Goal: Task Accomplishment & Management: Manage account settings

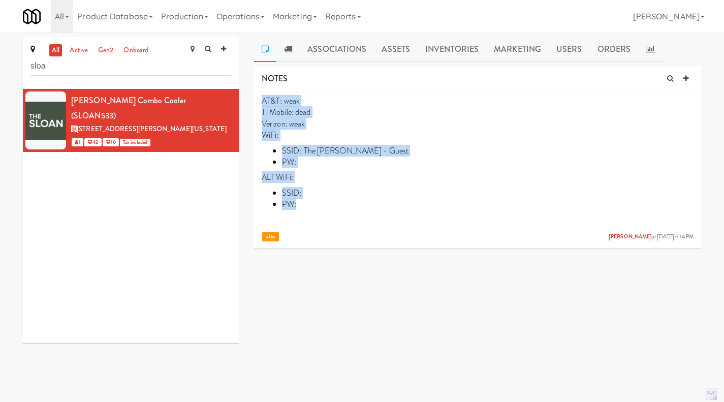
drag, startPoint x: 311, startPoint y: 204, endPoint x: 255, endPoint y: 99, distance: 119.6
click at [255, 99] on li "AT&T: weak T-Mobile: dead Verizon: weak WiFi: SSID: The Sloan - Guest PW: ALT W…" at bounding box center [477, 168] width 447 height 154
copy p "AT&T: weak T-Mobile: dead Verizon: weak WiFi: SSID: The Sloan - Guest PW: ALT W…"
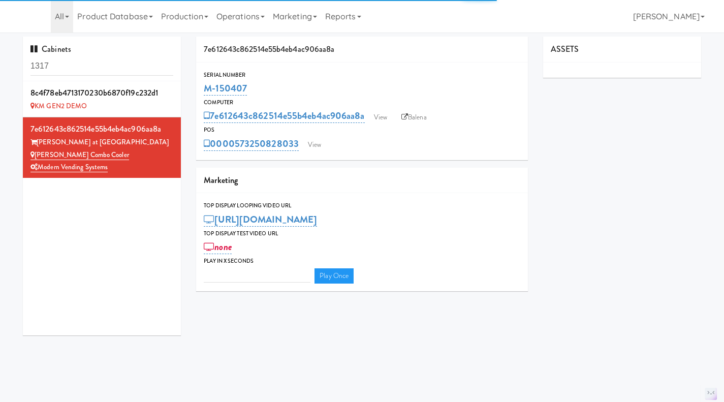
type input "3"
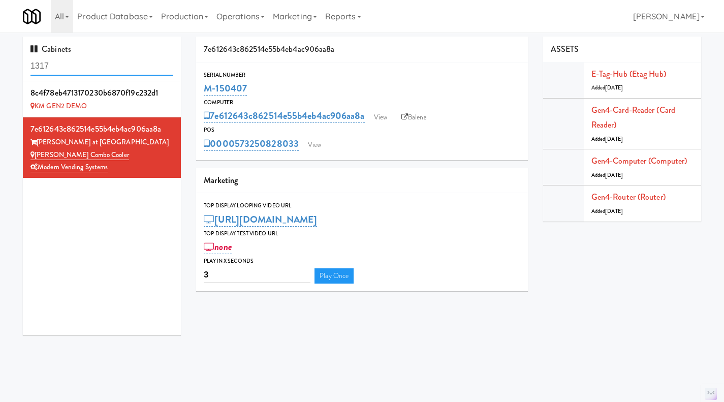
click at [93, 64] on input "1317" at bounding box center [101, 66] width 143 height 19
paste input "M-152474"
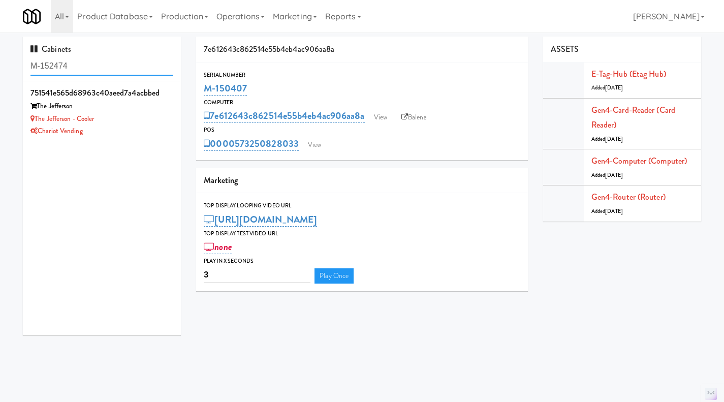
type input "M-152474"
click at [141, 128] on div "Chariot Vending" at bounding box center [101, 131] width 143 height 13
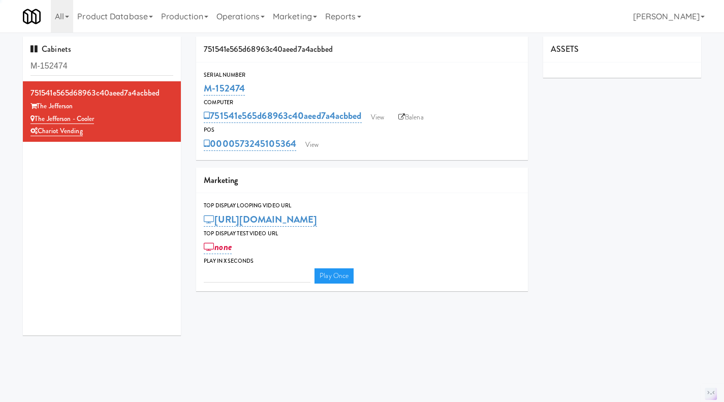
type input "3"
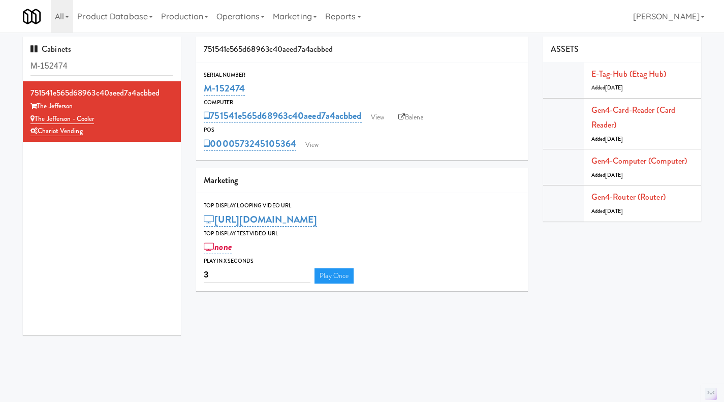
drag, startPoint x: 98, startPoint y: 132, endPoint x: 36, endPoint y: 116, distance: 64.1
click at [36, 116] on div "751541e565d68963c40aeed7a4acbbed The Jefferson The Jefferson - Cooler Chariot V…" at bounding box center [101, 111] width 143 height 52
drag, startPoint x: 79, startPoint y: 63, endPoint x: -2, endPoint y: 65, distance: 80.8
click at [0, 65] on html "Okay Okay Select date: previous 2025-Oct next Su Mo Tu We Th Fr Sa 28 29 30 1 2…" at bounding box center [362, 201] width 724 height 402
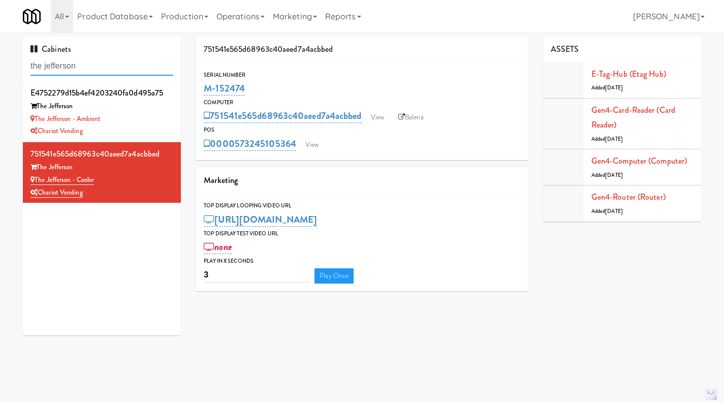
type input "the jefferson"
click at [142, 106] on div "The Jefferson" at bounding box center [101, 106] width 143 height 13
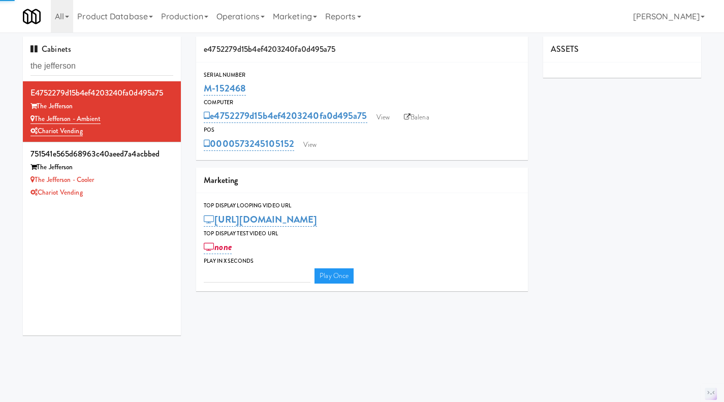
type input "3"
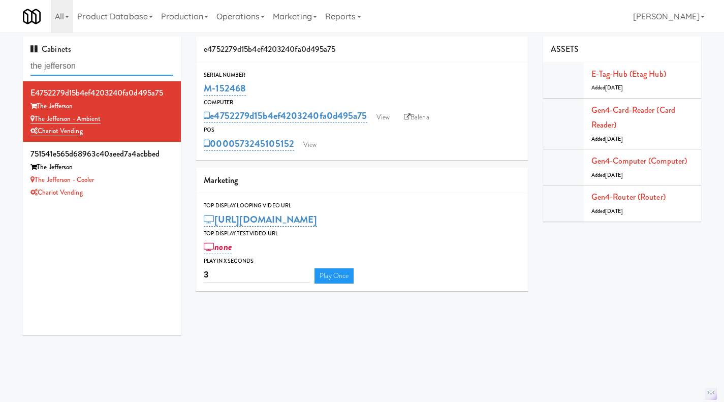
click at [88, 58] on input "the jefferson" at bounding box center [101, 66] width 143 height 19
paste input "M-156619"
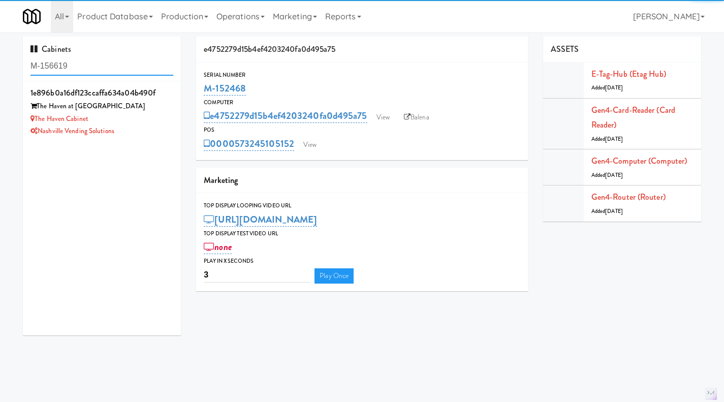
type input "M-156619"
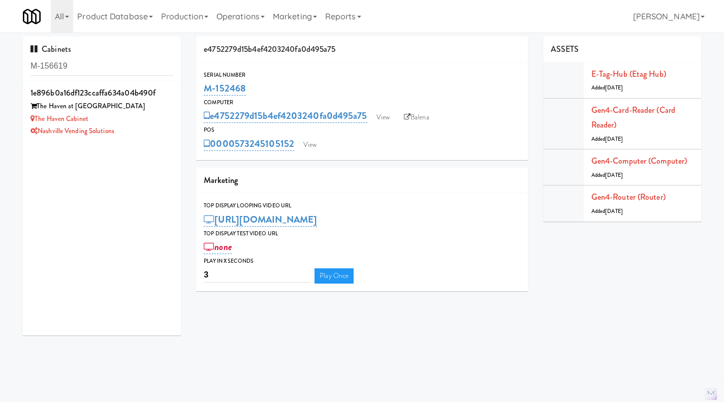
drag, startPoint x: 109, startPoint y: 133, endPoint x: 38, endPoint y: 116, distance: 73.0
click at [38, 116] on div "1e896b0a16df123ccaffa634a04b490f The Haven at Commons Park The Haven Cabinet Na…" at bounding box center [101, 111] width 143 height 52
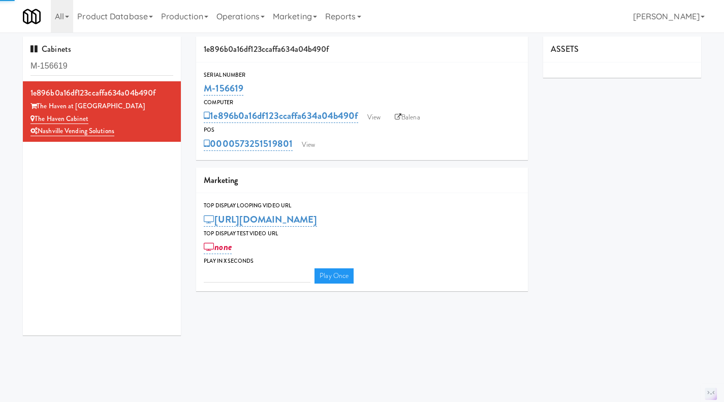
type input "3"
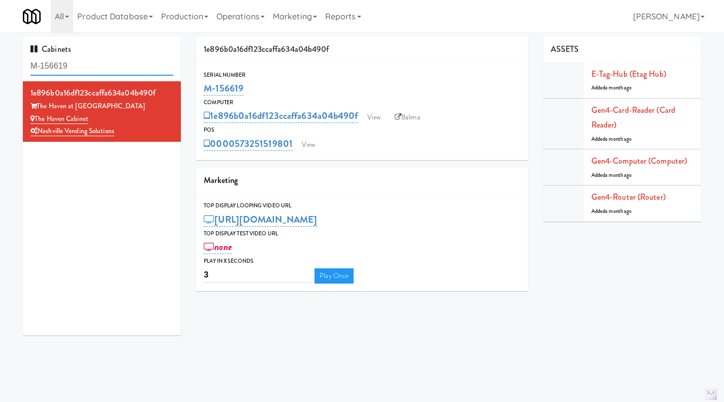
click at [68, 68] on input "M-156619" at bounding box center [101, 66] width 143 height 19
paste input "61300"
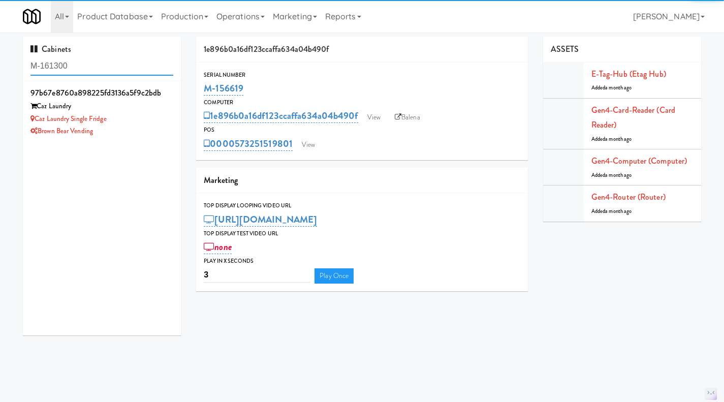
type input "M-161300"
click at [149, 124] on div "Caz Laundry Single Fridge" at bounding box center [101, 119] width 143 height 13
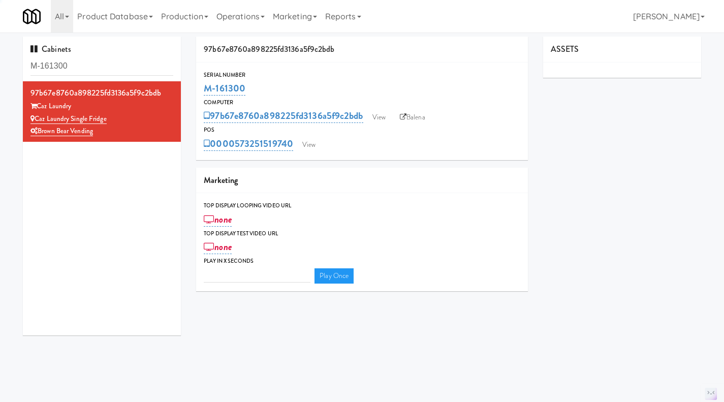
type input "3"
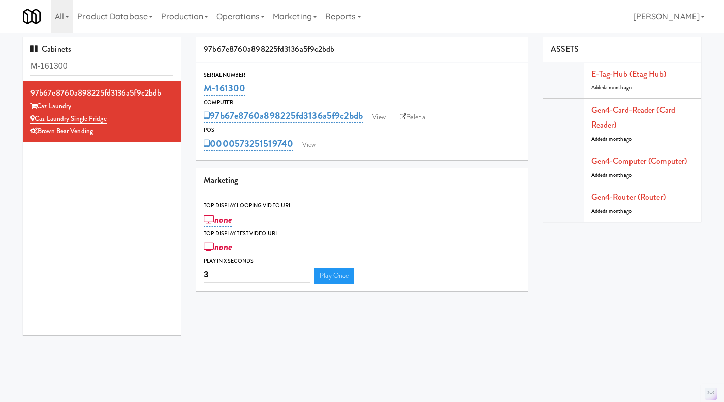
drag, startPoint x: 112, startPoint y: 133, endPoint x: 37, endPoint y: 119, distance: 75.9
click at [37, 119] on div "97b67e8760a898225fd3136a5f9c2bdb Caz Laundry Caz Laundry Single Fridge Brown Be…" at bounding box center [101, 111] width 143 height 52
copy div "Caz Laundry Single Fridge Brown Bear Vending"
click at [96, 72] on input "M-161300" at bounding box center [101, 66] width 143 height 19
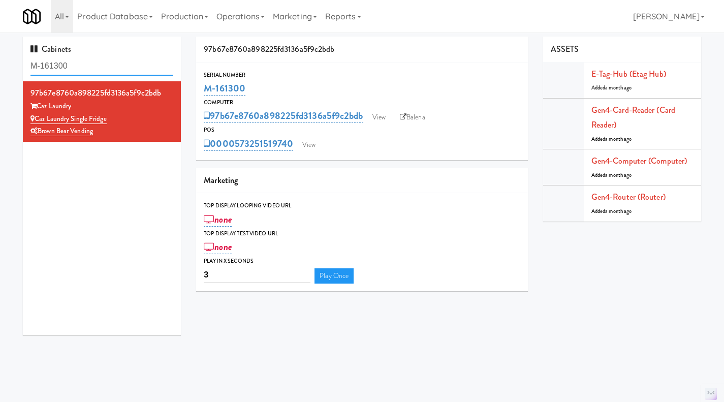
click at [96, 72] on input "M-161300" at bounding box center [101, 66] width 143 height 19
paste input "50413"
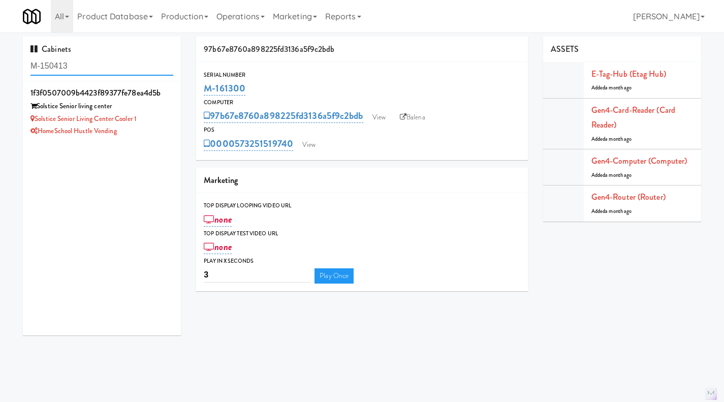
type input "M-150413"
click at [137, 127] on div "HomeSchool Hustle Vending" at bounding box center [101, 131] width 143 height 13
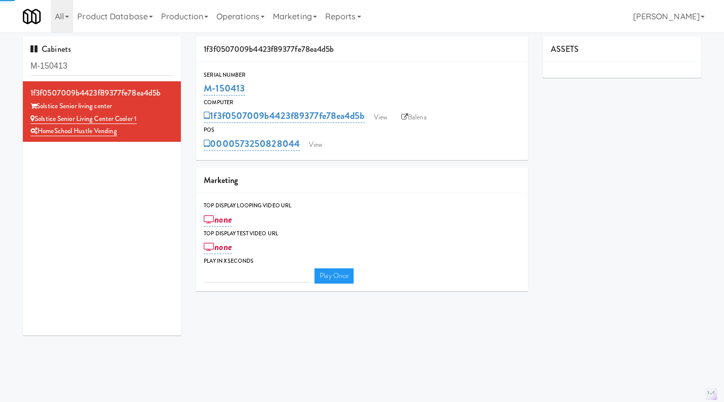
type input "3"
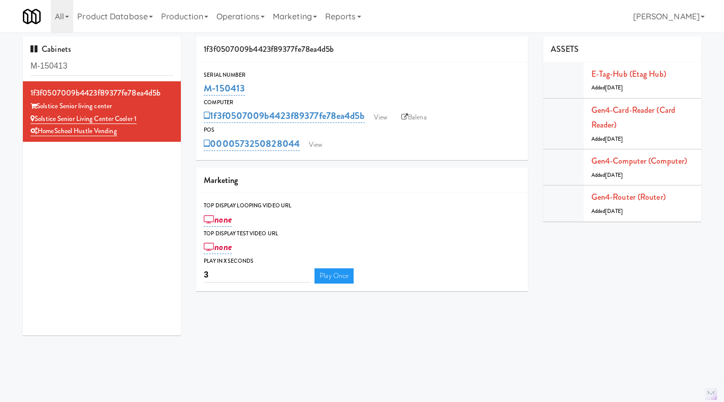
drag, startPoint x: 133, startPoint y: 132, endPoint x: 39, endPoint y: 122, distance: 94.0
click at [37, 122] on div "1f3f0507009b4423f89377fe78ea4d5b Solstice Senior living center Solstice Senior …" at bounding box center [101, 111] width 143 height 52
click at [68, 61] on input "M-150413" at bounding box center [101, 66] width 143 height 19
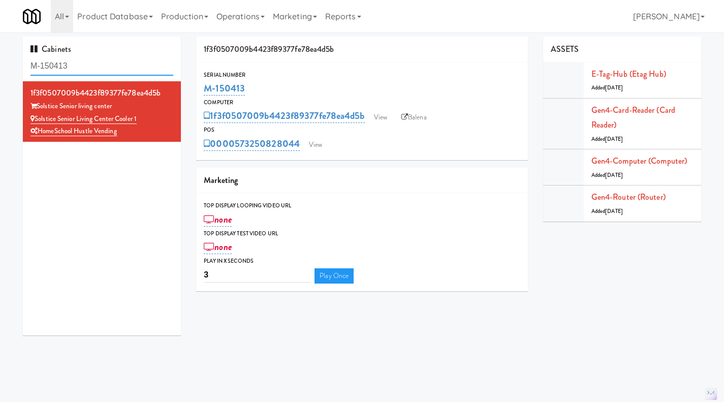
paste input "35"
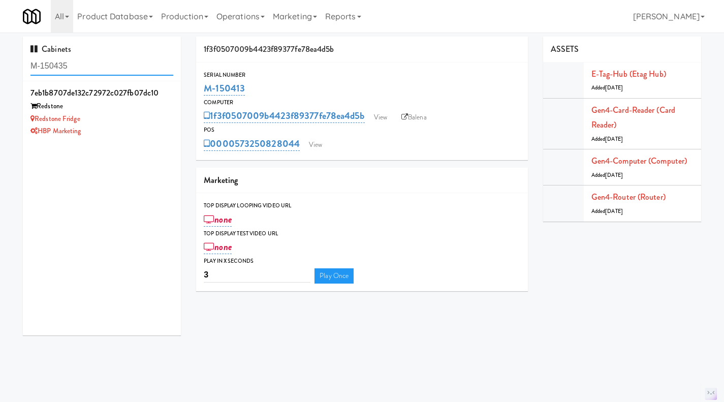
type input "M-150435"
drag, startPoint x: 89, startPoint y: 128, endPoint x: 37, endPoint y: 122, distance: 52.6
click at [37, 122] on div "7eb1b8707de132c72972c027fb07dc10 Redstone Redstone Fridge HBP Marketing" at bounding box center [101, 111] width 143 height 52
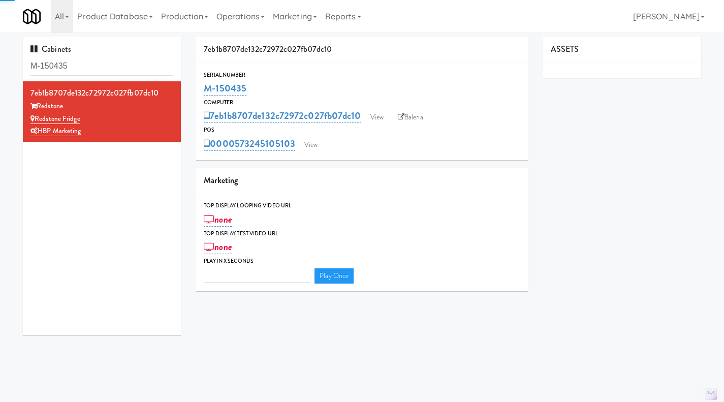
type input "3"
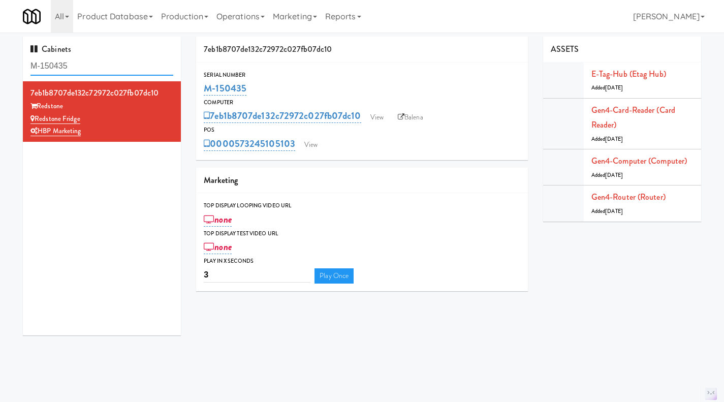
click at [98, 65] on input "M-150435" at bounding box center [101, 66] width 143 height 19
paste input "6614"
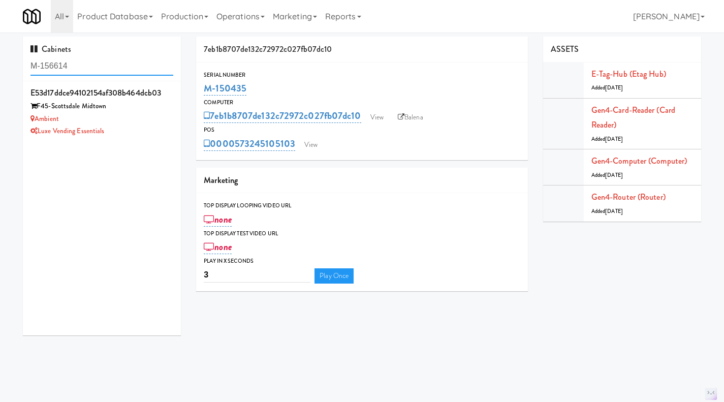
type input "M-156614"
drag, startPoint x: 95, startPoint y: 133, endPoint x: 42, endPoint y: 110, distance: 57.6
click at [39, 109] on div "e53d17ddce94102154af308b464dcb03 F45-Scottsdale Midtown Ambient Luxe Vending Es…" at bounding box center [101, 111] width 143 height 52
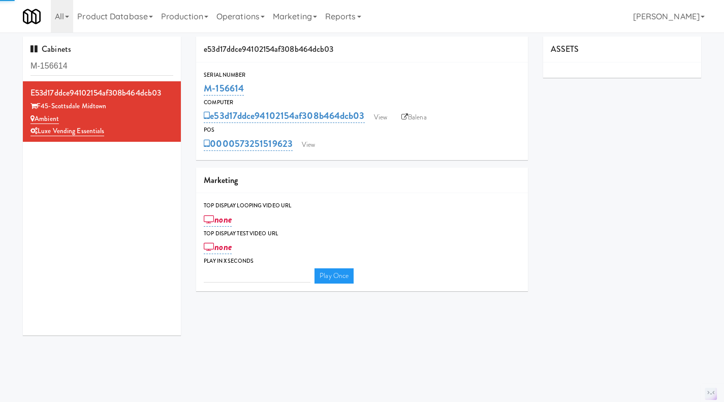
type input "3"
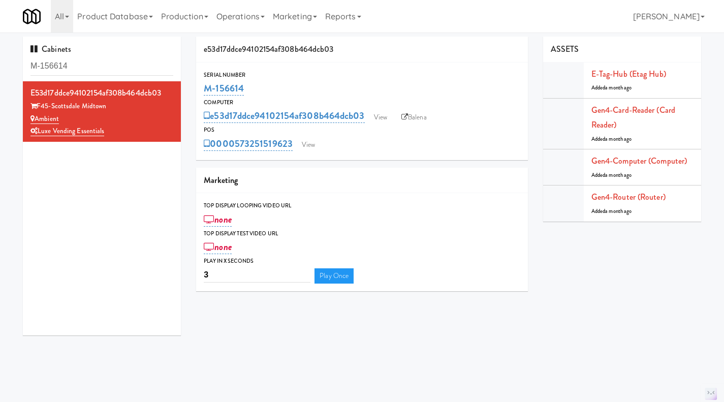
drag, startPoint x: 272, startPoint y: 85, endPoint x: 187, endPoint y: 88, distance: 85.4
click at [187, 88] on div "Cabinets M-156614 e53d17ddce94102154af308b464dcb03 F45-Scottsdale Midtown Ambie…" at bounding box center [362, 190] width 694 height 306
click at [276, 86] on div "M-156614" at bounding box center [362, 88] width 317 height 17
drag, startPoint x: 253, startPoint y: 90, endPoint x: 204, endPoint y: 89, distance: 48.8
click at [204, 89] on div "M-156614" at bounding box center [362, 88] width 317 height 17
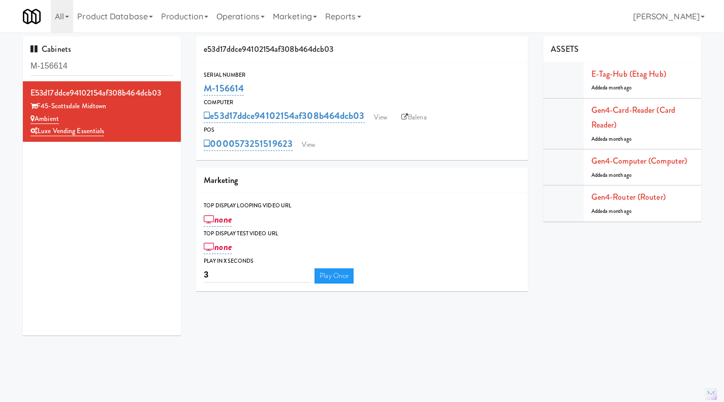
copy link "M-156614"
drag, startPoint x: 82, startPoint y: 68, endPoint x: 41, endPoint y: 67, distance: 41.2
click at [41, 67] on input "M-156614" at bounding box center [101, 66] width 143 height 19
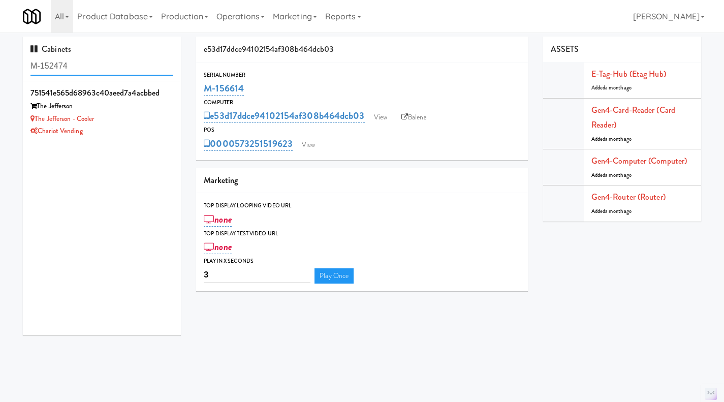
drag, startPoint x: 81, startPoint y: 66, endPoint x: 41, endPoint y: 66, distance: 40.1
click at [41, 66] on input "M-152474" at bounding box center [101, 66] width 143 height 19
type input "the jefferson"
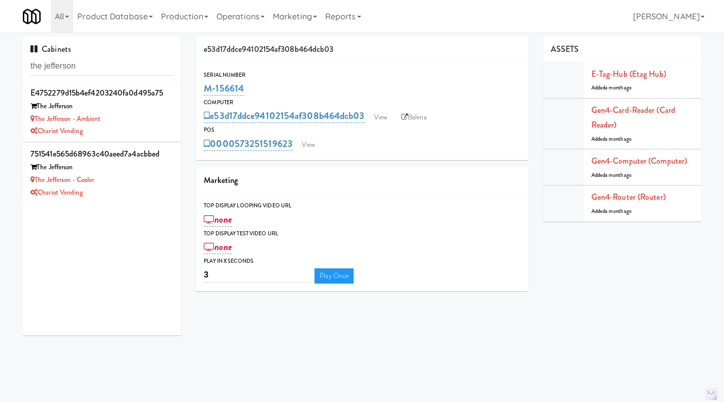
click at [161, 176] on div "The Jefferson - Cooler" at bounding box center [101, 180] width 143 height 13
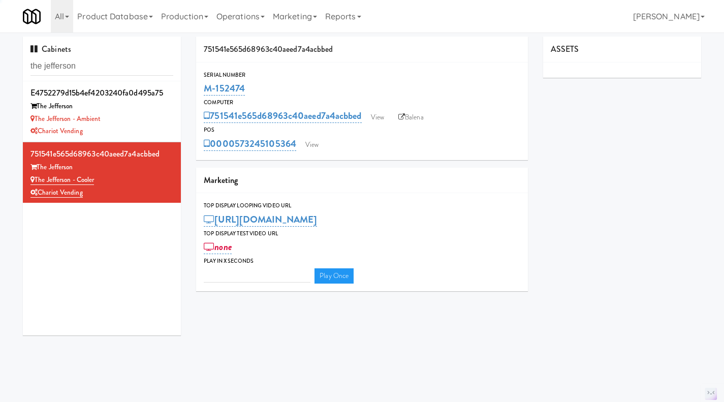
type input "3"
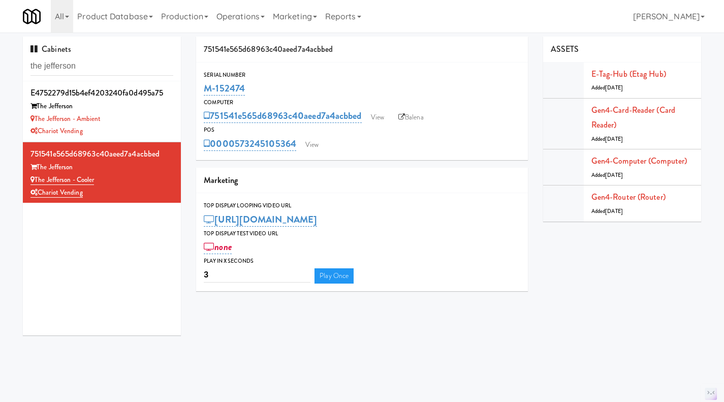
drag, startPoint x: 264, startPoint y: 90, endPoint x: 200, endPoint y: 91, distance: 64.0
click at [200, 91] on div "Serial Number M-152474" at bounding box center [362, 83] width 332 height 27
copy link "M-152474"
click at [417, 113] on link "Balena" at bounding box center [411, 117] width 36 height 15
click at [267, 102] on div "Computer" at bounding box center [362, 103] width 317 height 10
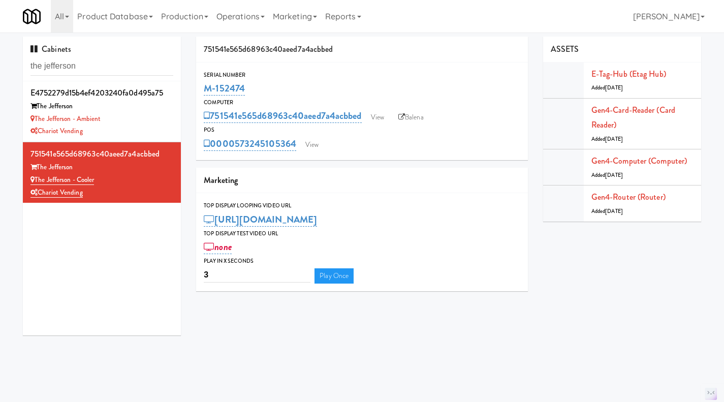
drag, startPoint x: 264, startPoint y: 90, endPoint x: 196, endPoint y: 91, distance: 67.6
click at [196, 91] on div "Serial Number M-152474" at bounding box center [362, 83] width 332 height 27
copy link "M-152474"
click at [269, 87] on div "M-152474" at bounding box center [362, 88] width 317 height 17
drag, startPoint x: 214, startPoint y: 88, endPoint x: 196, endPoint y: 88, distance: 18.3
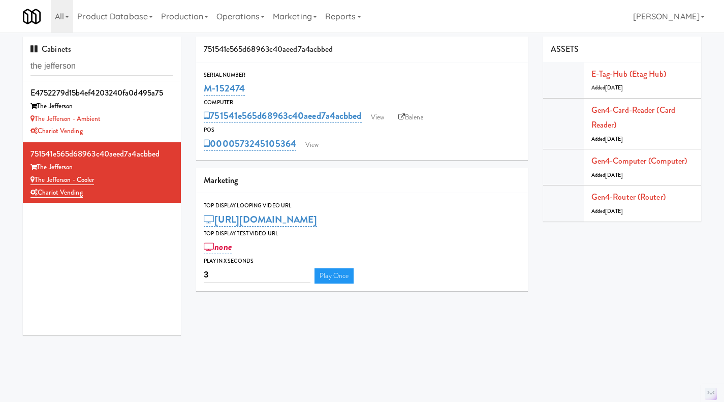
click at [196, 88] on div "751541e565d68963c40aeed7a4acbbed Serial Number M-152474 Computer 751541e565d689…" at bounding box center [362, 168] width 347 height 262
copy link "M-152474"
click at [274, 82] on div "M-152474" at bounding box center [362, 88] width 317 height 17
drag, startPoint x: 270, startPoint y: 85, endPoint x: 203, endPoint y: 83, distance: 67.1
click at [203, 83] on div "Serial Number M-152474" at bounding box center [362, 83] width 332 height 27
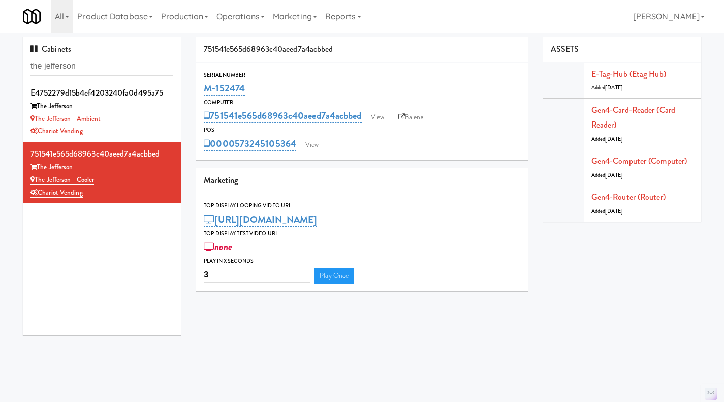
copy link "M-152474"
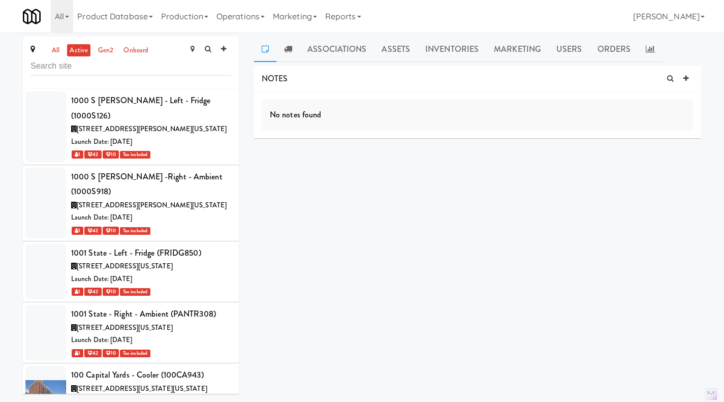
click at [52, 50] on link "all" at bounding box center [55, 50] width 13 height 13
click at [144, 70] on input "text" at bounding box center [130, 66] width 201 height 19
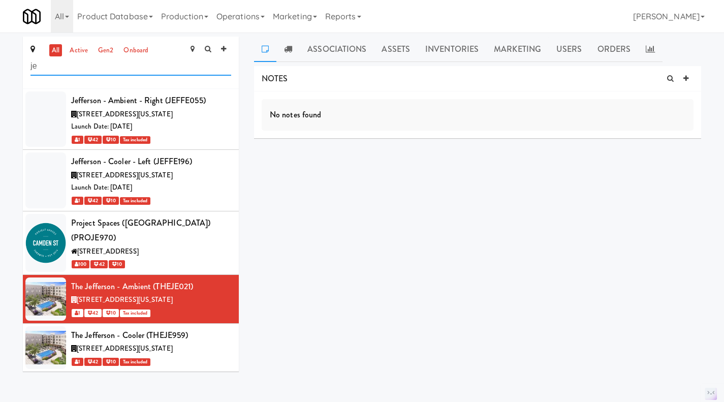
click at [72, 71] on input "je" at bounding box center [130, 66] width 201 height 19
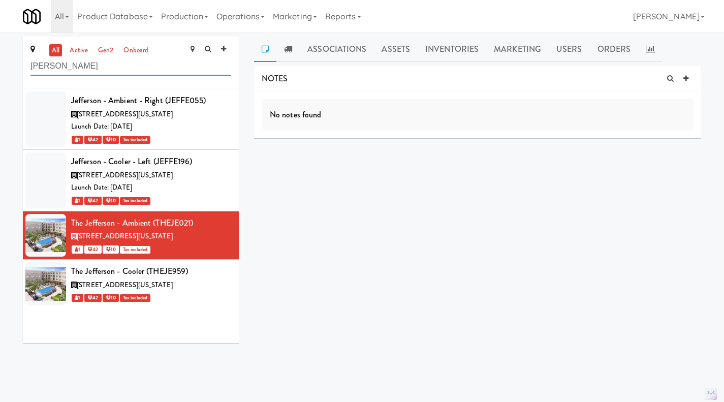
drag, startPoint x: 61, startPoint y: 65, endPoint x: 29, endPoint y: 67, distance: 32.6
click at [29, 67] on div "all active gen2 onboard jeff" at bounding box center [131, 63] width 216 height 52
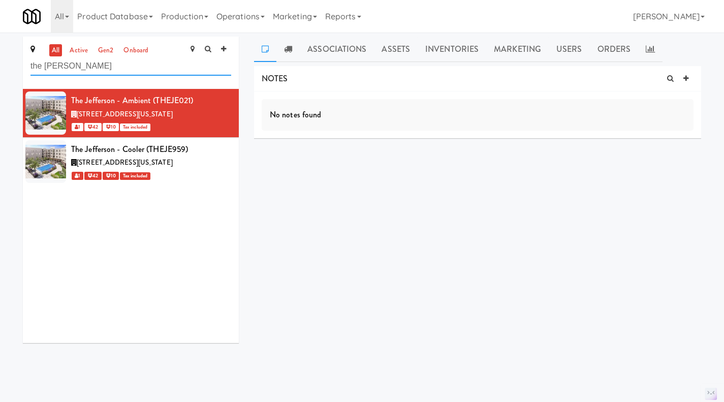
type input "the [PERSON_NAME]"
click at [685, 79] on icon at bounding box center [685, 78] width 5 height 7
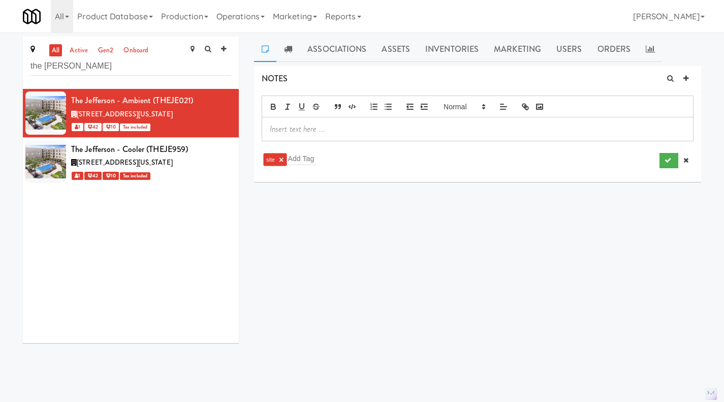
click at [401, 134] on p at bounding box center [478, 128] width 416 height 11
paste div
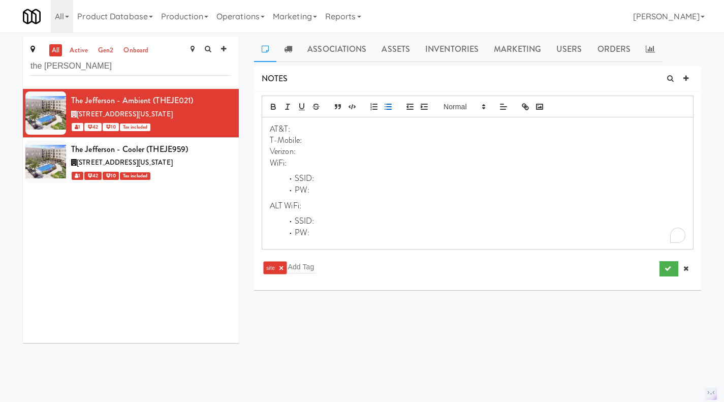
click at [350, 184] on li "PW:" at bounding box center [483, 190] width 403 height 12
copy div "AT&T: T-Mobile: Verizon: WiFi: SSID: PW: ALT WiFi: SSID: PW:"
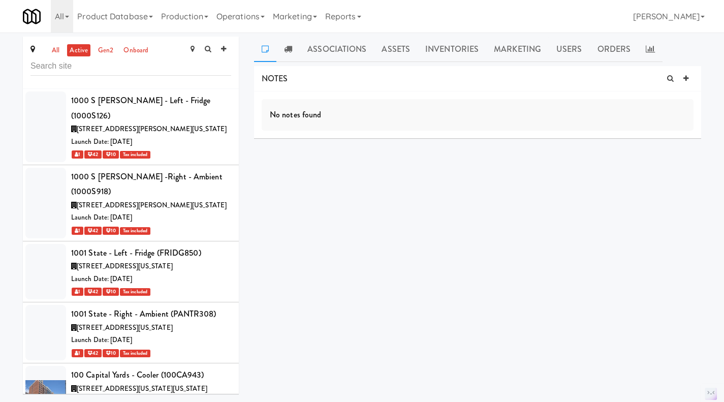
click at [54, 49] on link "all" at bounding box center [55, 50] width 13 height 13
click at [126, 66] on input "text" at bounding box center [130, 66] width 201 height 19
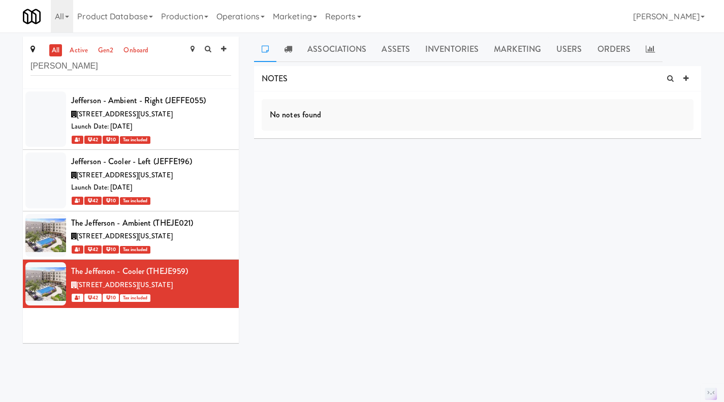
click at [200, 128] on div "Launch Date: Oct 02, 2025" at bounding box center [151, 126] width 160 height 13
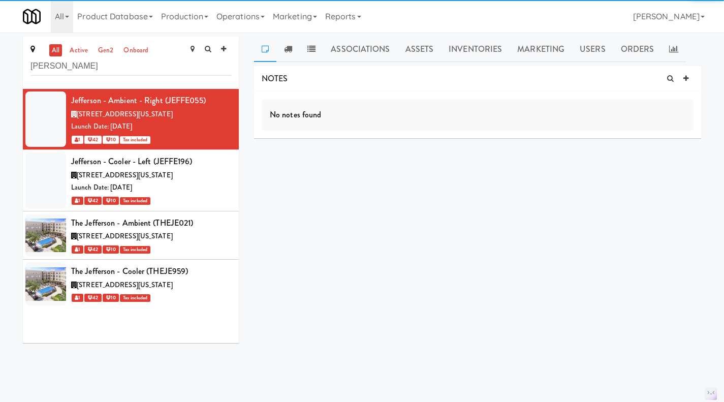
click at [407, 55] on link "Assets" at bounding box center [420, 49] width 44 height 25
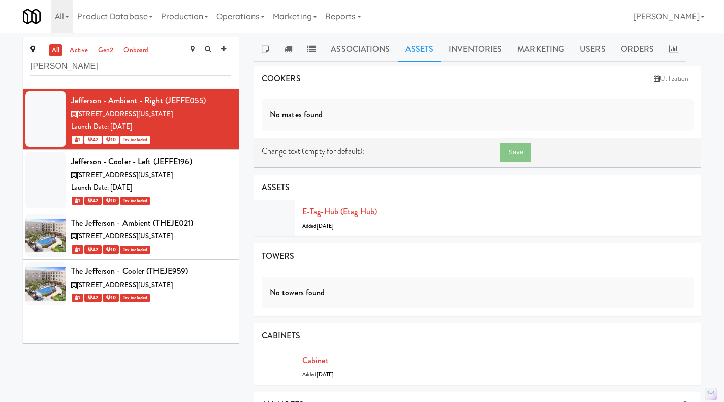
click at [211, 288] on div "2 Kinderkamack Road, Hackensack New Jersey" at bounding box center [151, 285] width 160 height 13
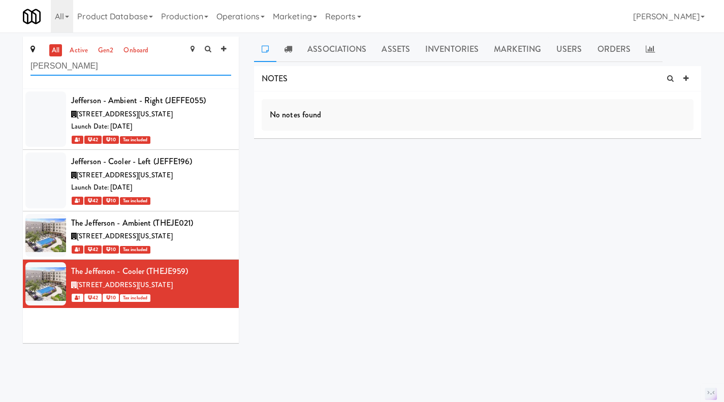
drag, startPoint x: 82, startPoint y: 66, endPoint x: -11, endPoint y: 67, distance: 93.0
click at [0, 67] on html "Okay Okay Select date: previous 2025-Oct next Su Mo Tu We Th Fr Sa 28 29 30 1 2…" at bounding box center [362, 201] width 724 height 402
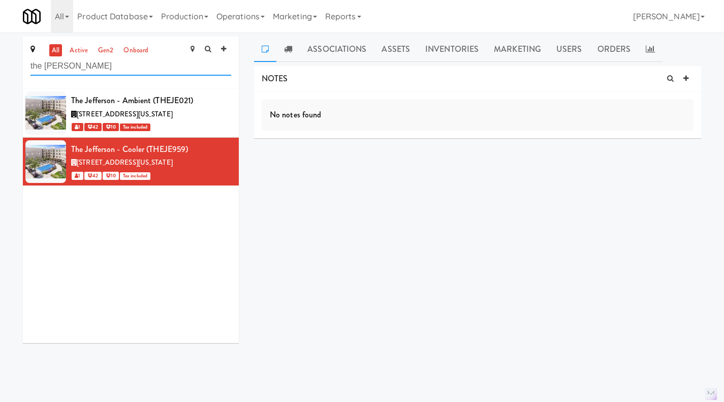
type input "the jeff"
click at [684, 78] on icon at bounding box center [685, 78] width 5 height 7
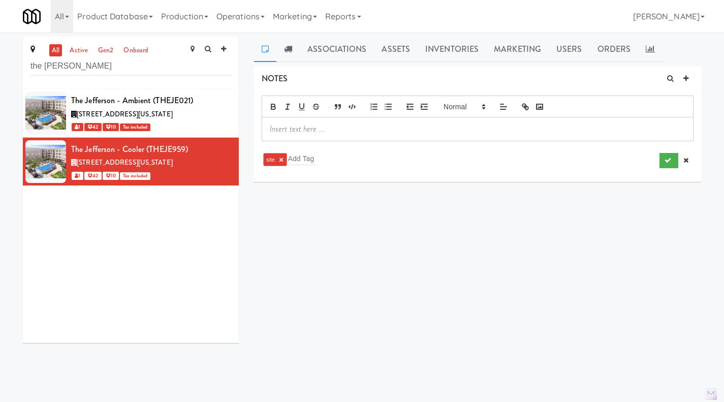
click at [431, 128] on p at bounding box center [478, 128] width 416 height 11
paste div
click at [288, 123] on p "To enrich screen reader interactions, please activate Accessibility in Grammarl…" at bounding box center [478, 128] width 416 height 11
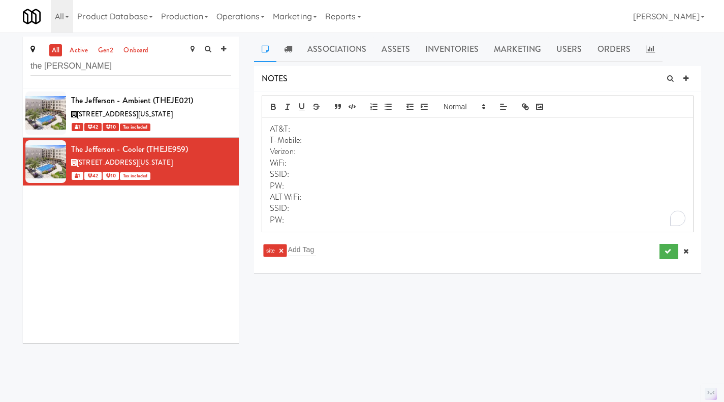
click at [271, 175] on p "SSID:" at bounding box center [478, 174] width 416 height 11
click at [387, 106] on icon "button" at bounding box center [388, 106] width 9 height 9
click at [271, 192] on p "PW:" at bounding box center [478, 194] width 416 height 11
click at [389, 105] on icon "button" at bounding box center [388, 106] width 9 height 9
click at [270, 220] on p "SSID:" at bounding box center [478, 216] width 416 height 11
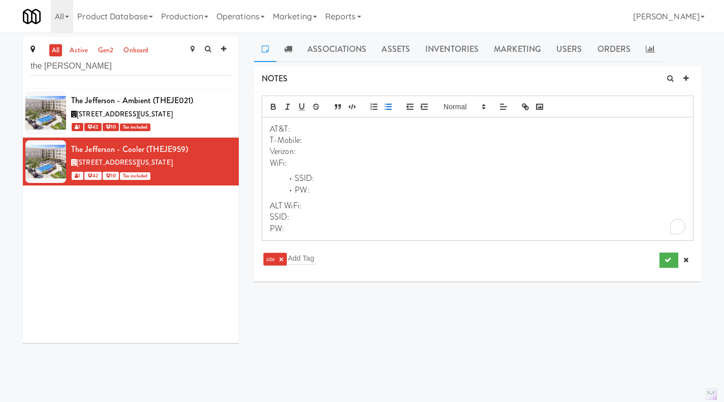
click at [390, 101] on button "button" at bounding box center [388, 107] width 14 height 12
click at [270, 237] on p "PW:" at bounding box center [478, 236] width 416 height 11
click at [389, 107] on line "button" at bounding box center [389, 107] width 5 height 0
click at [335, 204] on p "ALT WiFi:" at bounding box center [478, 205] width 416 height 11
copy div "AT&T: T-Mobile: Verizon: WiFi: SSID: PW: ALT WiFi: SSID: PW:"
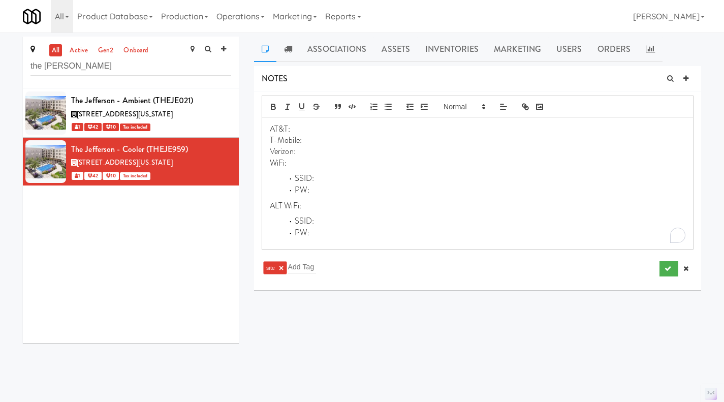
click at [378, 192] on li "PW:" at bounding box center [483, 190] width 403 height 12
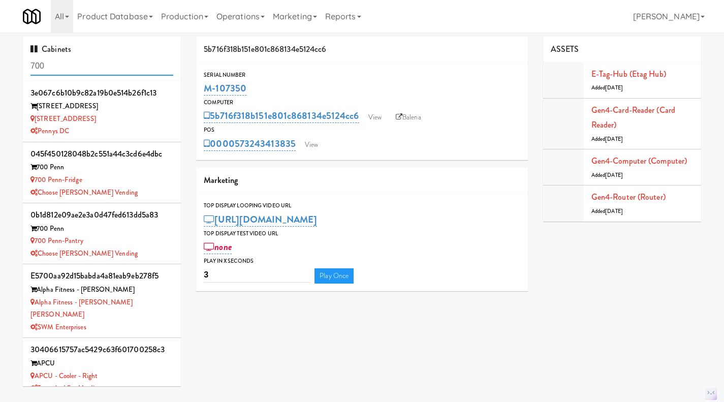
scroll to position [478, 0]
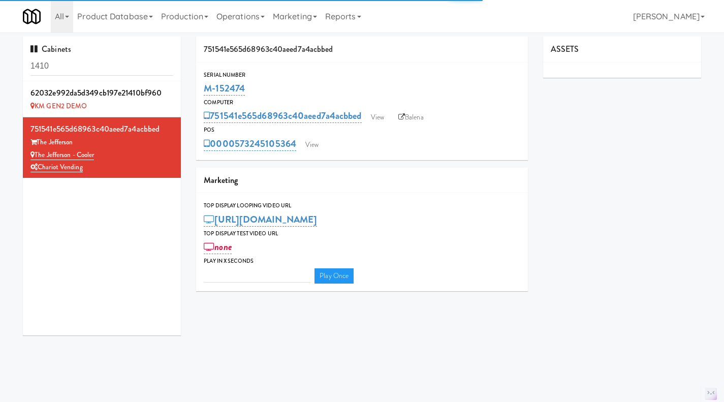
type input "3"
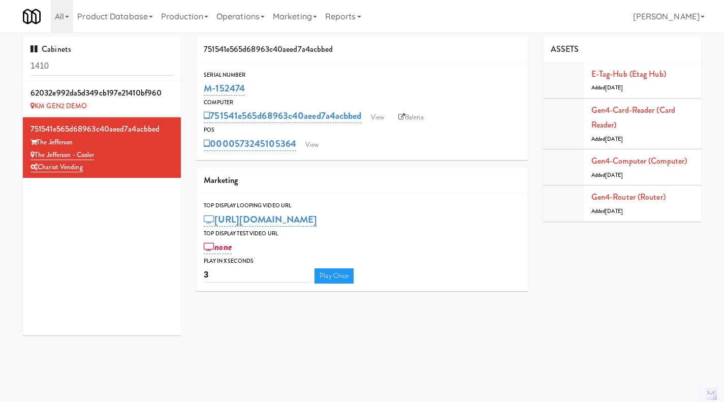
click at [74, 58] on input "1410" at bounding box center [101, 66] width 143 height 19
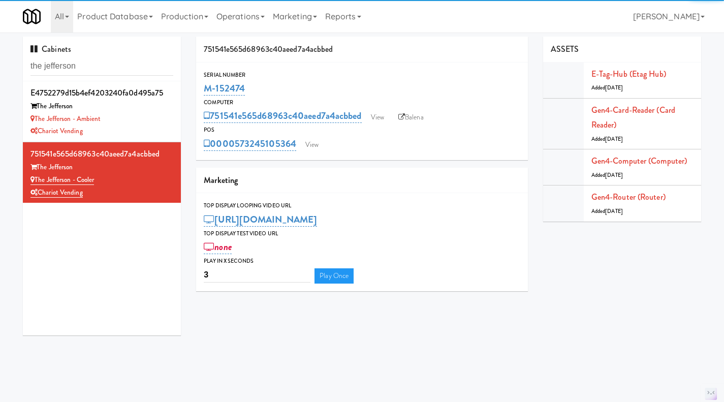
type input "the jefferson"
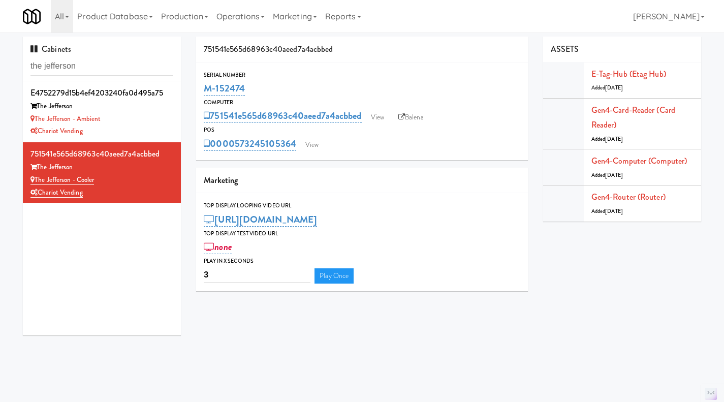
click at [132, 114] on div "The Jefferson - Ambient" at bounding box center [101, 119] width 143 height 13
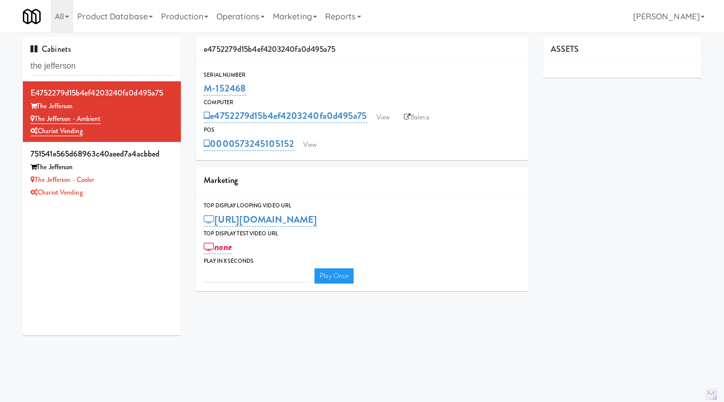
type input "3"
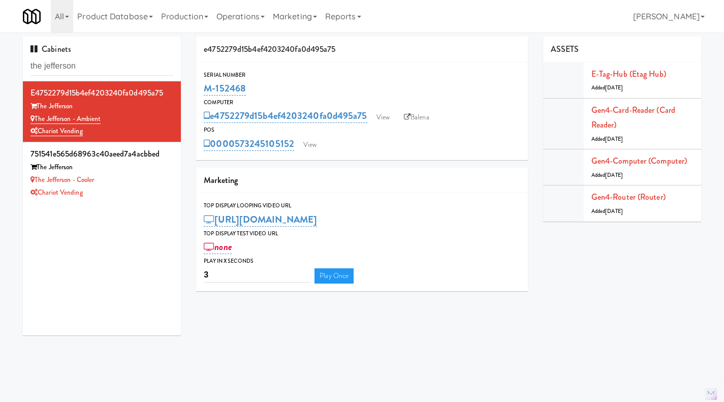
drag, startPoint x: 268, startPoint y: 87, endPoint x: 207, endPoint y: 86, distance: 60.5
click at [207, 86] on div "M-152468" at bounding box center [362, 88] width 317 height 17
copy link "M-152468"
click at [415, 51] on div "e4752279d15b4ef4203240fa0d495a75" at bounding box center [362, 50] width 332 height 26
click at [422, 116] on link "Balena" at bounding box center [417, 117] width 36 height 15
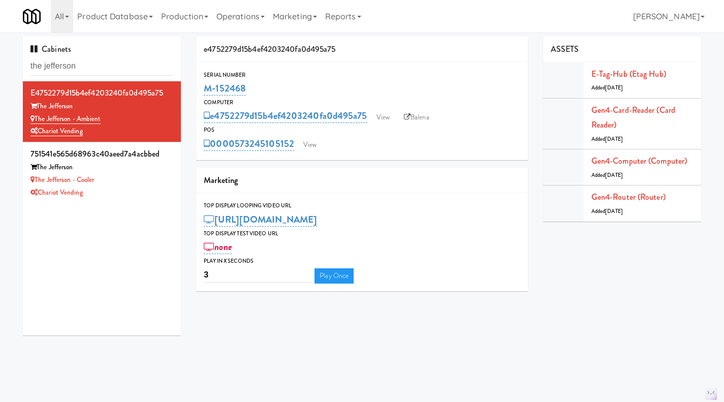
drag, startPoint x: 266, startPoint y: 90, endPoint x: 205, endPoint y: 86, distance: 61.1
click at [205, 86] on div "M-152468" at bounding box center [362, 88] width 317 height 17
copy link "M-152468"
click at [275, 73] on div "Serial Number" at bounding box center [362, 75] width 317 height 10
drag, startPoint x: 265, startPoint y: 86, endPoint x: 200, endPoint y: 83, distance: 64.6
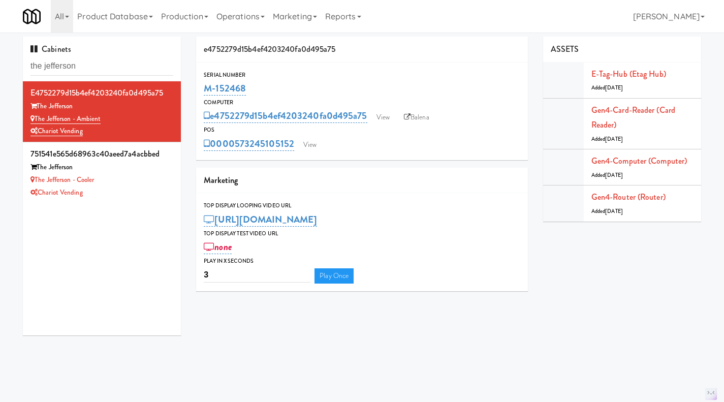
click at [201, 84] on div "Serial Number M-152468" at bounding box center [362, 83] width 332 height 27
copy link "M-152468"
click at [283, 87] on div "M-152468" at bounding box center [362, 88] width 317 height 17
click at [272, 83] on div "M-152468" at bounding box center [362, 88] width 317 height 17
drag, startPoint x: 260, startPoint y: 85, endPoint x: 202, endPoint y: 90, distance: 58.1
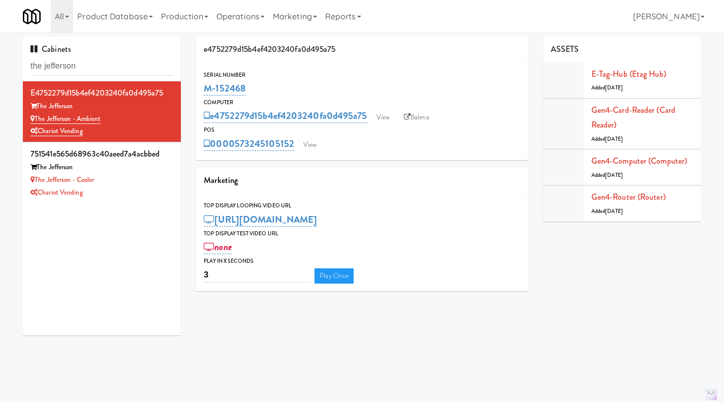
click at [202, 90] on div "Serial Number M-152468" at bounding box center [362, 83] width 332 height 27
copy link "M-152468"
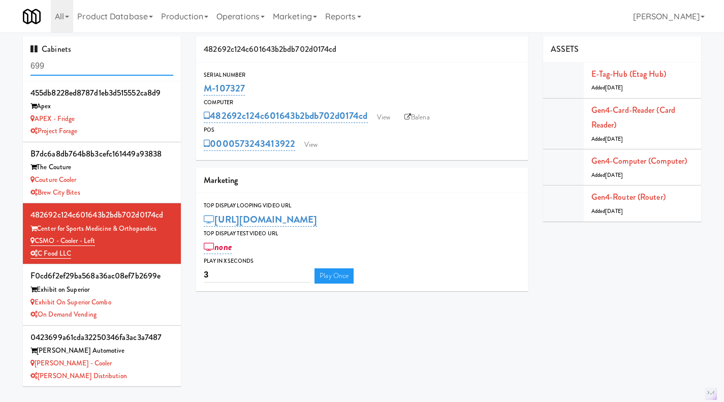
click at [108, 72] on input "699" at bounding box center [101, 66] width 143 height 19
paste input "M-15661"
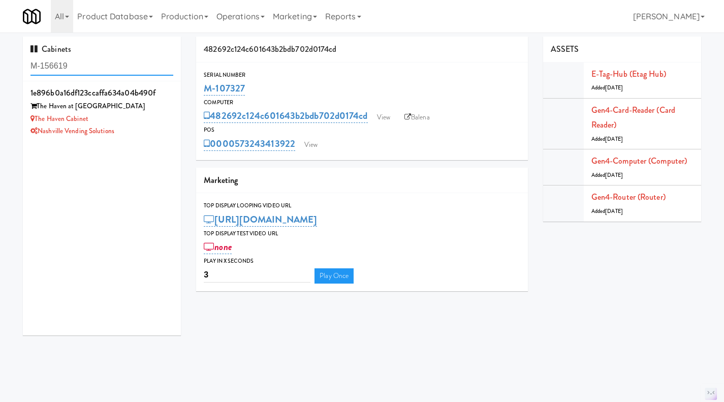
type input "M-156619"
click at [159, 138] on li "1e896b0a16df123ccaffa634a04b490f [GEOGRAPHIC_DATA] at [GEOGRAPHIC_DATA] The Hav…" at bounding box center [102, 111] width 158 height 60
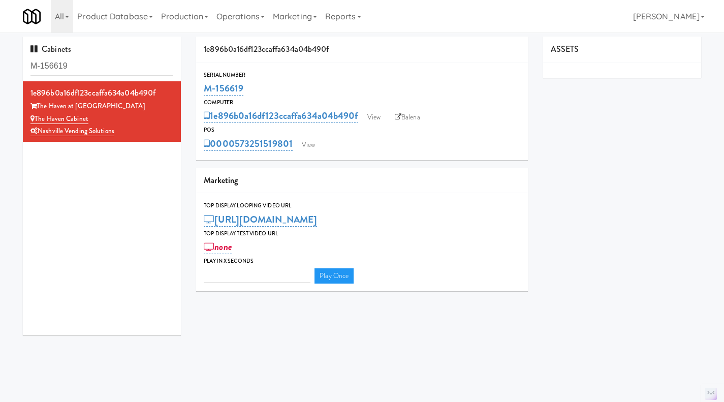
type input "3"
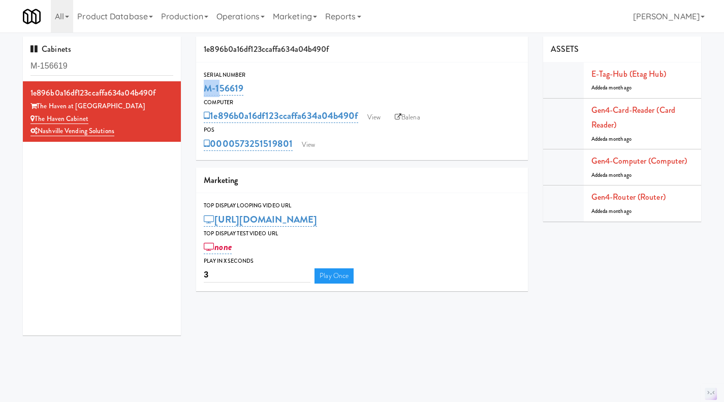
drag, startPoint x: 266, startPoint y: 77, endPoint x: 215, endPoint y: 90, distance: 52.9
click at [215, 90] on div "Serial Number M-156619" at bounding box center [362, 83] width 332 height 27
drag, startPoint x: 258, startPoint y: 86, endPoint x: 203, endPoint y: 87, distance: 54.9
click at [203, 87] on div "Serial Number M-156619" at bounding box center [362, 83] width 332 height 27
copy link "M-156619"
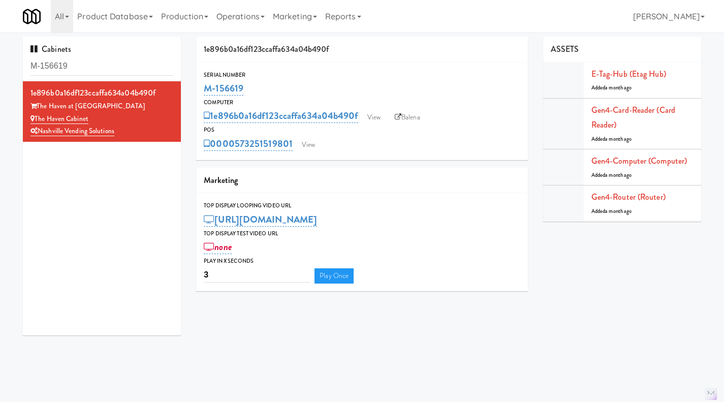
click at [471, 21] on div "All 325 Vending [URL][DOMAIN_NAME] 901 Smrt Mrkt [URL][DOMAIN_NAME] 9518002 [GE…" at bounding box center [362, 16] width 678 height 33
click at [418, 118] on link "Balena" at bounding box center [408, 117] width 36 height 15
click at [102, 67] on input "M-156619" at bounding box center [101, 66] width 143 height 19
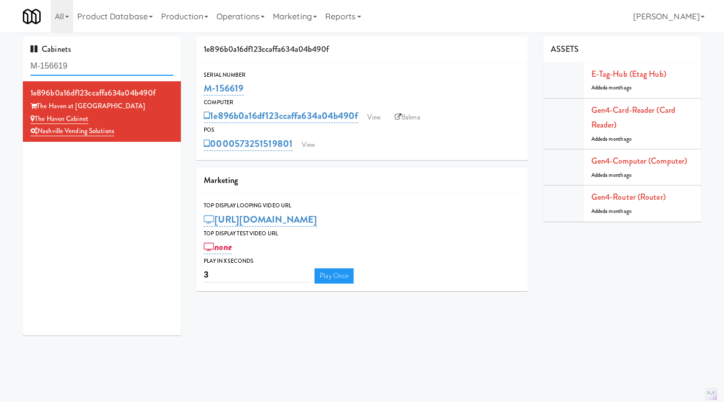
click at [102, 67] on input "M-156619" at bounding box center [101, 66] width 143 height 19
click at [49, 72] on input "M-156619" at bounding box center [101, 66] width 143 height 19
click at [49, 69] on input "M-156619" at bounding box center [101, 66] width 143 height 19
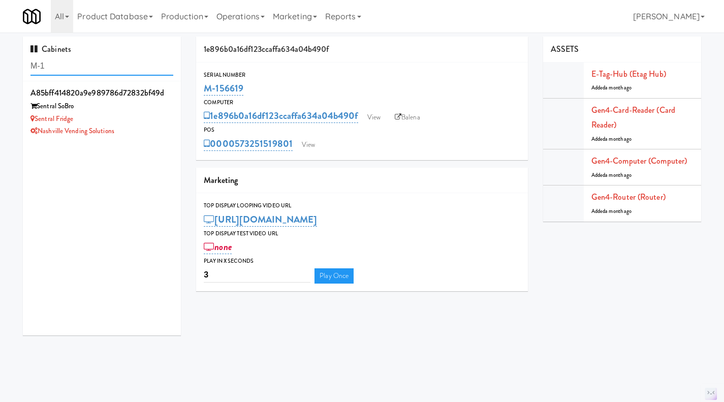
type input "M-156619"
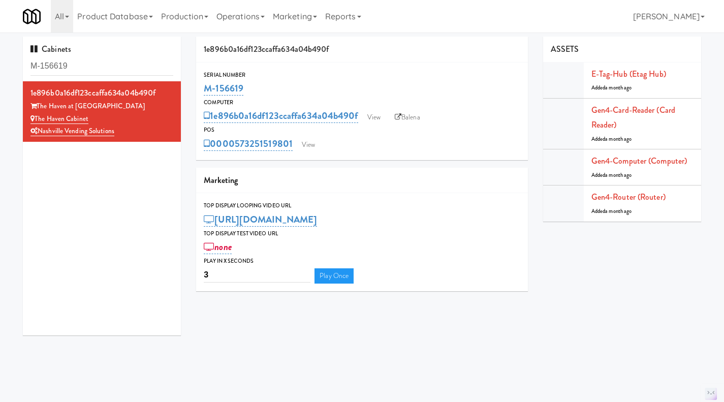
click at [158, 119] on div "The Haven Cabinet" at bounding box center [101, 119] width 143 height 13
drag, startPoint x: 266, startPoint y: 93, endPoint x: 204, endPoint y: 88, distance: 62.7
click at [204, 88] on div "M-156619" at bounding box center [362, 88] width 317 height 17
copy link "M-156619"
click at [378, 117] on link "View" at bounding box center [373, 117] width 23 height 15
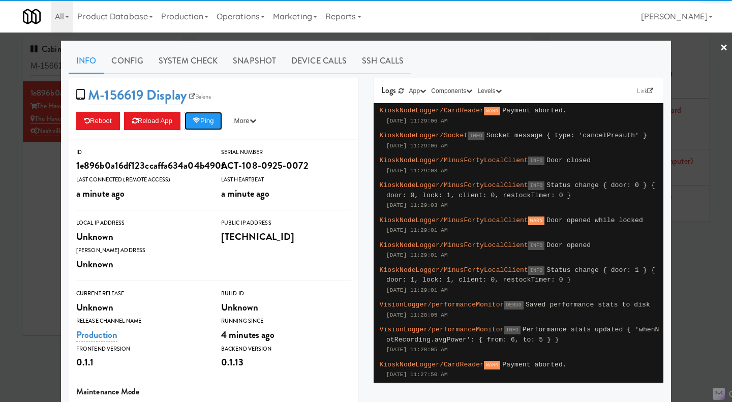
click at [201, 123] on button "Ping" at bounding box center [203, 121] width 38 height 18
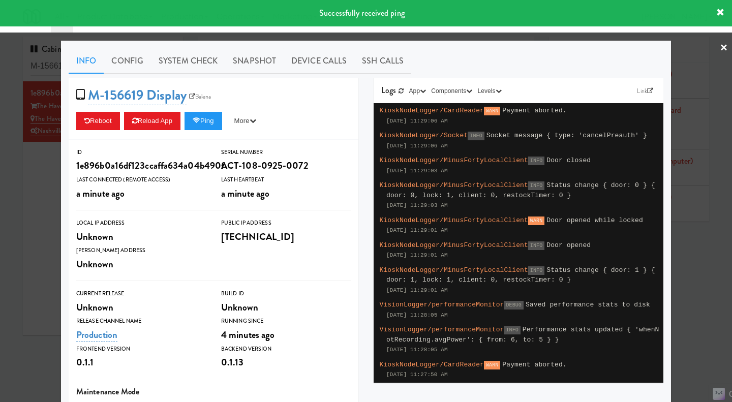
click at [184, 71] on link "System Check" at bounding box center [188, 60] width 74 height 25
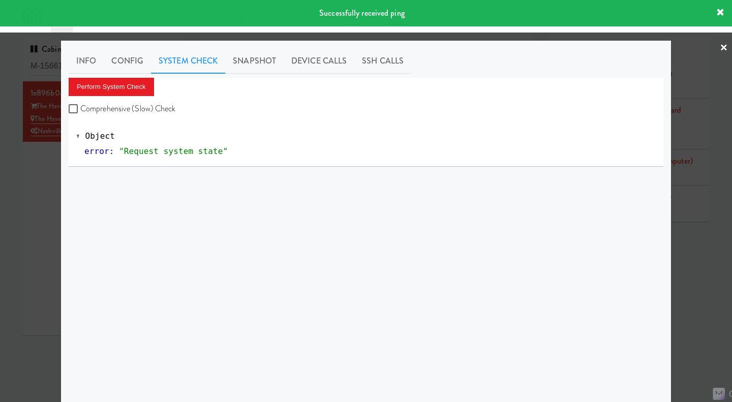
click at [160, 103] on label "Comprehensive (Slow) Check" at bounding box center [122, 108] width 107 height 15
click at [80, 105] on input "Comprehensive (Slow) Check" at bounding box center [75, 109] width 12 height 8
checkbox input "true"
click at [144, 88] on button "Perform System Check" at bounding box center [111, 87] width 85 height 18
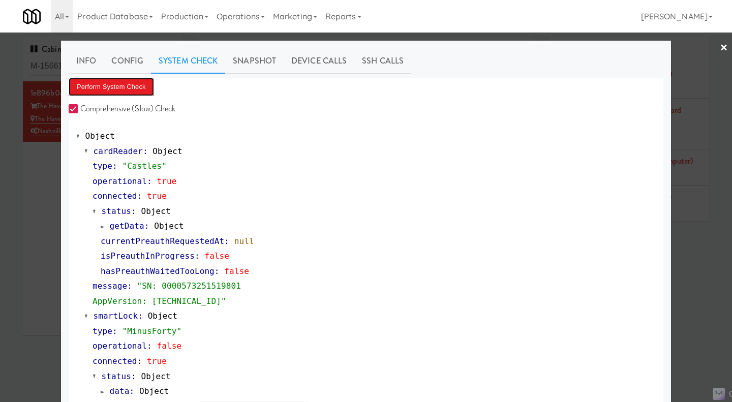
click at [96, 88] on button "Perform System Check" at bounding box center [111, 87] width 85 height 18
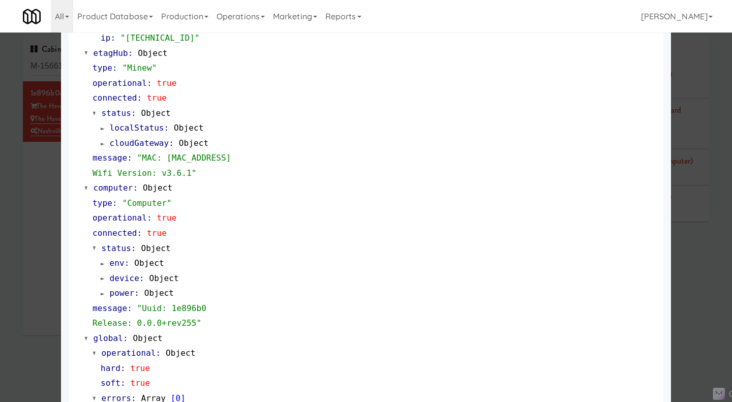
scroll to position [867, 0]
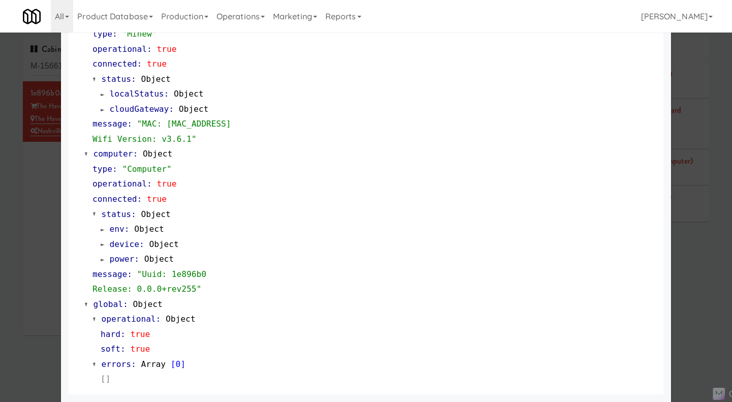
click at [692, 277] on div at bounding box center [366, 201] width 732 height 402
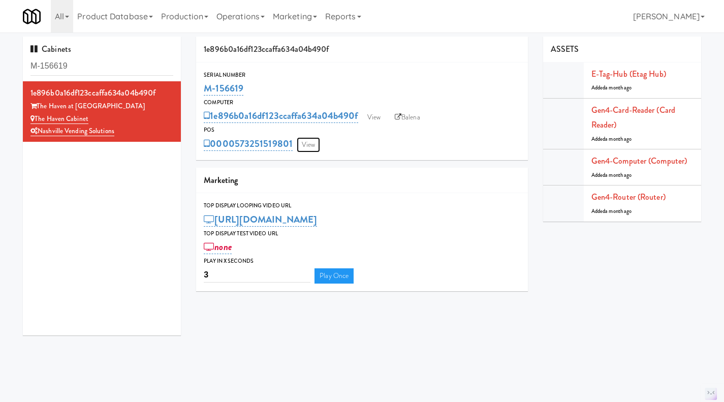
click at [311, 147] on link "View" at bounding box center [308, 144] width 23 height 15
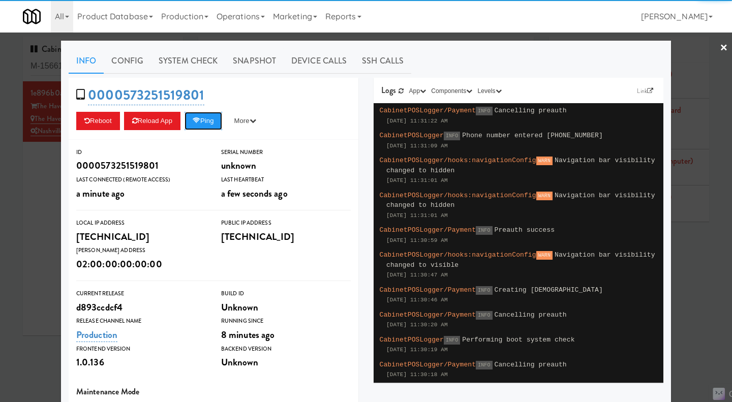
drag, startPoint x: 208, startPoint y: 126, endPoint x: 205, endPoint y: 119, distance: 7.3
click at [208, 126] on button "Ping" at bounding box center [203, 121] width 38 height 18
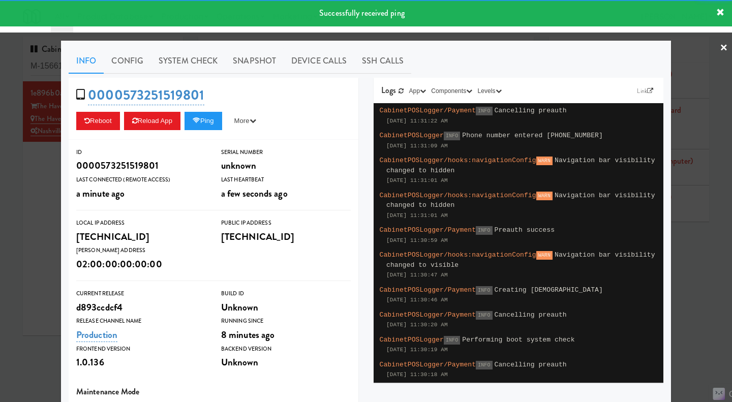
click at [183, 71] on link "System Check" at bounding box center [188, 60] width 74 height 25
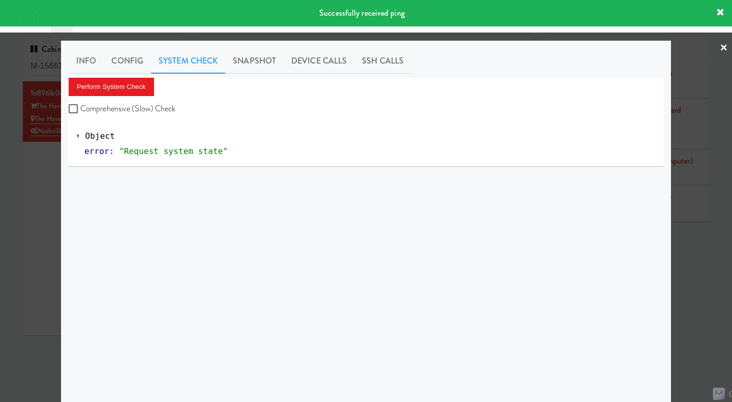
click at [146, 111] on label "Comprehensive (Slow) Check" at bounding box center [122, 108] width 107 height 15
click at [80, 111] on input "Comprehensive (Slow) Check" at bounding box center [75, 109] width 12 height 8
checkbox input "true"
click at [133, 91] on button "Perform System Check" at bounding box center [111, 87] width 85 height 18
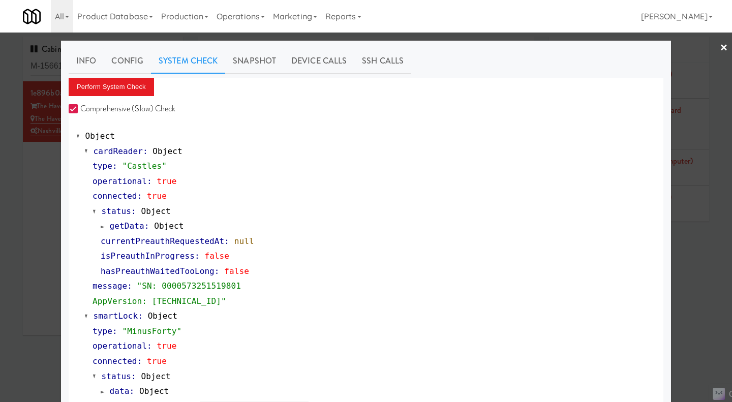
click at [35, 204] on div at bounding box center [366, 201] width 732 height 402
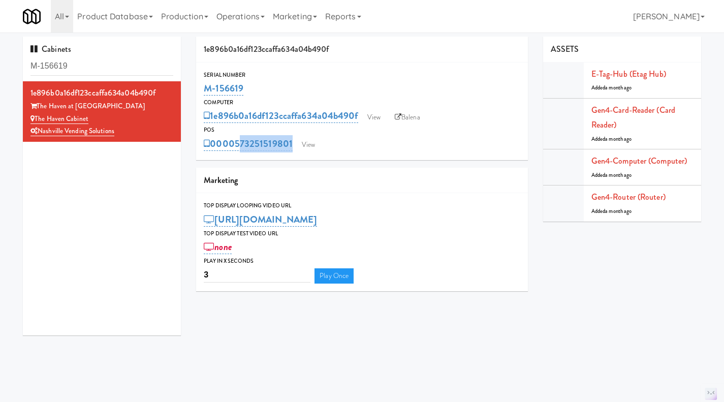
drag, startPoint x: 297, startPoint y: 153, endPoint x: 237, endPoint y: 152, distance: 59.5
click at [237, 152] on div "Serial Number M-156619 Computer 1e896b0a16df123ccaffa634a04b490f View Balena PO…" at bounding box center [362, 111] width 332 height 98
copy div "573251519801 View"
click at [244, 20] on link "Operations" at bounding box center [240, 16] width 56 height 33
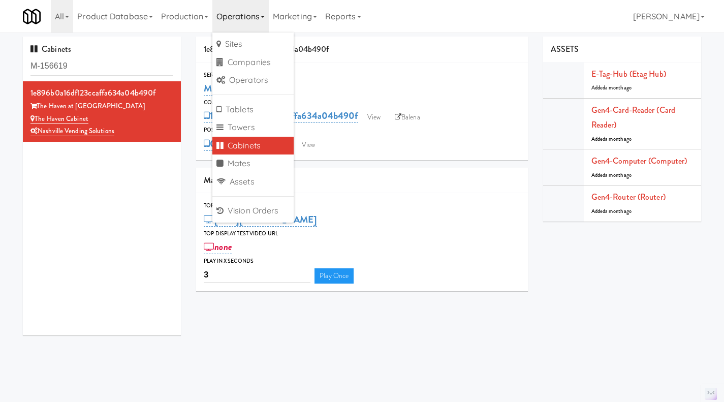
drag, startPoint x: 111, startPoint y: 119, endPoint x: 36, endPoint y: 117, distance: 75.2
click at [36, 117] on div "The Haven Cabinet" at bounding box center [101, 119] width 143 height 13
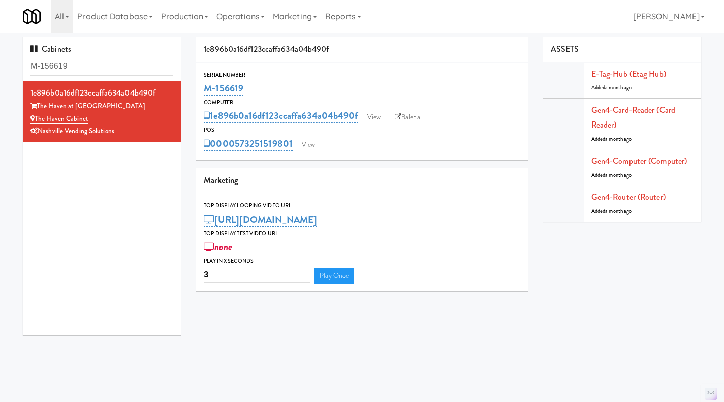
copy link "The Haven Cabinet"
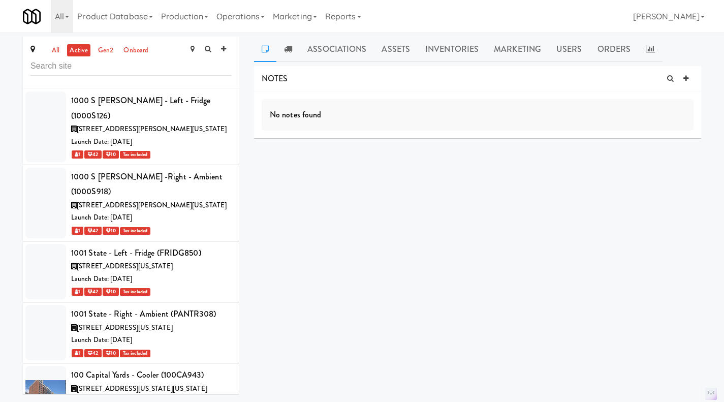
click at [59, 48] on link "all" at bounding box center [55, 50] width 13 height 13
click at [103, 65] on input "text" at bounding box center [130, 66] width 201 height 19
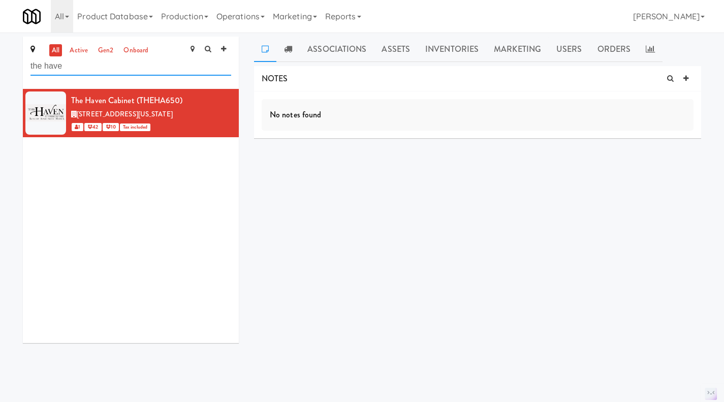
type input "the have"
click at [226, 98] on link at bounding box center [230, 95] width 10 height 13
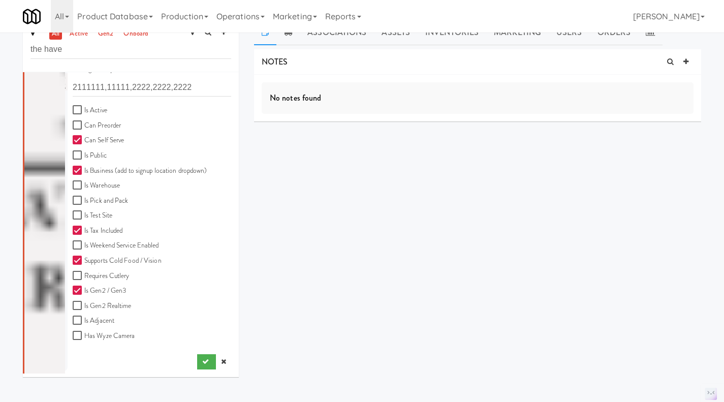
scroll to position [17, 0]
click at [221, 360] on icon at bounding box center [223, 361] width 5 height 7
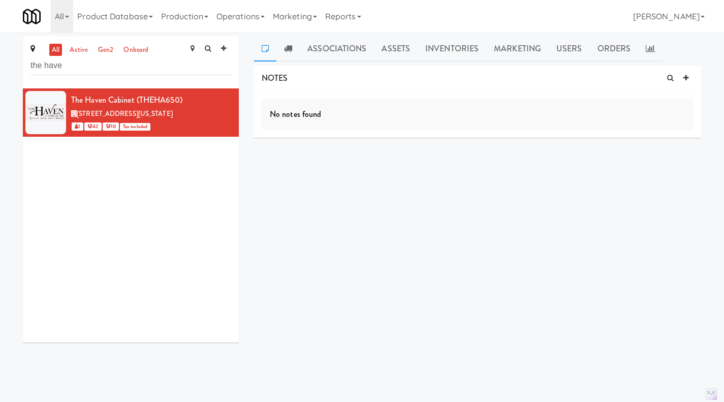
scroll to position [0, 0]
click at [390, 47] on link "Assets" at bounding box center [396, 49] width 44 height 25
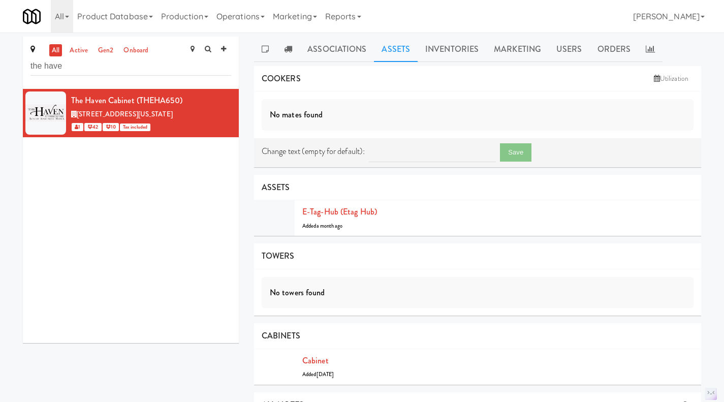
click at [262, 44] on link at bounding box center [265, 49] width 22 height 25
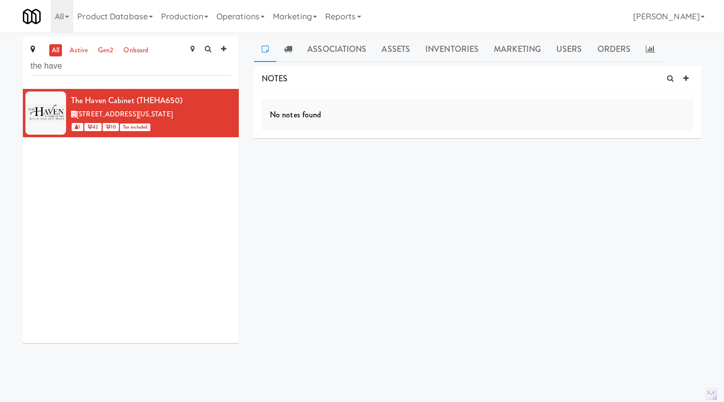
click at [690, 81] on link at bounding box center [685, 78] width 15 height 15
click at [381, 128] on p at bounding box center [478, 128] width 416 height 11
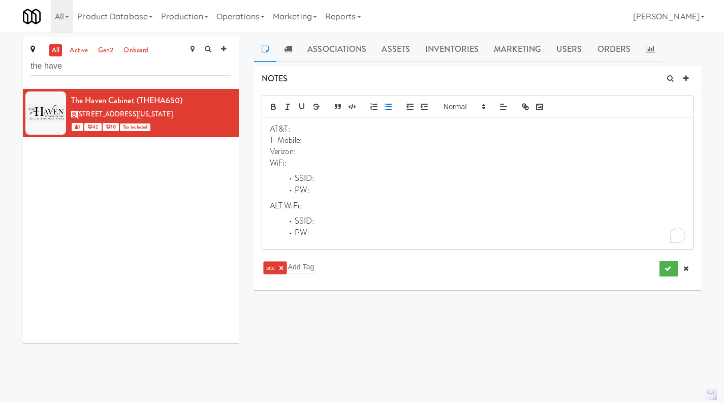
click at [317, 149] on p "Verizon:" at bounding box center [478, 151] width 416 height 11
click at [667, 268] on icon "submit" at bounding box center [668, 268] width 7 height 7
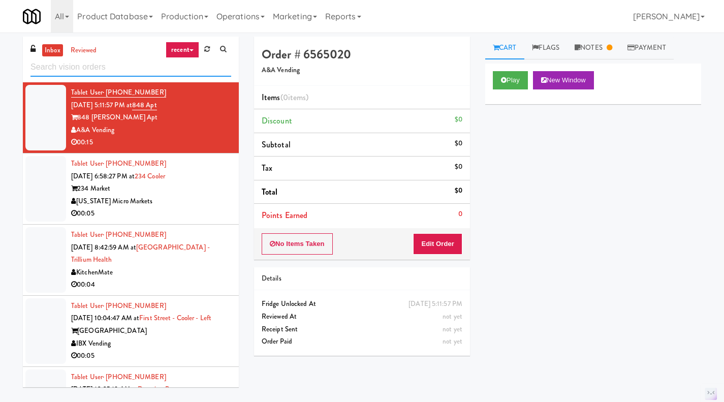
click at [101, 65] on input "text" at bounding box center [130, 67] width 201 height 19
paste input "The Haven Cabinet"
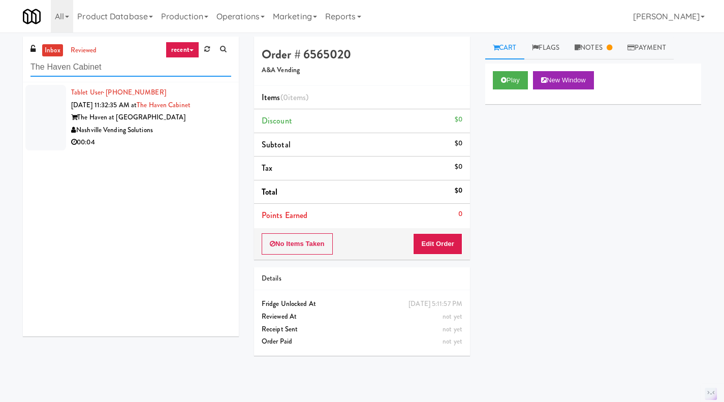
type input "The Haven Cabinet"
click at [190, 138] on div "00:04" at bounding box center [151, 142] width 160 height 13
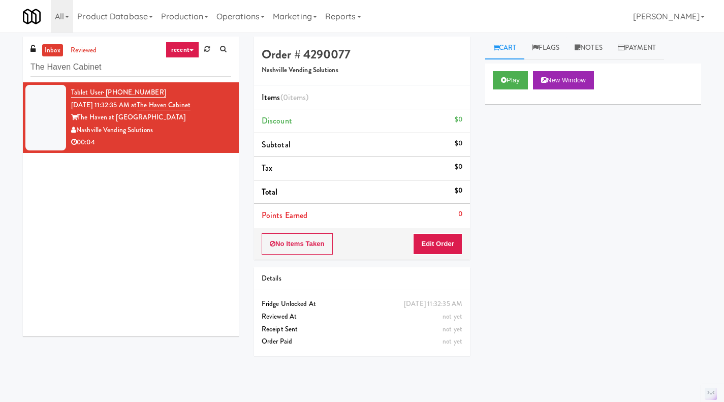
click at [507, 89] on div "Play New Window" at bounding box center [593, 84] width 216 height 41
click at [506, 86] on button "Play" at bounding box center [510, 80] width 35 height 18
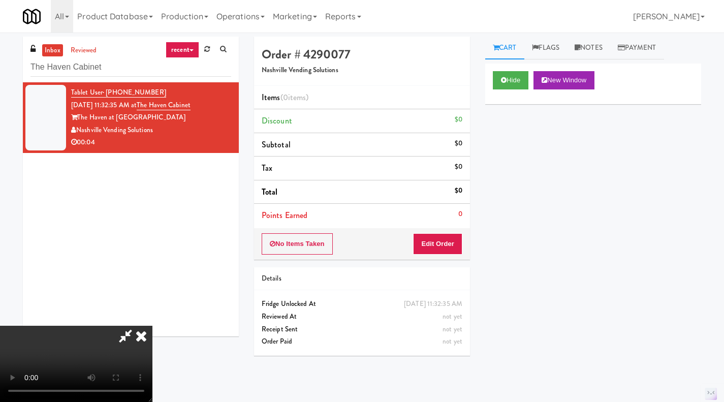
click at [152, 326] on icon at bounding box center [141, 336] width 22 height 20
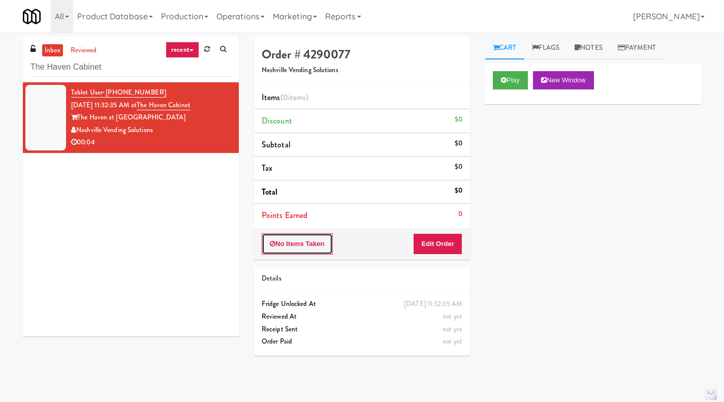
click at [296, 246] on button "No Items Taken" at bounding box center [297, 243] width 71 height 21
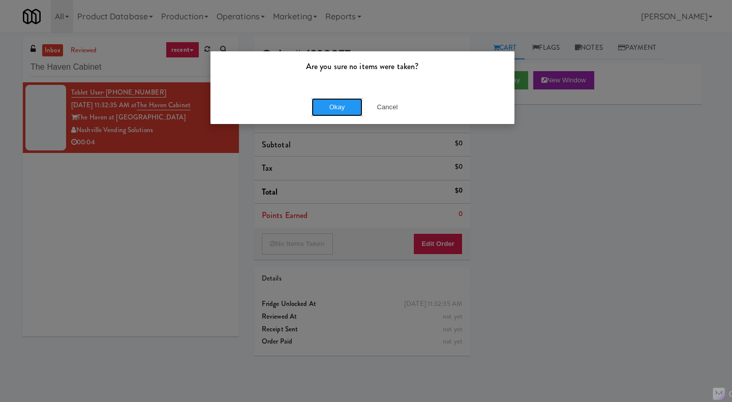
click at [342, 107] on button "Okay" at bounding box center [336, 107] width 51 height 18
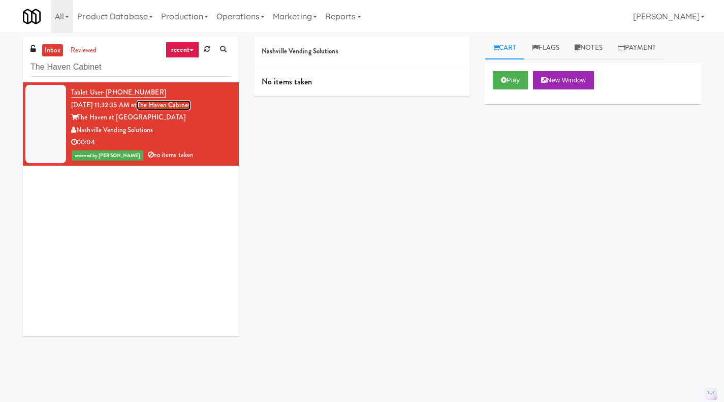
click at [178, 105] on link "The Haven Cabinet" at bounding box center [164, 105] width 54 height 10
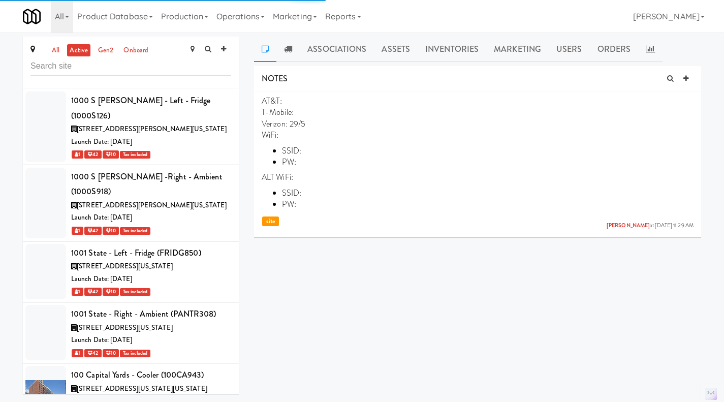
click at [55, 49] on link "all" at bounding box center [55, 50] width 13 height 13
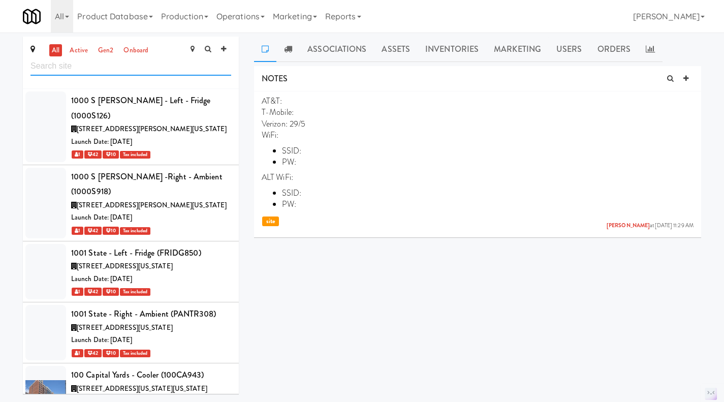
click at [144, 74] on input "text" at bounding box center [130, 66] width 201 height 19
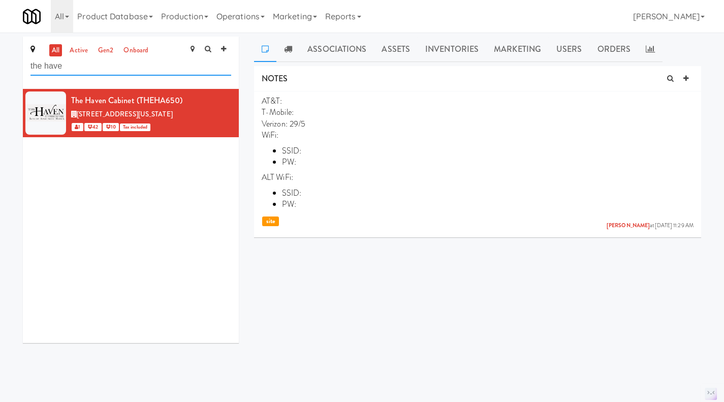
type input "the have"
click at [229, 96] on icon at bounding box center [232, 94] width 6 height 7
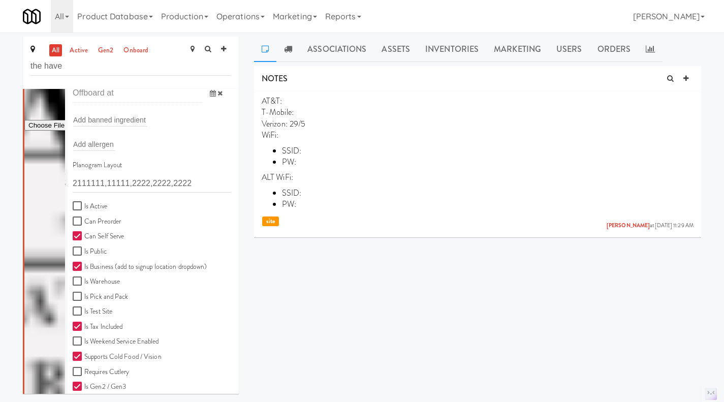
click at [91, 205] on label "Is Active" at bounding box center [90, 206] width 35 height 13
click at [84, 205] on input "Is Active" at bounding box center [79, 206] width 12 height 8
checkbox input "true"
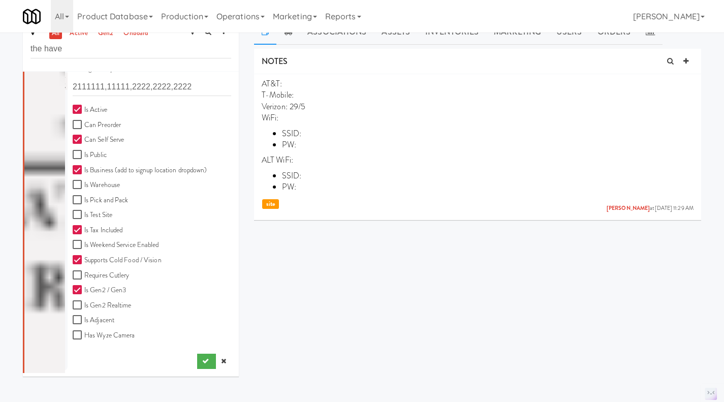
scroll to position [19, 0]
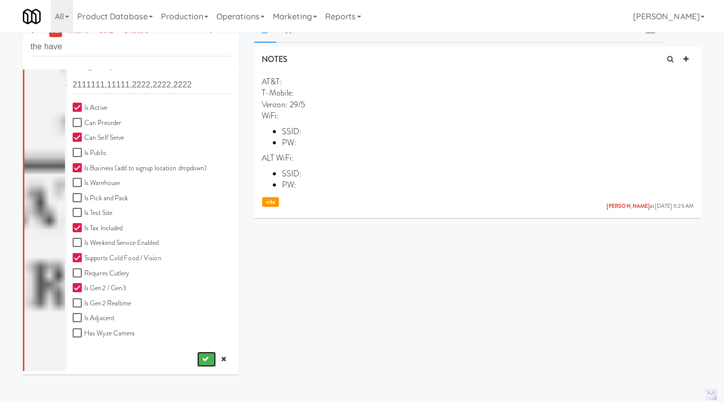
click at [202, 360] on icon "submit" at bounding box center [205, 359] width 7 height 7
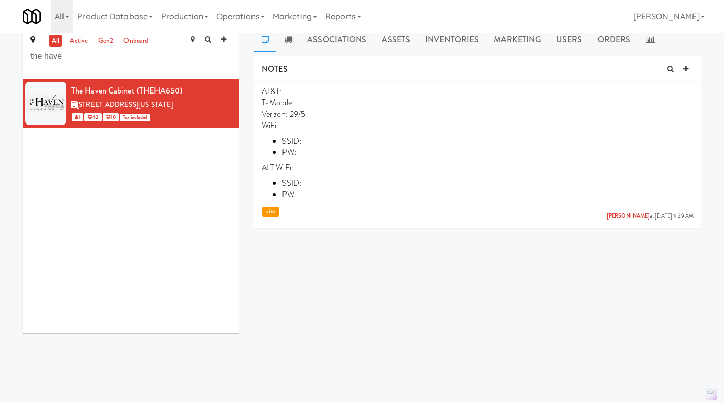
scroll to position [0, 0]
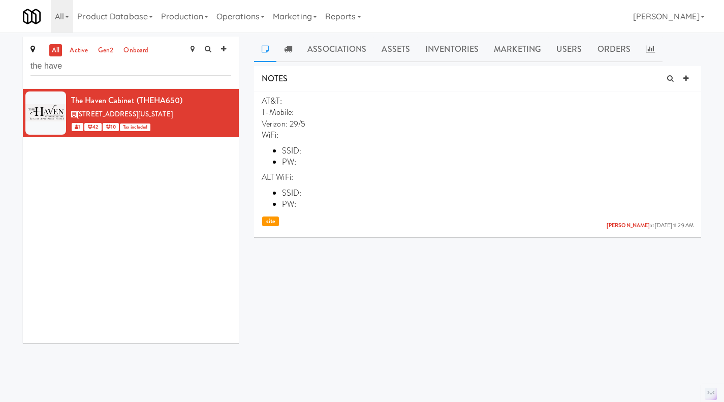
click at [229, 93] on icon at bounding box center [232, 94] width 6 height 7
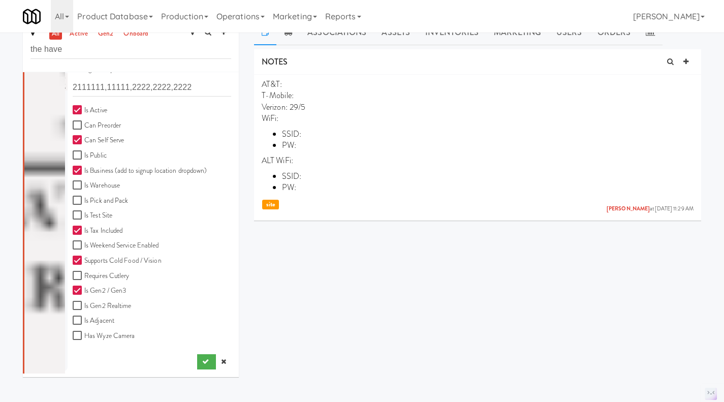
scroll to position [17, 0]
click at [83, 38] on link "active" at bounding box center [78, 33] width 23 height 13
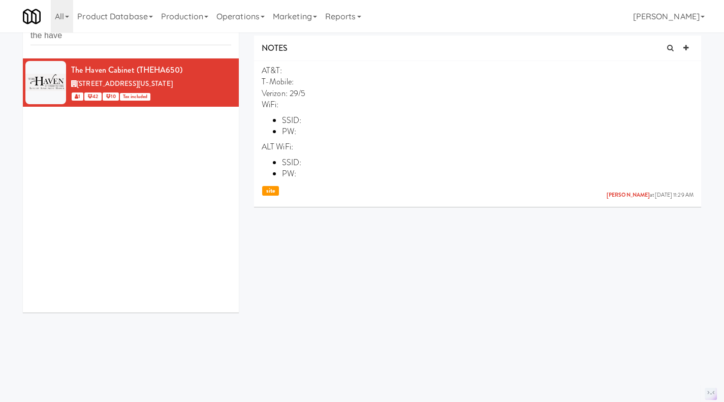
scroll to position [33, 0]
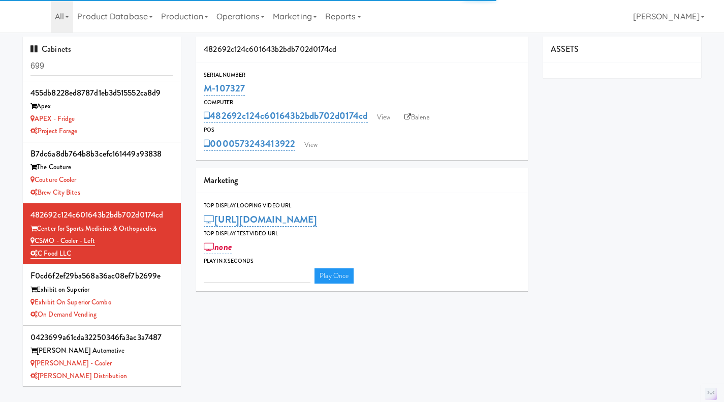
type input "3"
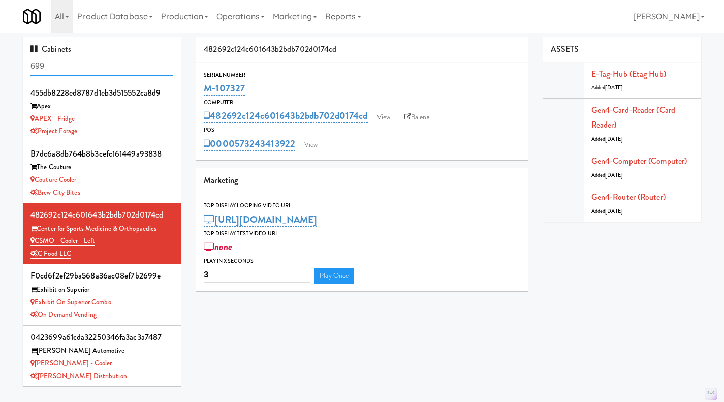
click at [128, 58] on input "699" at bounding box center [101, 66] width 143 height 19
paste input "M-150413"
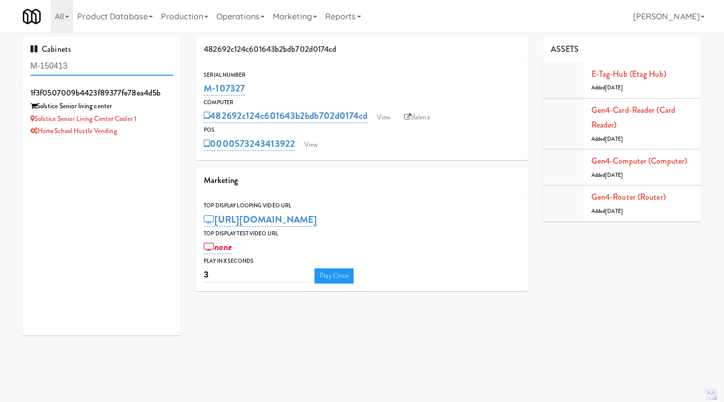
type input "M-150413"
click at [157, 128] on div "HomeSchool Hustle Vending" at bounding box center [101, 131] width 143 height 13
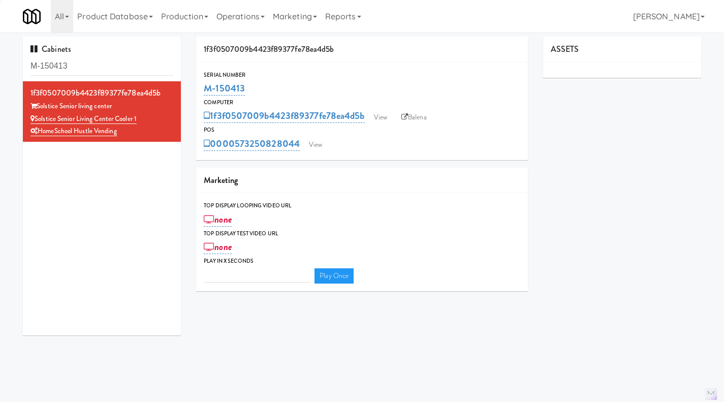
type input "3"
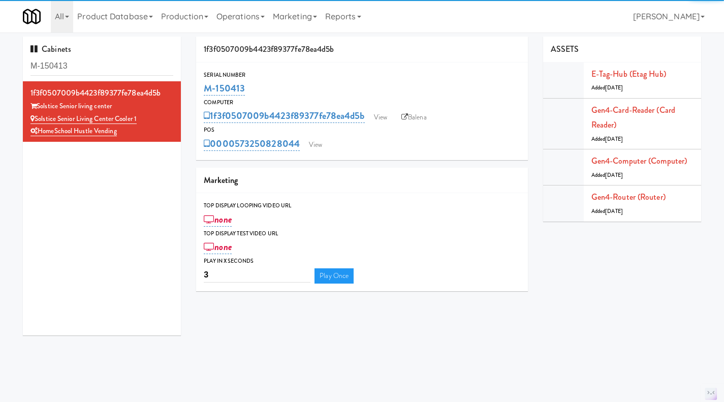
drag, startPoint x: 257, startPoint y: 85, endPoint x: 203, endPoint y: 86, distance: 53.4
click at [203, 86] on div "Serial Number M-150413" at bounding box center [362, 83] width 332 height 27
copy link "M-150413"
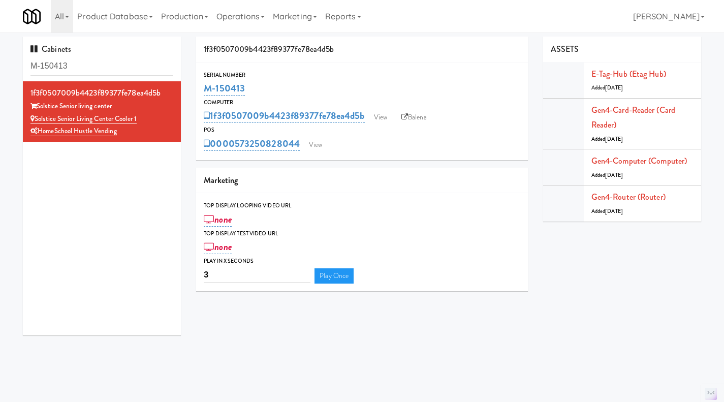
click at [420, 126] on div "POS" at bounding box center [362, 130] width 317 height 10
click at [423, 120] on link "Balena" at bounding box center [414, 117] width 36 height 15
drag, startPoint x: 253, startPoint y: 84, endPoint x: 205, endPoint y: 87, distance: 47.9
click at [205, 87] on div "M-150413" at bounding box center [362, 88] width 317 height 17
copy link "M-150413"
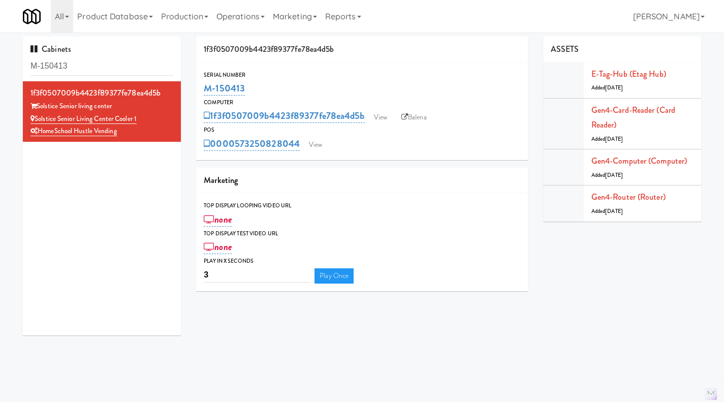
drag, startPoint x: 127, startPoint y: 135, endPoint x: 39, endPoint y: 134, distance: 87.9
click at [39, 134] on div "HomeSchool Hustle Vending" at bounding box center [101, 131] width 143 height 13
copy link "HomeSchool Hustle Vending"
drag, startPoint x: 288, startPoint y: 84, endPoint x: 205, endPoint y: 86, distance: 82.8
click at [205, 86] on div "M-150413" at bounding box center [362, 88] width 317 height 17
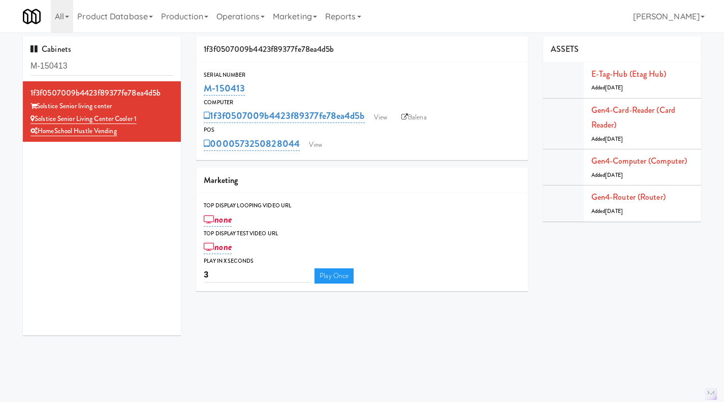
copy link "M-150413"
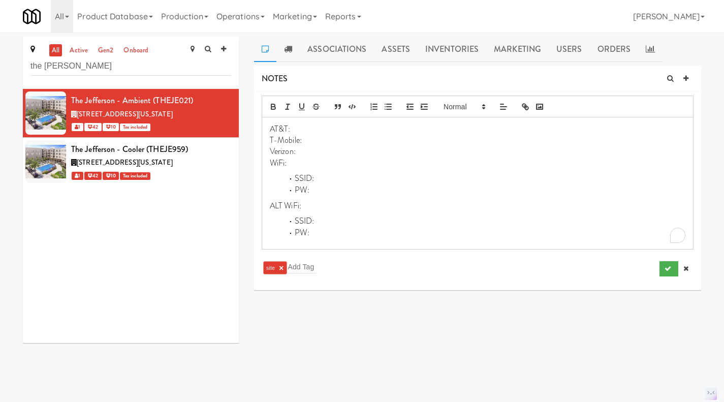
click at [342, 142] on p "T-Mobile:" at bounding box center [478, 140] width 416 height 11
click at [669, 270] on icon "submit" at bounding box center [668, 268] width 7 height 7
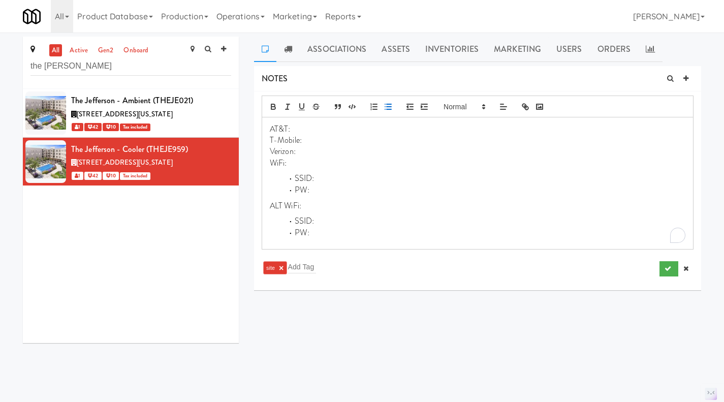
click at [314, 154] on p "Verizon:" at bounding box center [478, 151] width 416 height 11
click at [668, 269] on icon "submit" at bounding box center [668, 268] width 7 height 7
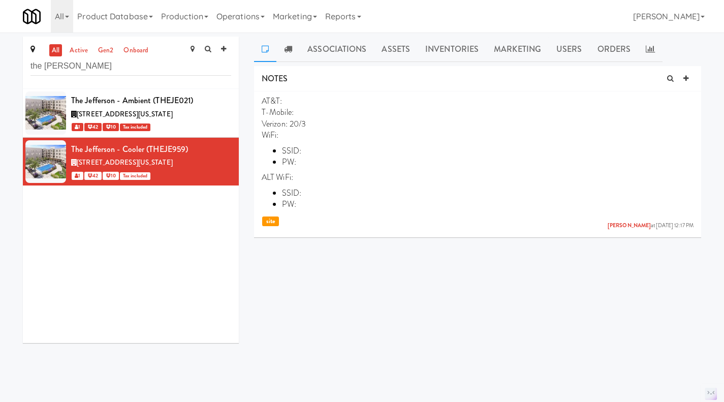
click at [229, 140] on icon at bounding box center [232, 143] width 6 height 7
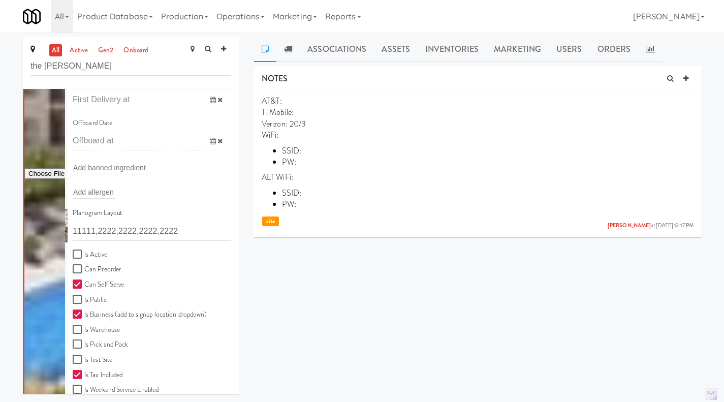
click at [95, 256] on label "Is Active" at bounding box center [90, 254] width 35 height 13
click at [84, 256] on input "Is Active" at bounding box center [79, 255] width 12 height 8
checkbox input "true"
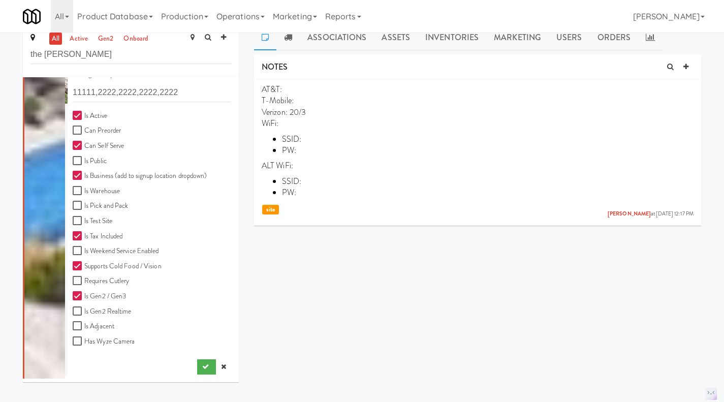
scroll to position [13, 0]
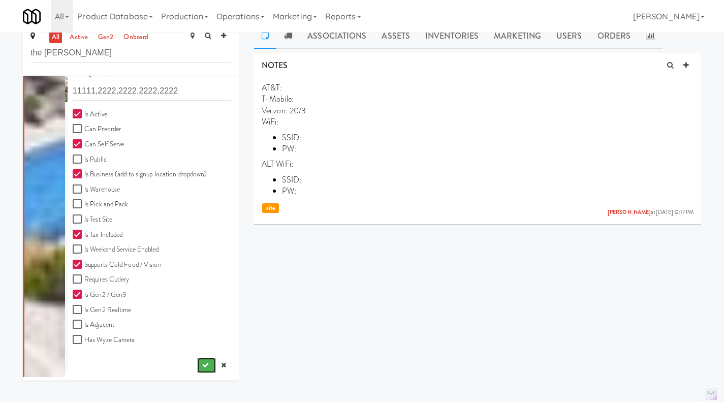
click at [202, 364] on icon "submit" at bounding box center [205, 365] width 7 height 7
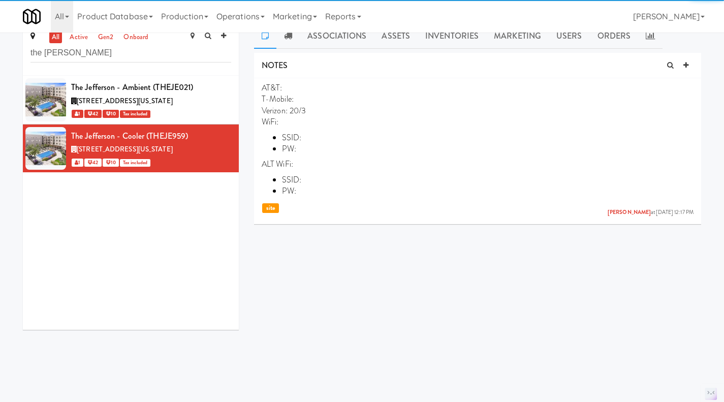
scroll to position [0, 0]
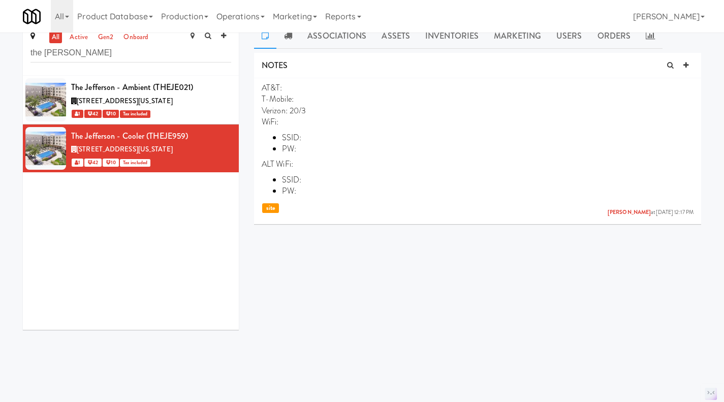
click at [78, 39] on link "active" at bounding box center [78, 37] width 23 height 13
click at [81, 53] on input "the jeff" at bounding box center [130, 53] width 201 height 19
type input "the jeffERS"
click at [214, 101] on div "2 Kinderkamack Road, Hackensack New Jersey" at bounding box center [151, 101] width 160 height 13
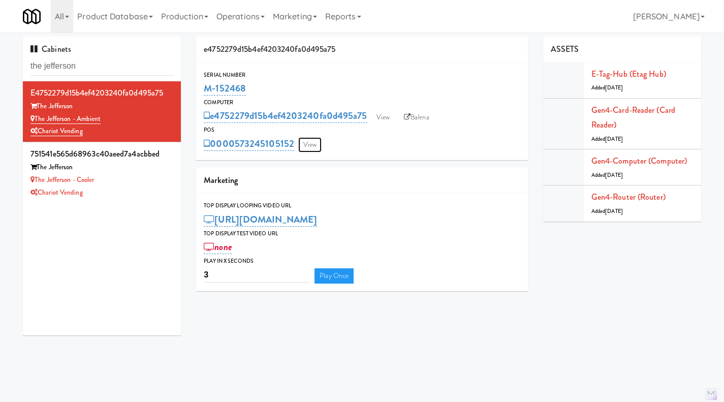
click at [313, 148] on link "View" at bounding box center [309, 144] width 23 height 15
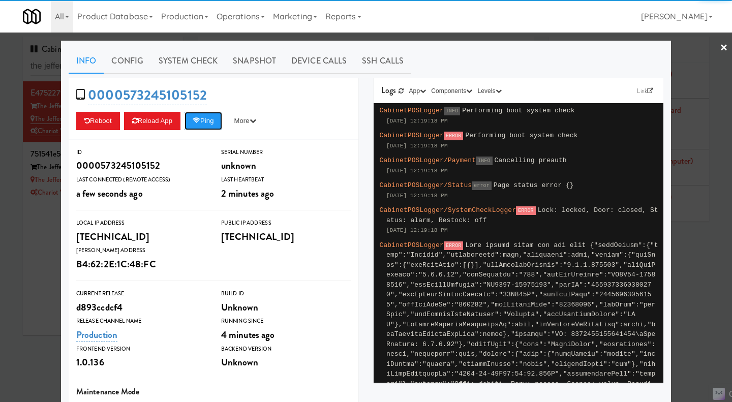
click at [210, 123] on button "Ping" at bounding box center [203, 121] width 38 height 18
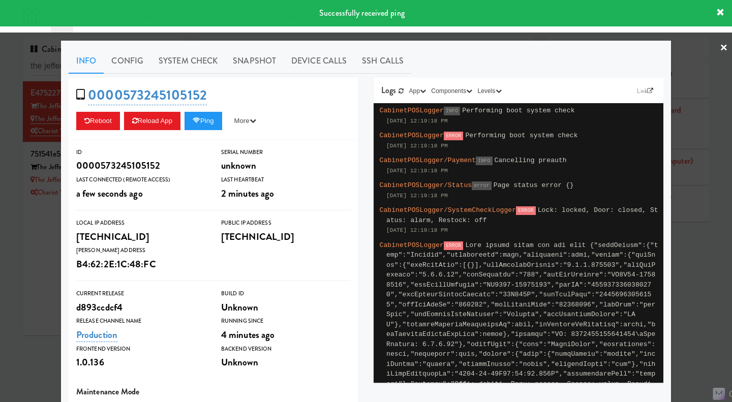
click at [185, 66] on link "System Check" at bounding box center [188, 60] width 74 height 25
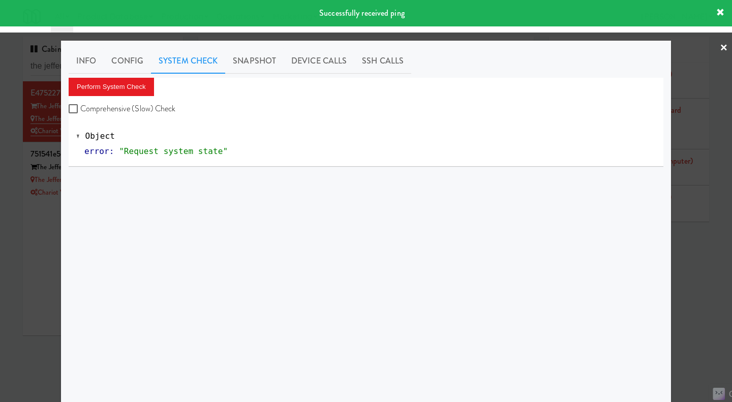
click at [159, 105] on label "Comprehensive (Slow) Check" at bounding box center [122, 108] width 107 height 15
click at [80, 105] on input "Comprehensive (Slow) Check" at bounding box center [75, 109] width 12 height 8
checkbox input "true"
click at [145, 87] on button "Perform System Check" at bounding box center [111, 87] width 85 height 18
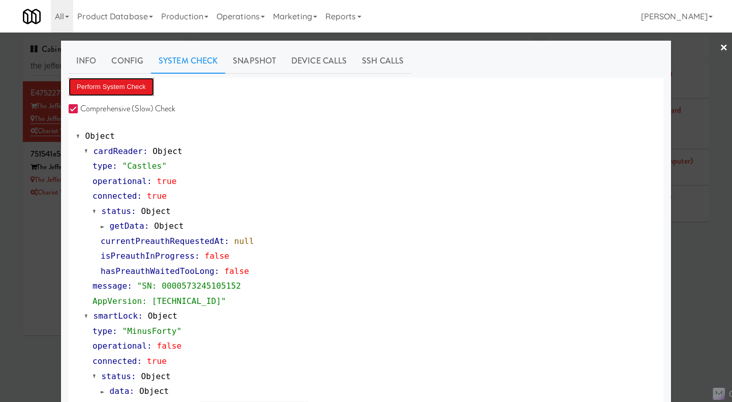
click at [116, 87] on button "Perform System Check" at bounding box center [111, 87] width 85 height 18
click at [119, 87] on button "Perform System Check" at bounding box center [111, 87] width 85 height 18
click at [247, 49] on link "Snapshot" at bounding box center [254, 60] width 58 height 25
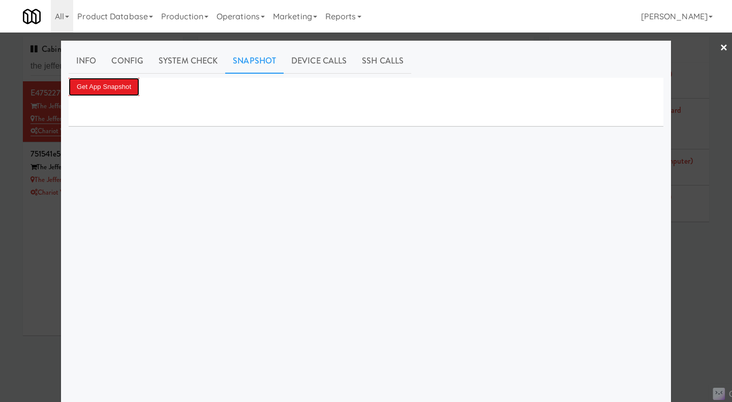
click at [124, 90] on button "Get App Snapshot" at bounding box center [104, 87] width 71 height 18
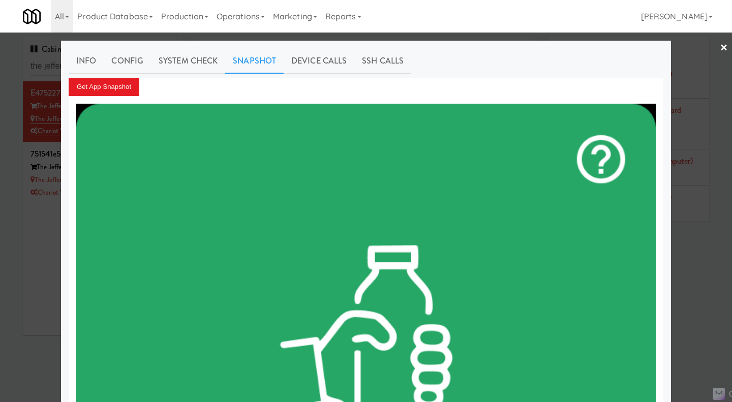
click at [721, 297] on div at bounding box center [366, 201] width 732 height 402
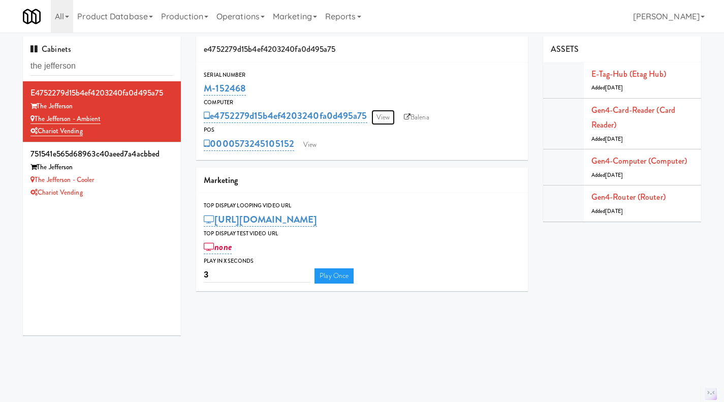
click at [386, 117] on link "View" at bounding box center [382, 117] width 23 height 15
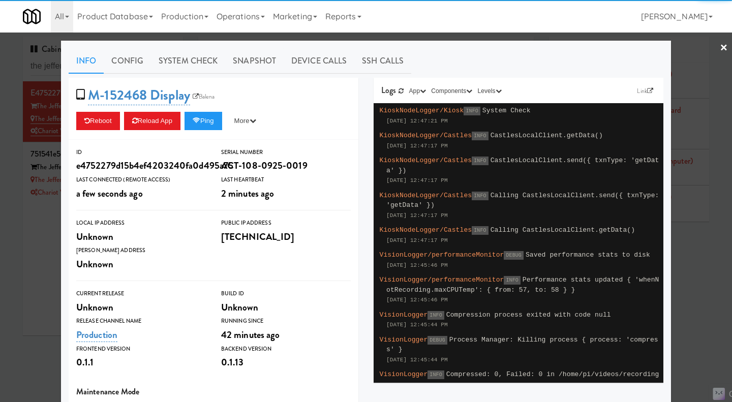
click at [241, 61] on link "Snapshot" at bounding box center [254, 60] width 58 height 25
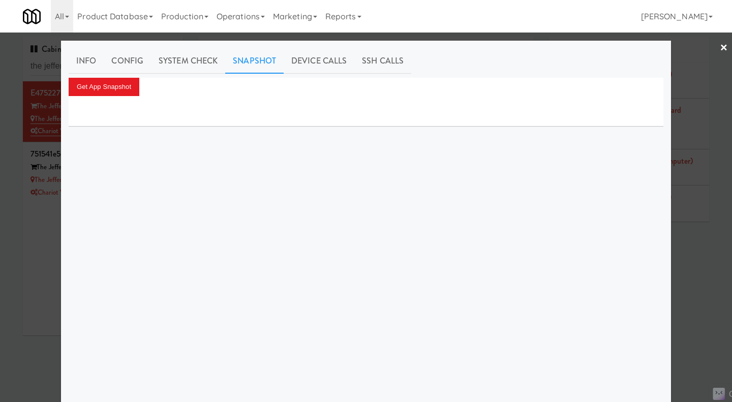
click at [136, 91] on div "Get App Snapshot" at bounding box center [366, 87] width 595 height 18
click at [123, 92] on button "Get App Snapshot" at bounding box center [104, 87] width 71 height 18
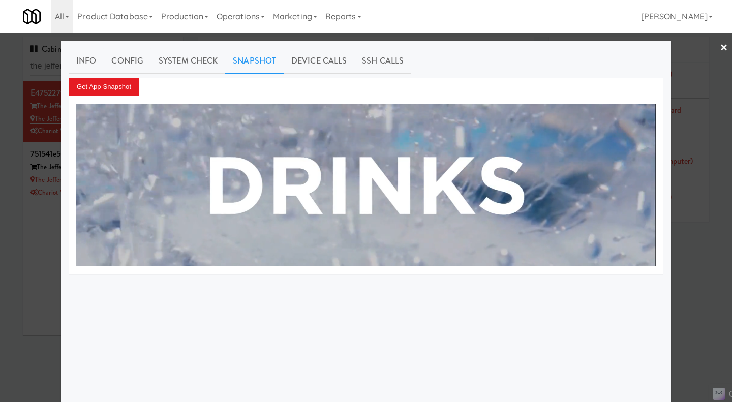
click at [701, 268] on div at bounding box center [366, 201] width 732 height 402
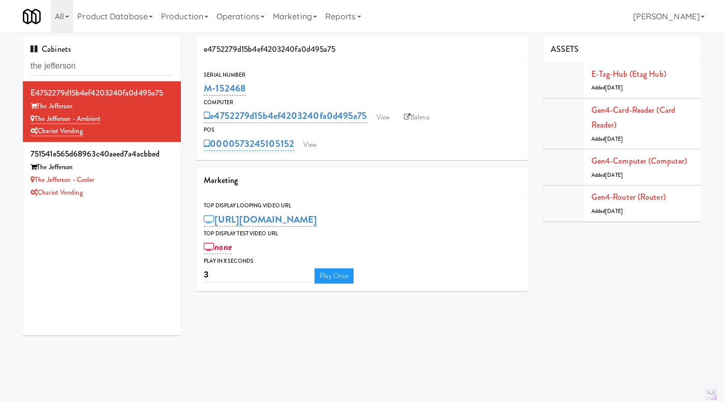
click at [141, 186] on div "Chariot Vending" at bounding box center [101, 192] width 143 height 13
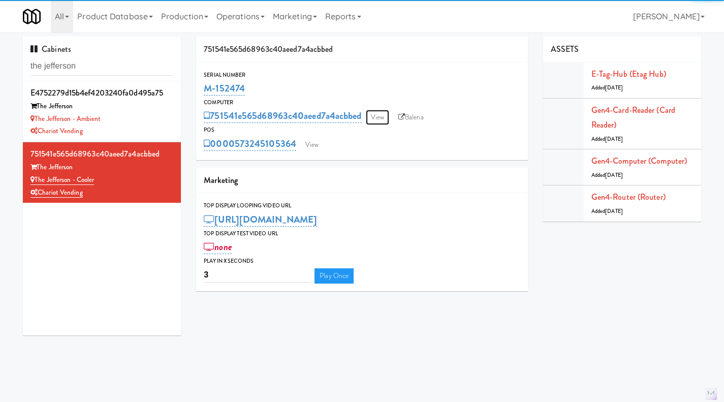
click at [381, 118] on link "View" at bounding box center [377, 117] width 23 height 15
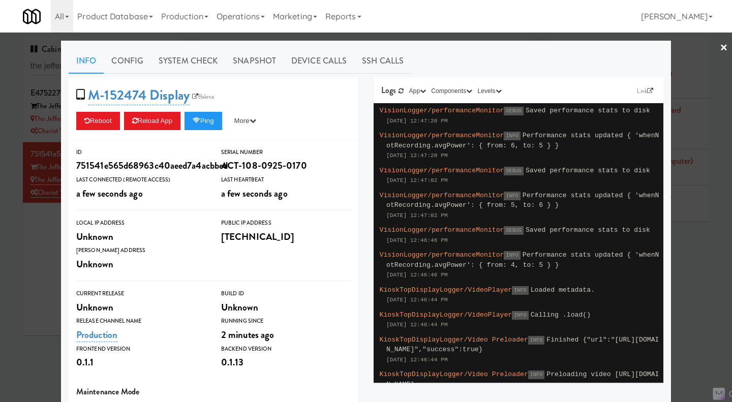
click at [249, 63] on link "Snapshot" at bounding box center [254, 60] width 58 height 25
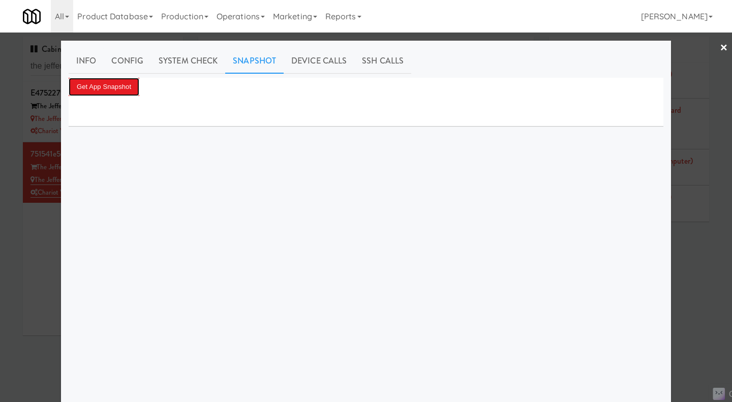
click at [109, 86] on button "Get App Snapshot" at bounding box center [104, 87] width 71 height 18
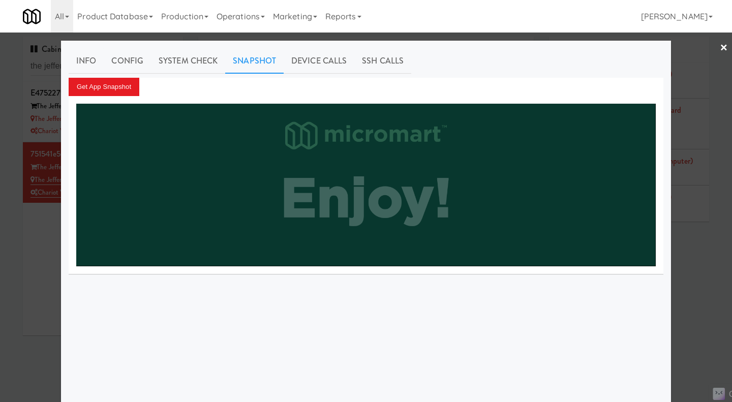
click at [694, 257] on div at bounding box center [366, 201] width 732 height 402
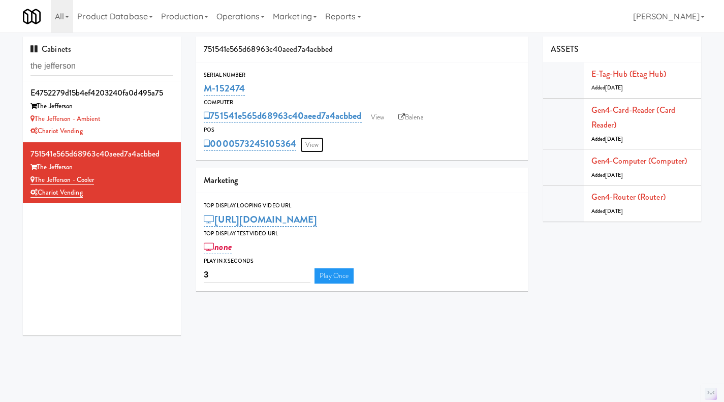
click at [312, 148] on link "View" at bounding box center [311, 144] width 23 height 15
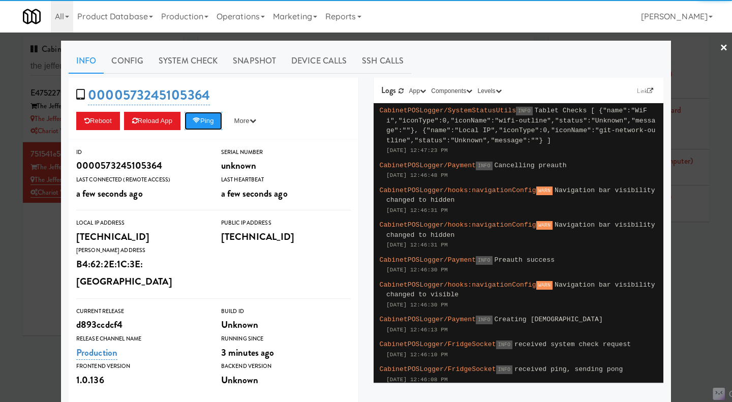
click at [208, 121] on button "Ping" at bounding box center [203, 121] width 38 height 18
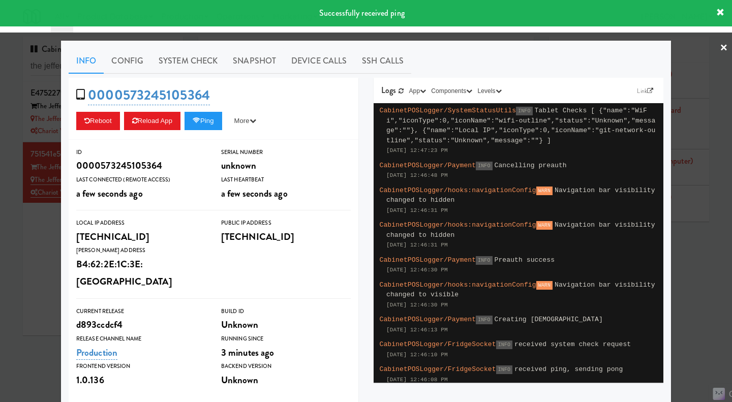
click at [256, 60] on link "Snapshot" at bounding box center [254, 60] width 58 height 25
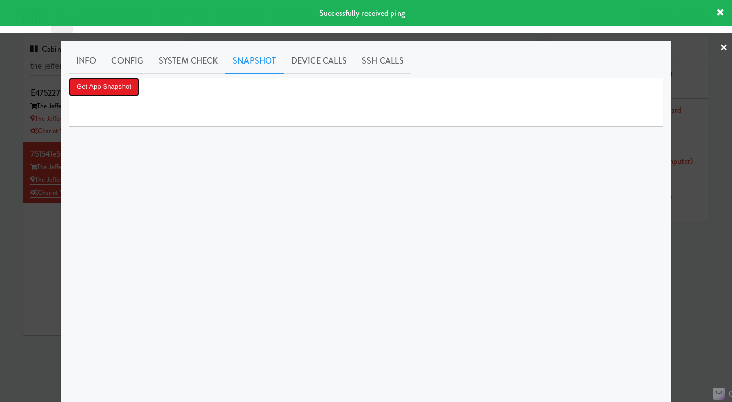
click at [117, 89] on button "Get App Snapshot" at bounding box center [104, 87] width 71 height 18
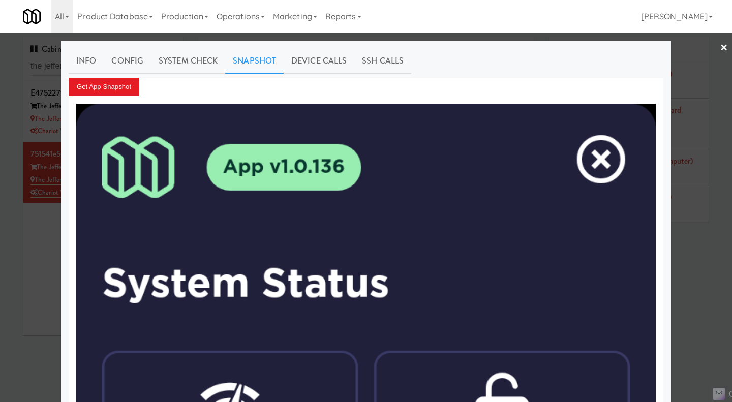
click at [700, 301] on div at bounding box center [366, 201] width 732 height 402
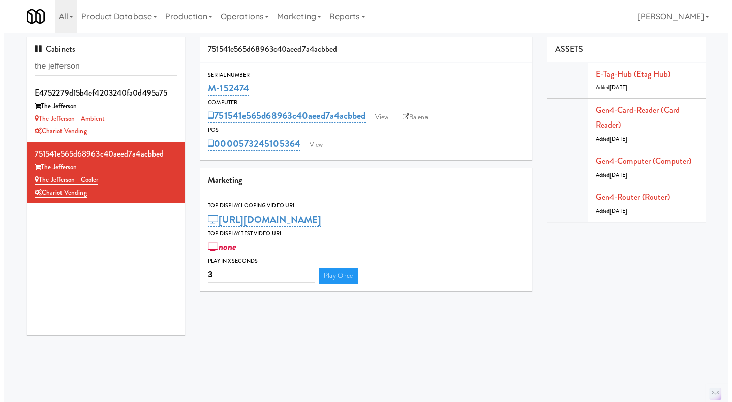
scroll to position [1, 0]
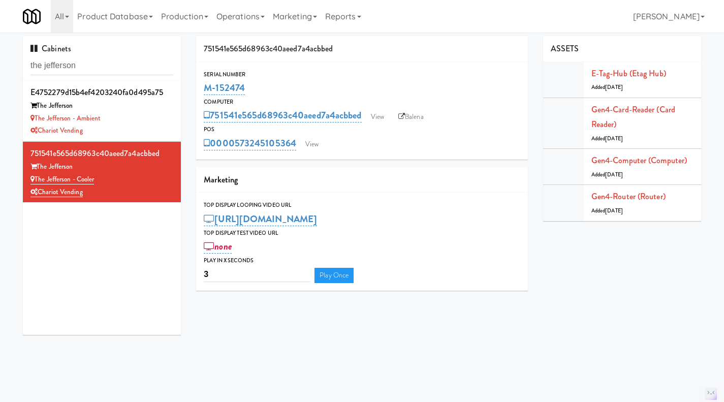
click at [136, 124] on div "Chariot Vending" at bounding box center [101, 130] width 143 height 13
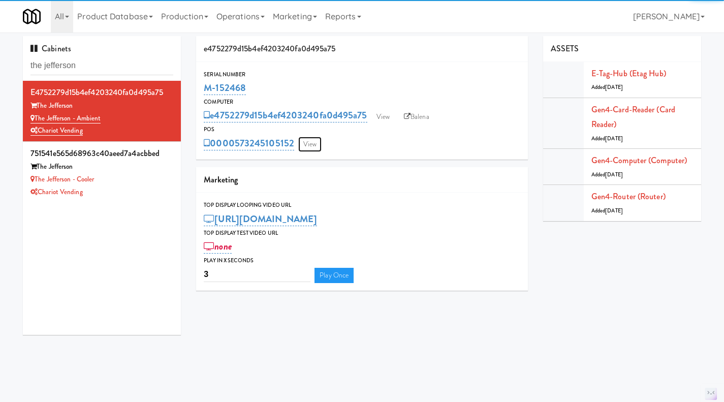
click at [306, 147] on link "View" at bounding box center [309, 144] width 23 height 15
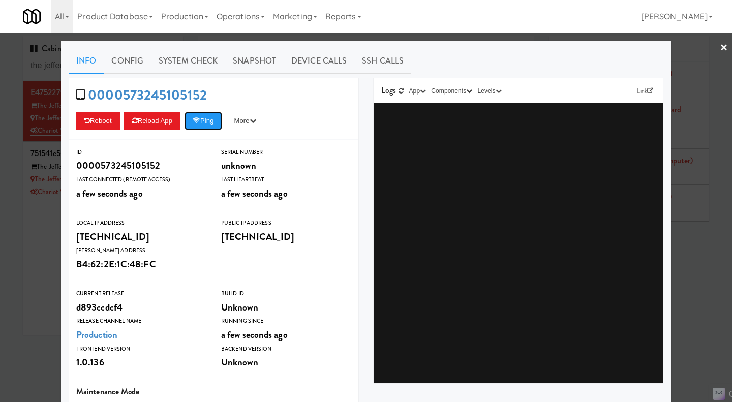
click at [202, 120] on button "Ping" at bounding box center [203, 121] width 38 height 18
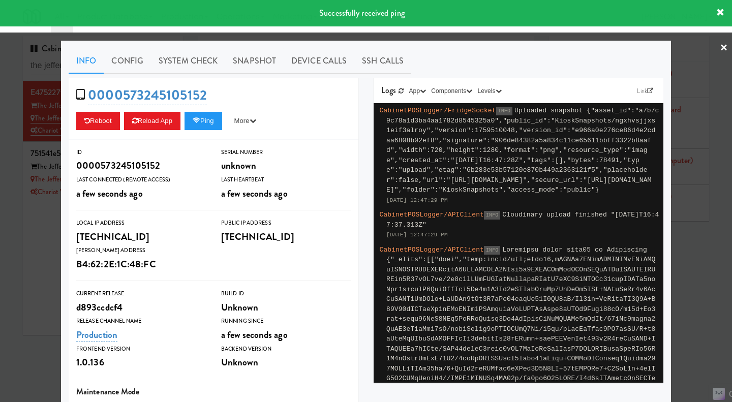
click at [242, 54] on link "Snapshot" at bounding box center [254, 60] width 58 height 25
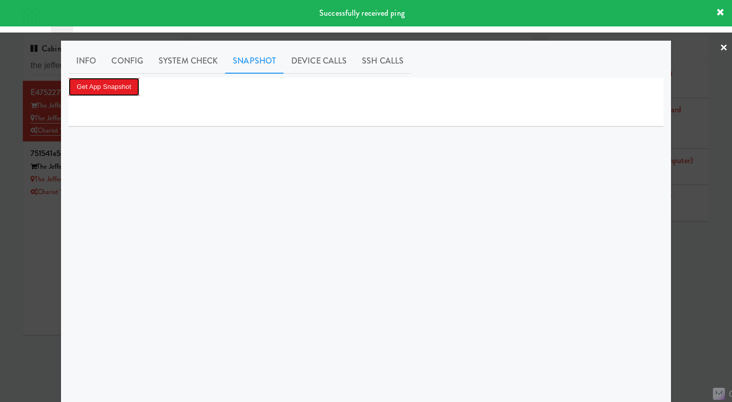
click at [103, 86] on button "Get App Snapshot" at bounding box center [104, 87] width 71 height 18
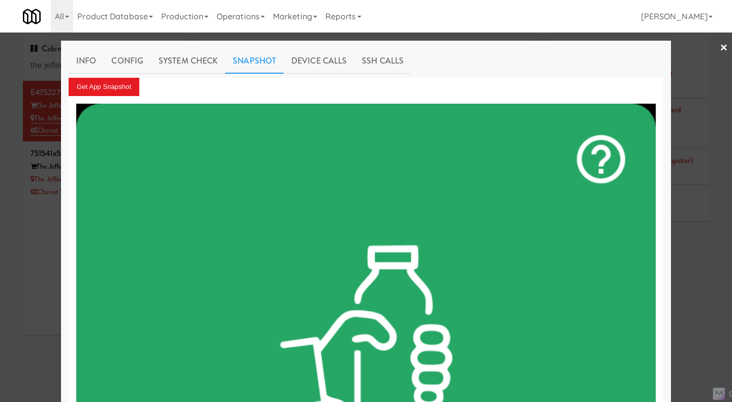
click at [182, 65] on link "System Check" at bounding box center [188, 60] width 74 height 25
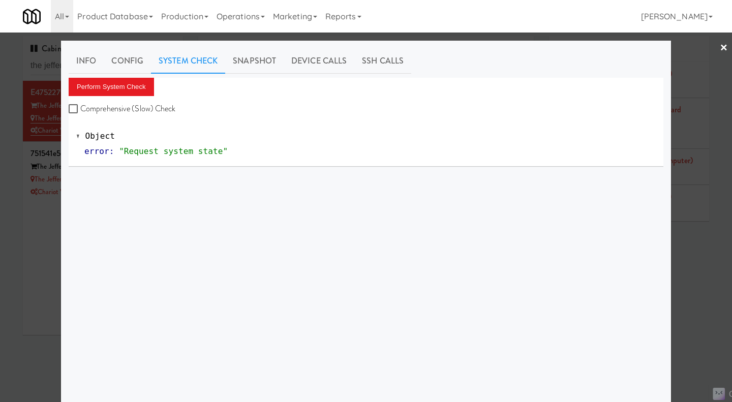
click at [107, 97] on div "Perform System Check Comprehensive (Slow) Check" at bounding box center [366, 97] width 595 height 39
click at [109, 107] on label "Comprehensive (Slow) Check" at bounding box center [122, 108] width 107 height 15
click at [80, 107] on input "Comprehensive (Slow) Check" at bounding box center [75, 109] width 12 height 8
checkbox input "true"
click at [110, 93] on button "Perform System Check" at bounding box center [111, 87] width 85 height 18
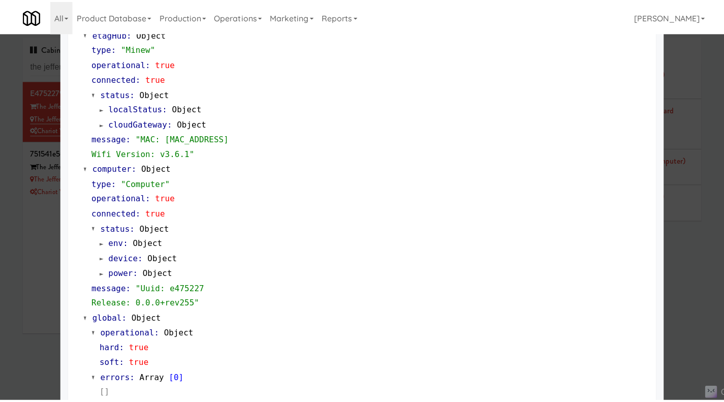
scroll to position [867, 0]
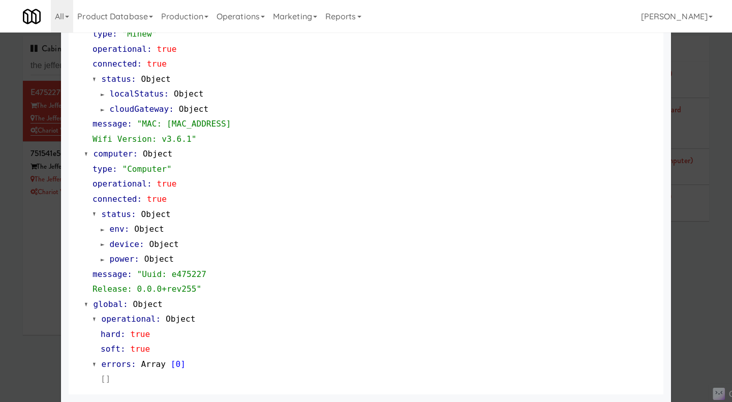
click at [712, 308] on div at bounding box center [366, 201] width 732 height 402
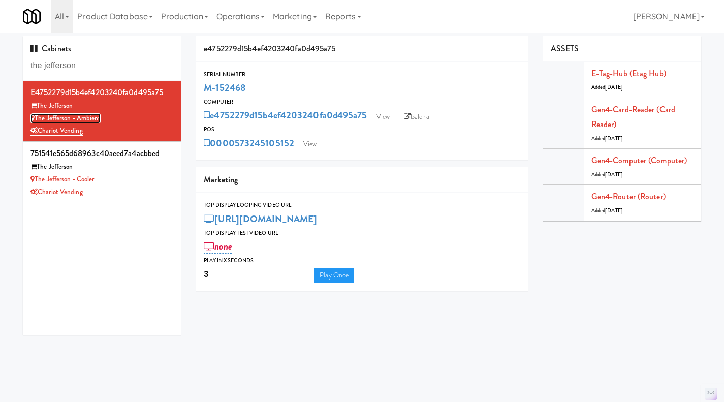
click at [81, 119] on link "The Jefferson - Ambient" at bounding box center [65, 118] width 70 height 10
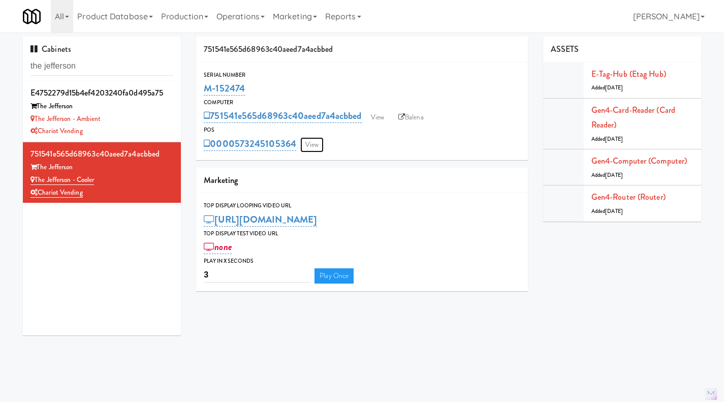
click at [311, 145] on link "View" at bounding box center [311, 144] width 23 height 15
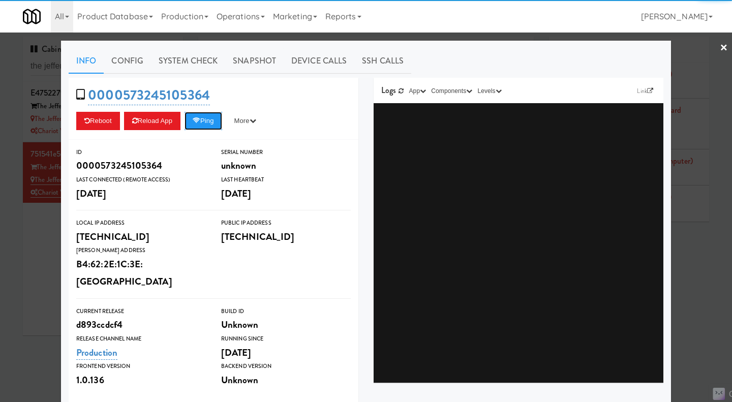
click at [203, 127] on button "Ping" at bounding box center [203, 121] width 38 height 18
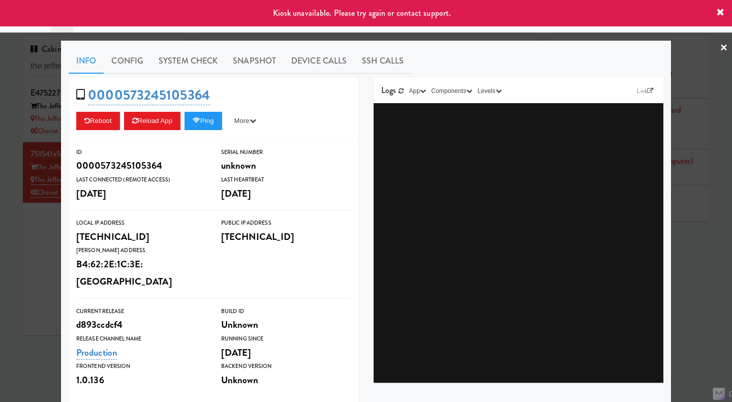
click at [41, 262] on div at bounding box center [366, 201] width 732 height 402
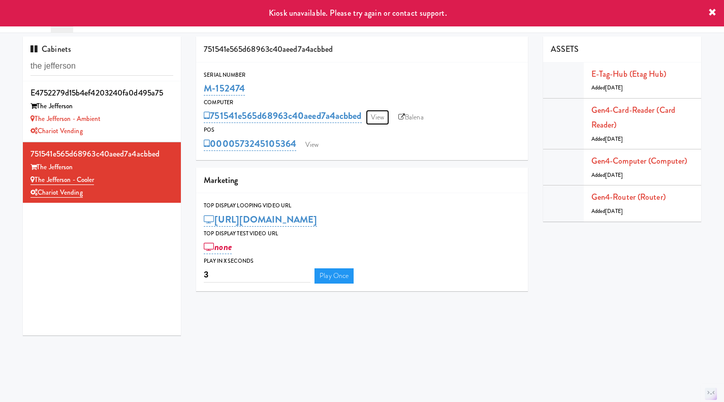
click at [380, 119] on link "View" at bounding box center [377, 117] width 23 height 15
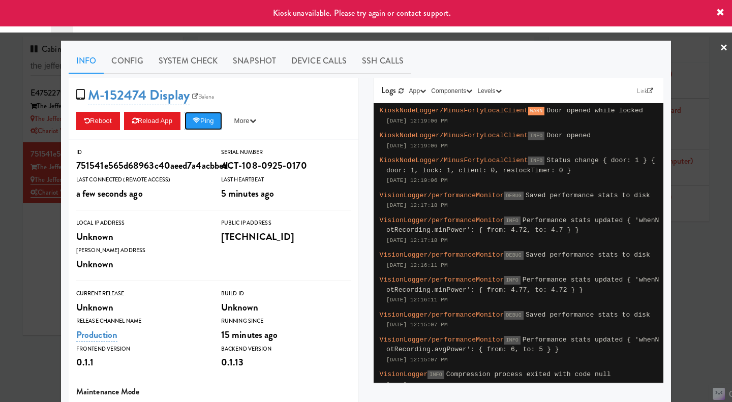
click at [214, 126] on button "Ping" at bounding box center [203, 121] width 38 height 18
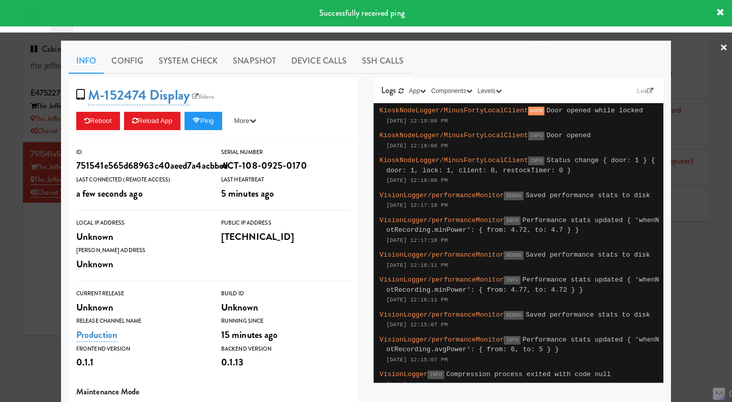
click at [178, 64] on link "System Check" at bounding box center [188, 60] width 74 height 25
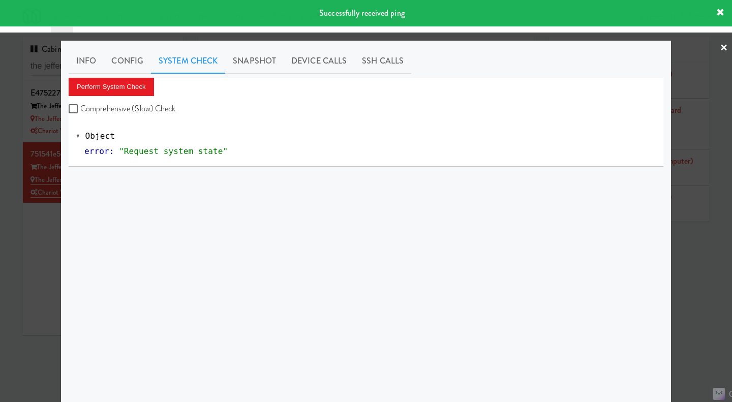
click at [132, 105] on label "Comprehensive (Slow) Check" at bounding box center [122, 108] width 107 height 15
click at [80, 105] on input "Comprehensive (Slow) Check" at bounding box center [75, 109] width 12 height 8
checkbox input "true"
click at [123, 86] on button "Perform System Check" at bounding box center [111, 87] width 85 height 18
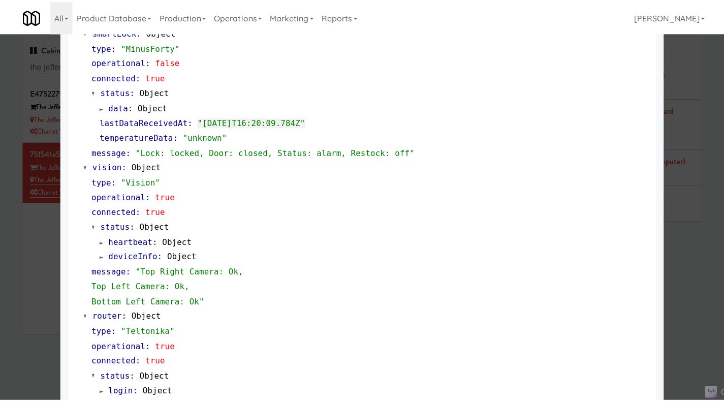
scroll to position [254, 0]
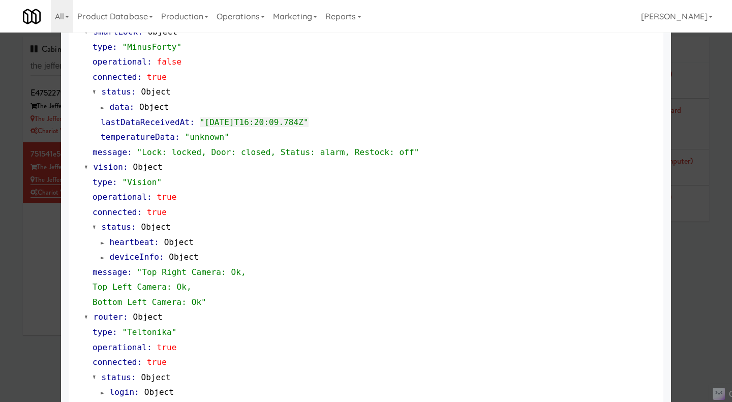
click at [51, 243] on div at bounding box center [366, 201] width 732 height 402
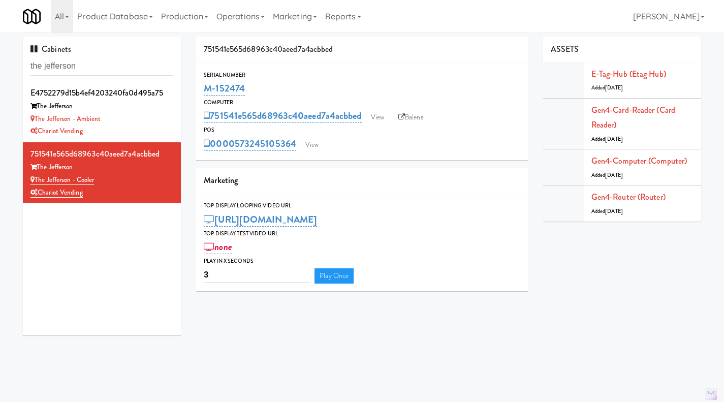
click at [422, 121] on link "Balena" at bounding box center [411, 117] width 36 height 15
drag, startPoint x: 263, startPoint y: 88, endPoint x: 198, endPoint y: 88, distance: 65.0
click at [198, 88] on div "Serial Number M-152474" at bounding box center [362, 83] width 332 height 27
copy link "M-152474"
click at [385, 124] on link "View" at bounding box center [377, 117] width 23 height 15
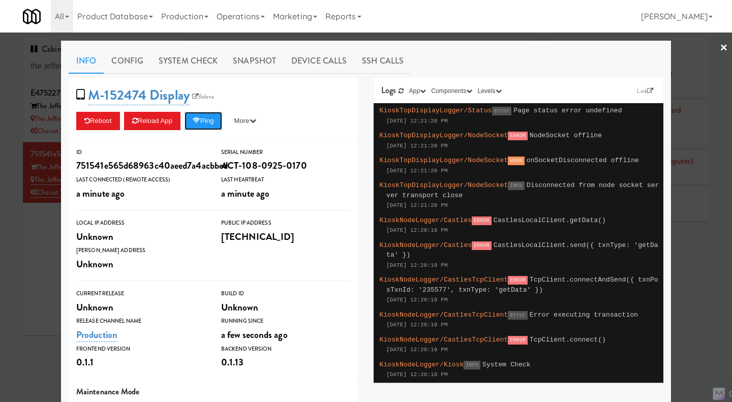
click at [209, 115] on button "Ping" at bounding box center [203, 121] width 38 height 18
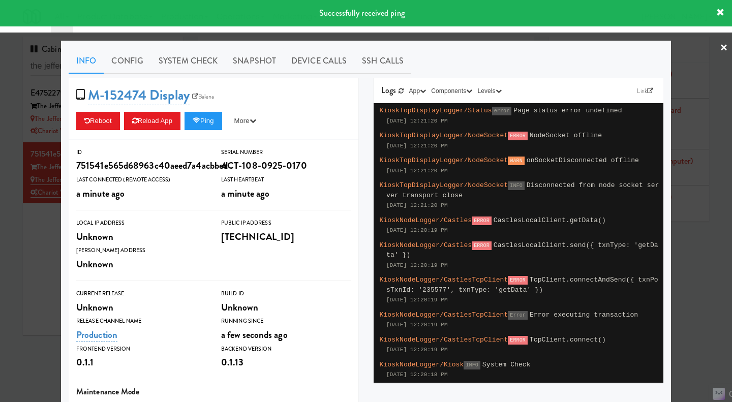
click at [176, 48] on div "Info Config System Check Snapshot Device Calls SSH Calls M-152474 Display Balen…" at bounding box center [366, 297] width 610 height 513
click at [191, 63] on link "System Check" at bounding box center [188, 60] width 74 height 25
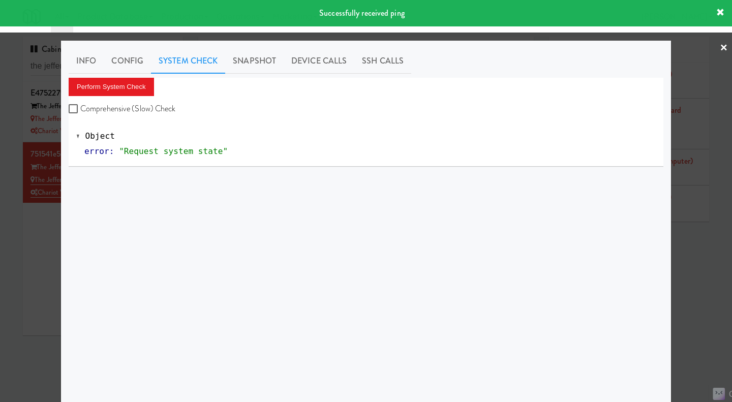
click at [162, 102] on label "Comprehensive (Slow) Check" at bounding box center [122, 108] width 107 height 15
click at [80, 105] on input "Comprehensive (Slow) Check" at bounding box center [75, 109] width 12 height 8
checkbox input "true"
click at [136, 80] on button "Perform System Check" at bounding box center [111, 87] width 85 height 18
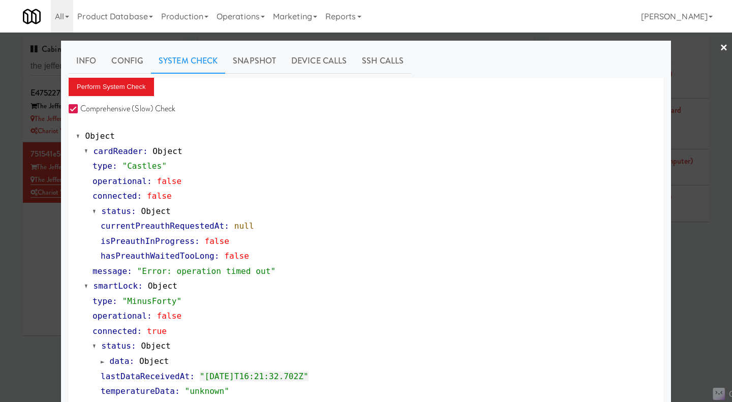
click at [299, 57] on link "Device Calls" at bounding box center [319, 60] width 71 height 25
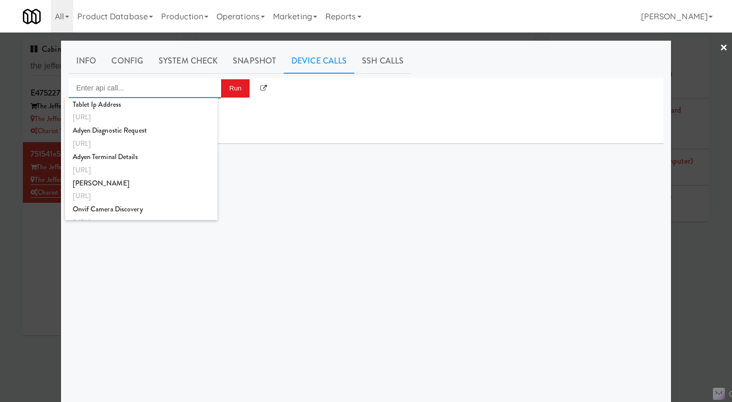
click at [153, 90] on input "Enter api call..." at bounding box center [145, 88] width 152 height 20
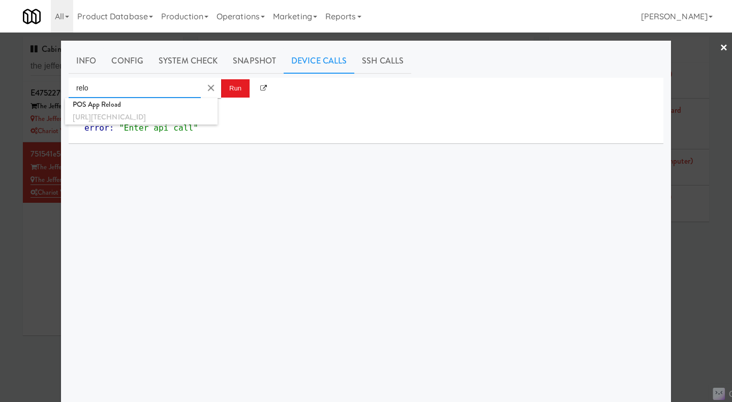
click at [152, 104] on div "POS App Reload" at bounding box center [141, 104] width 137 height 13
type input "POS App Reload"
click at [236, 92] on button "Run" at bounding box center [235, 88] width 28 height 18
click at [200, 53] on link "System Check" at bounding box center [188, 60] width 74 height 25
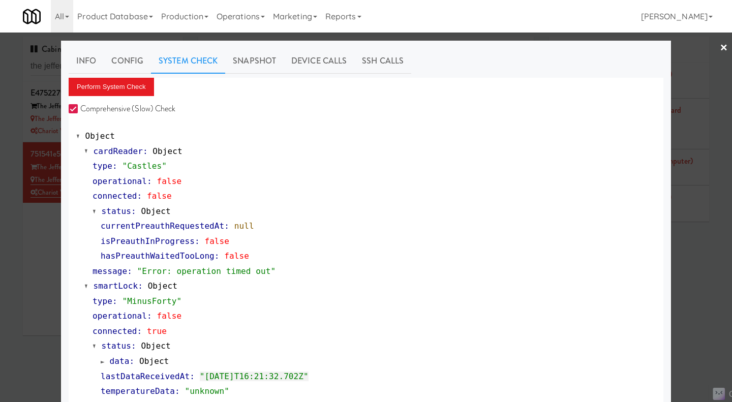
click at [34, 326] on div at bounding box center [366, 201] width 732 height 402
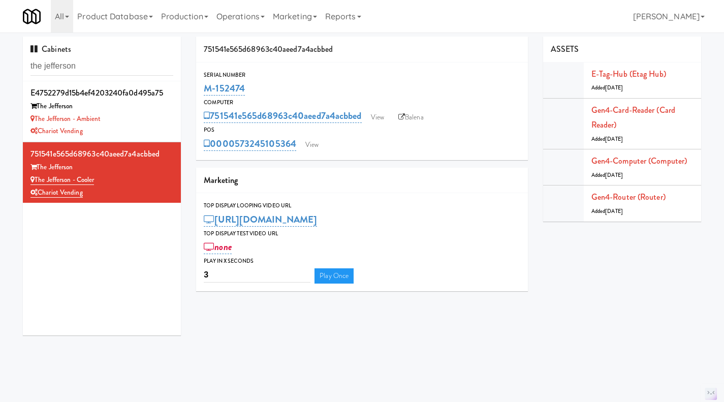
drag, startPoint x: 298, startPoint y: 153, endPoint x: 238, endPoint y: 149, distance: 60.1
click at [238, 149] on div "Serial Number M-152474 Computer 751541e565d68963c40aeed7a4acbbed View Balena PO…" at bounding box center [362, 111] width 332 height 98
copy link "573245105364"
click at [306, 147] on link "View" at bounding box center [311, 144] width 23 height 15
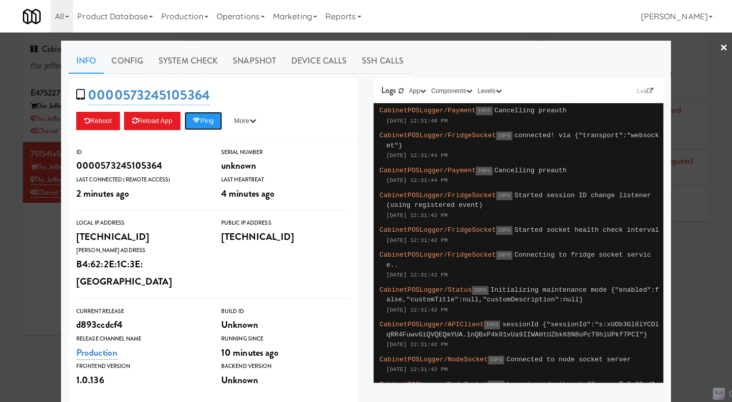
click at [207, 122] on button "Ping" at bounding box center [203, 121] width 38 height 18
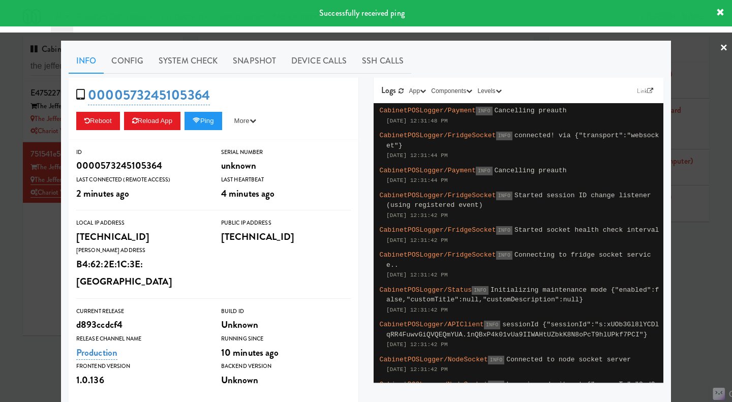
click at [181, 61] on link "System Check" at bounding box center [188, 60] width 74 height 25
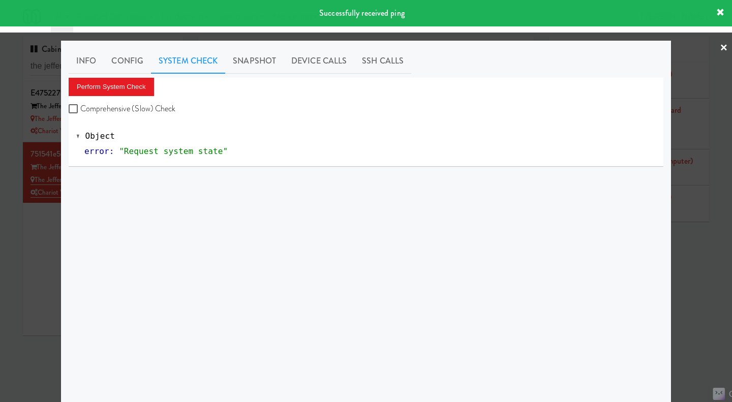
click at [123, 107] on label "Comprehensive (Slow) Check" at bounding box center [122, 108] width 107 height 15
click at [80, 107] on input "Comprehensive (Slow) Check" at bounding box center [75, 109] width 12 height 8
checkbox input "true"
click at [116, 85] on button "Perform System Check" at bounding box center [111, 87] width 85 height 18
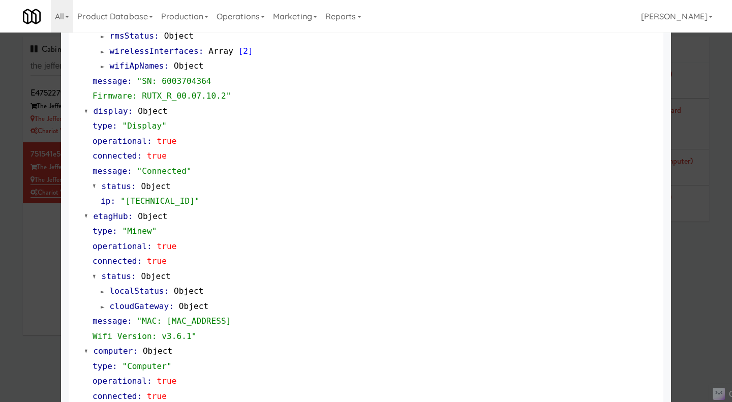
scroll to position [867, 0]
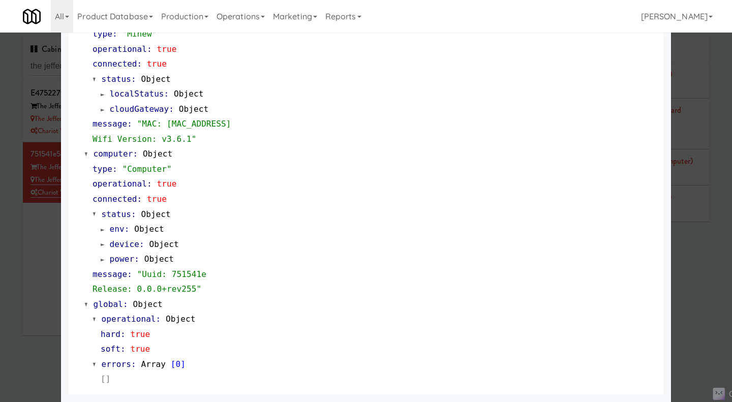
click at [30, 305] on div at bounding box center [366, 201] width 732 height 402
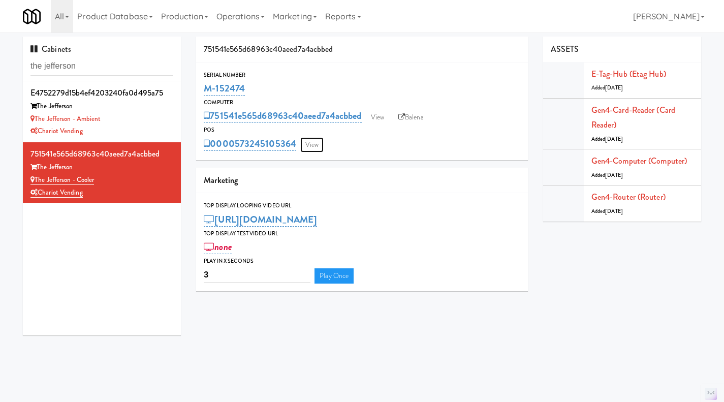
click at [312, 143] on link "View" at bounding box center [311, 144] width 23 height 15
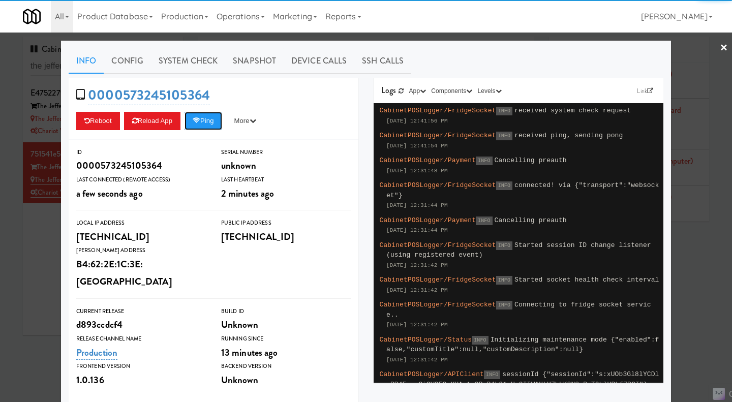
click at [190, 124] on button "Ping" at bounding box center [203, 121] width 38 height 18
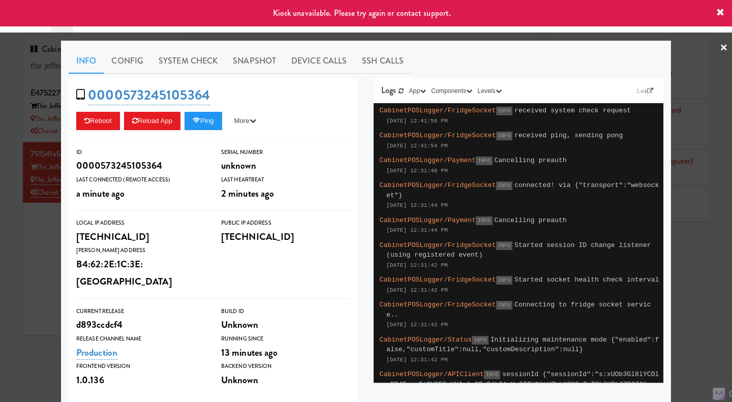
click at [44, 260] on div at bounding box center [366, 201] width 732 height 402
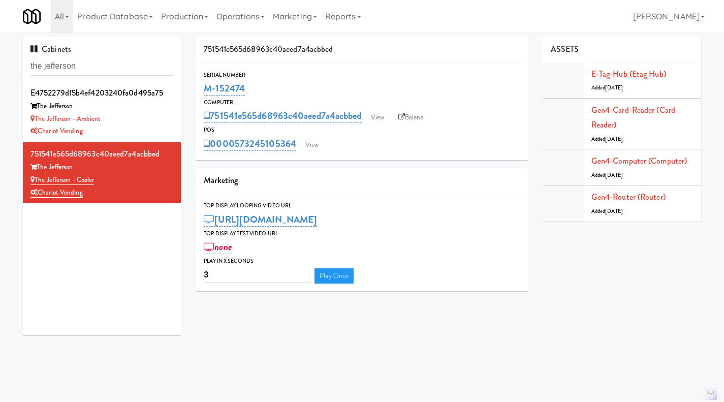
click at [143, 123] on div "The Jefferson - Ambient" at bounding box center [101, 119] width 143 height 13
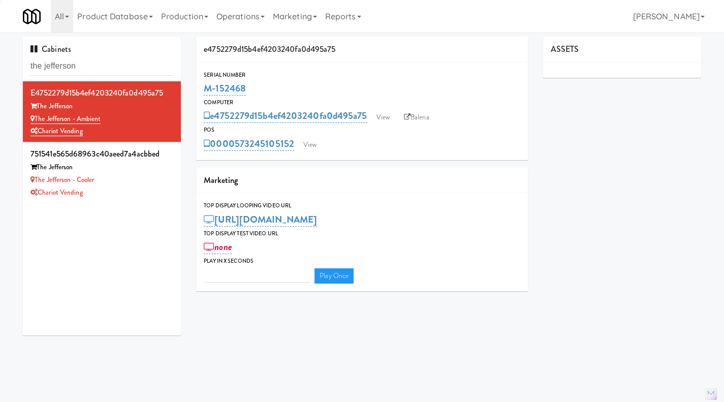
type input "3"
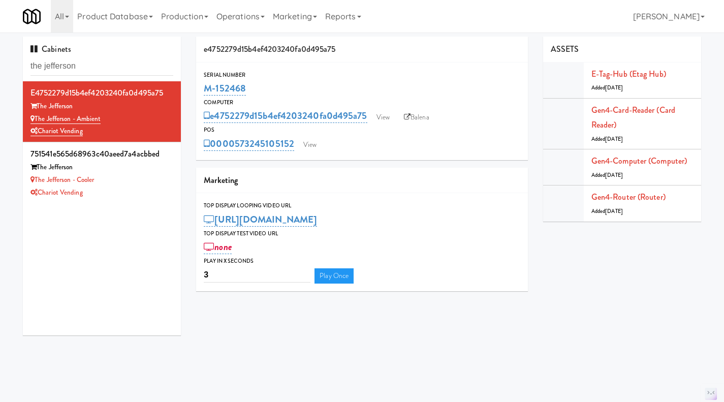
click at [134, 194] on div "Chariot Vending" at bounding box center [101, 192] width 143 height 13
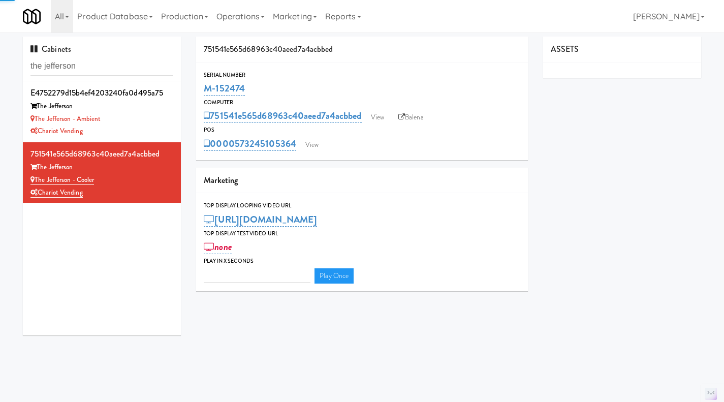
type input "3"
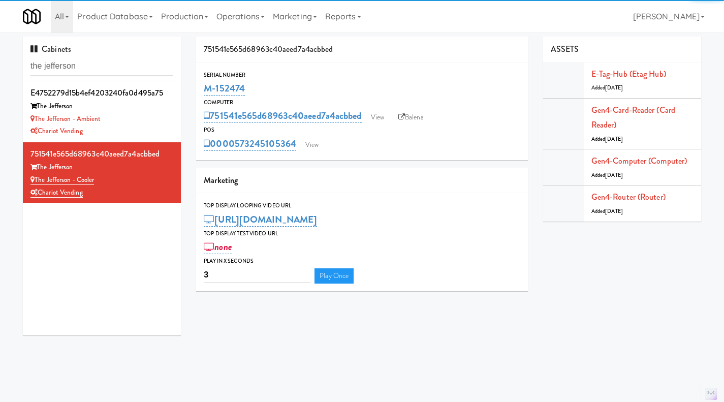
click at [315, 137] on div "0000573245105364 View" at bounding box center [362, 143] width 317 height 17
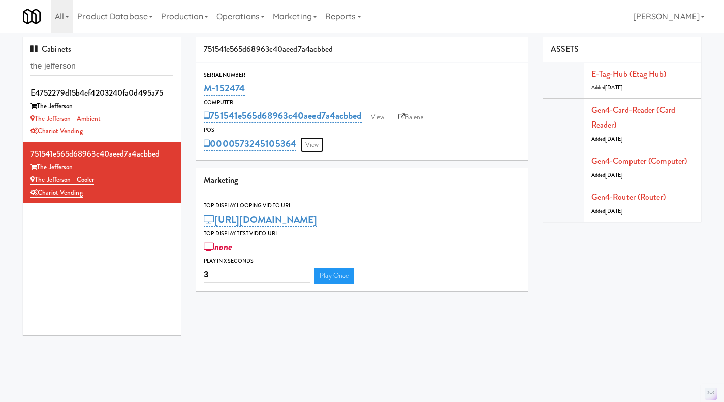
click at [315, 139] on link "View" at bounding box center [311, 144] width 23 height 15
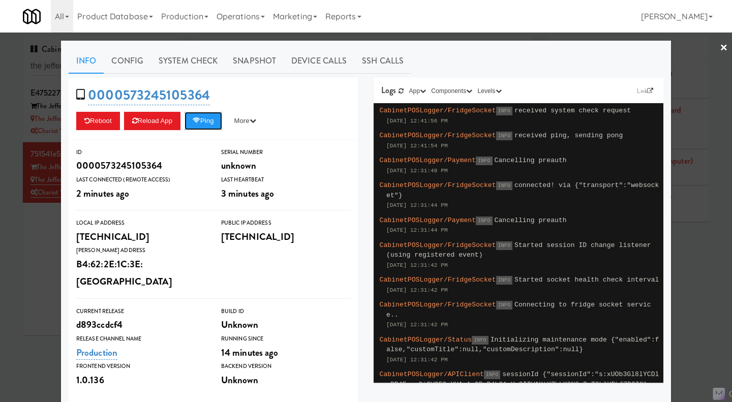
click at [214, 120] on button "Ping" at bounding box center [203, 121] width 38 height 18
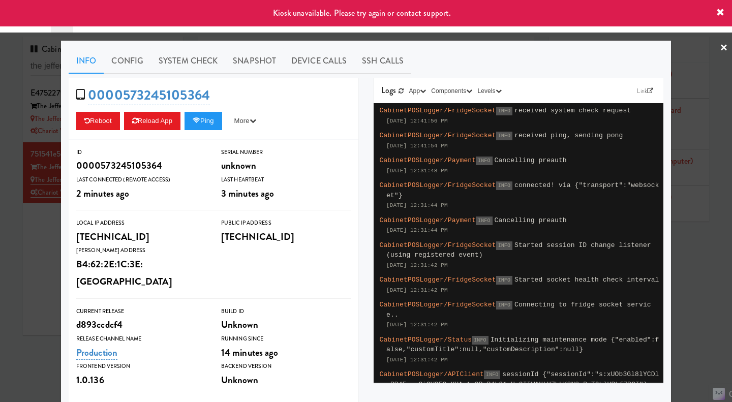
click at [32, 252] on div at bounding box center [366, 201] width 732 height 402
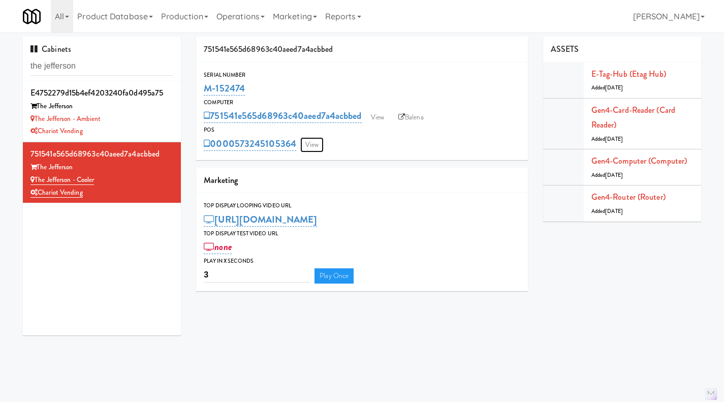
click at [307, 147] on link "View" at bounding box center [311, 144] width 23 height 15
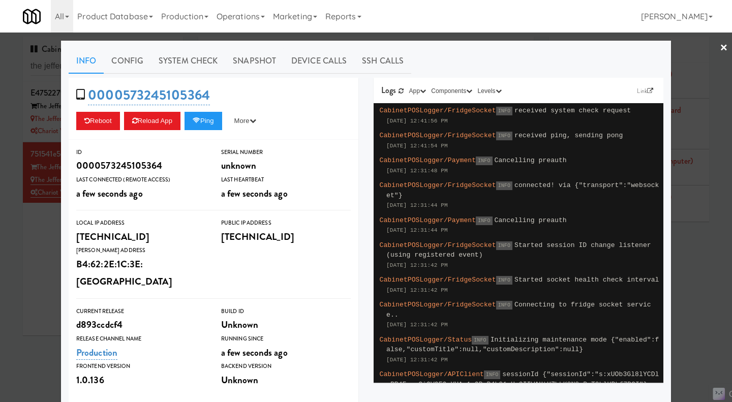
click at [201, 130] on div "0000573245105364 Reboot Reload App Ping More Ping Server Restart Server Force R…" at bounding box center [214, 109] width 290 height 62
click at [202, 121] on button "Ping" at bounding box center [203, 121] width 38 height 18
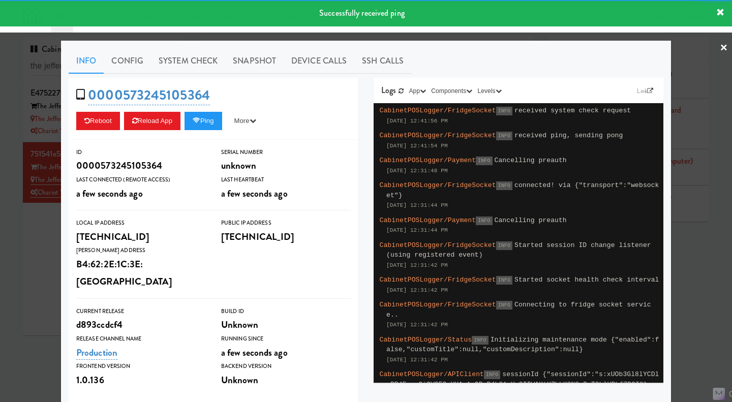
click at [171, 62] on link "System Check" at bounding box center [188, 60] width 74 height 25
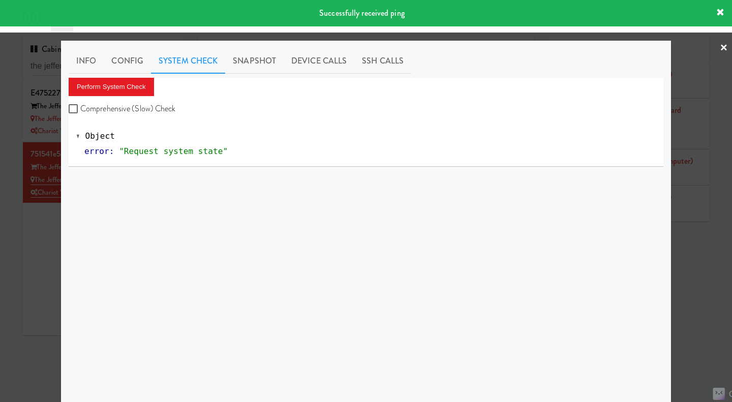
drag, startPoint x: 140, startPoint y: 104, endPoint x: 130, endPoint y: 89, distance: 18.2
click at [140, 104] on label "Comprehensive (Slow) Check" at bounding box center [122, 108] width 107 height 15
click at [80, 105] on input "Comprehensive (Slow) Check" at bounding box center [75, 109] width 12 height 8
checkbox input "true"
click at [128, 85] on button "Perform System Check" at bounding box center [111, 87] width 85 height 18
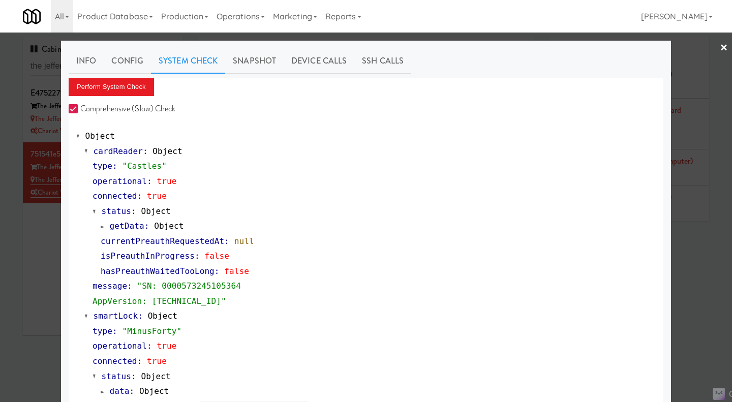
click at [253, 62] on link "Snapshot" at bounding box center [254, 60] width 58 height 25
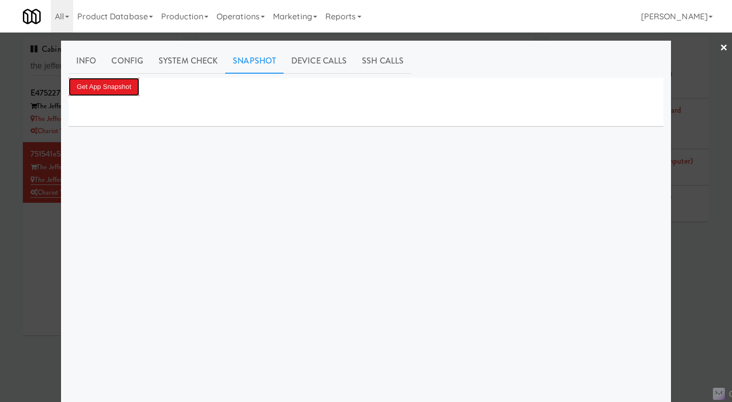
click at [117, 87] on button "Get App Snapshot" at bounding box center [104, 87] width 71 height 18
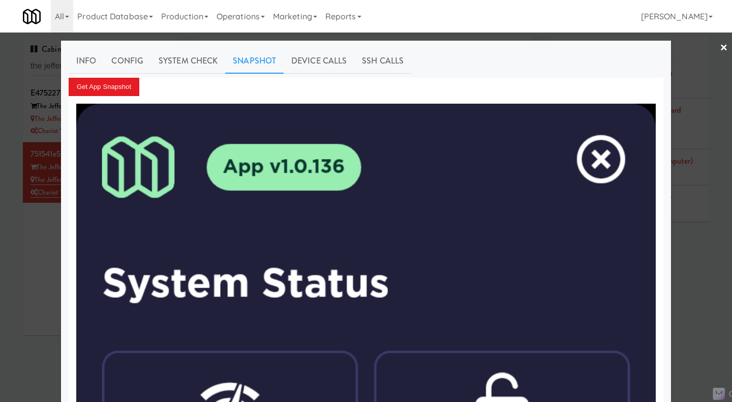
click at [41, 257] on div at bounding box center [366, 201] width 732 height 402
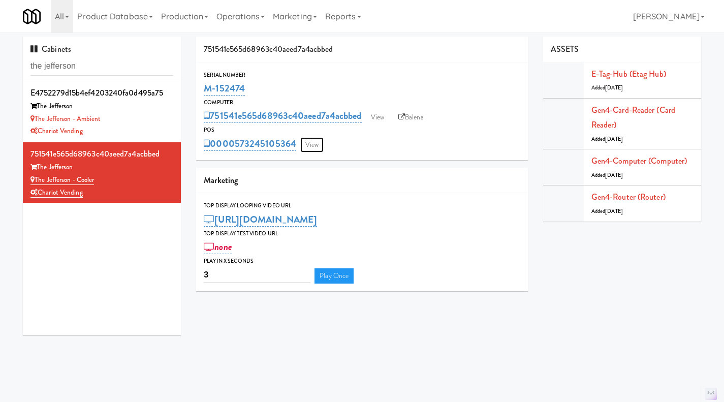
click at [314, 143] on link "View" at bounding box center [311, 144] width 23 height 15
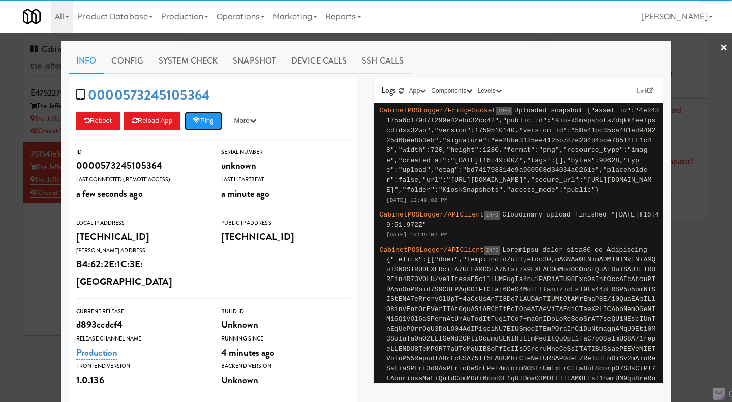
click at [213, 122] on button "Ping" at bounding box center [203, 121] width 38 height 18
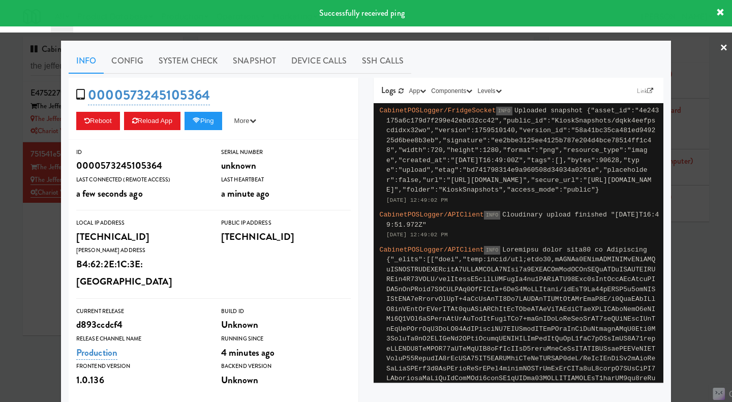
click at [244, 59] on link "Snapshot" at bounding box center [254, 60] width 58 height 25
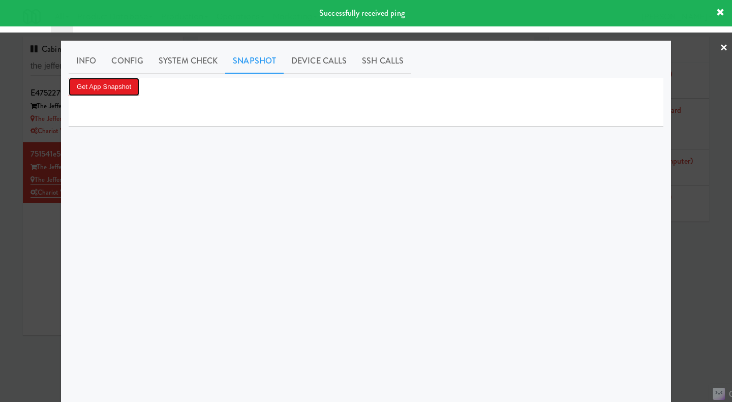
click at [102, 87] on button "Get App Snapshot" at bounding box center [104, 87] width 71 height 18
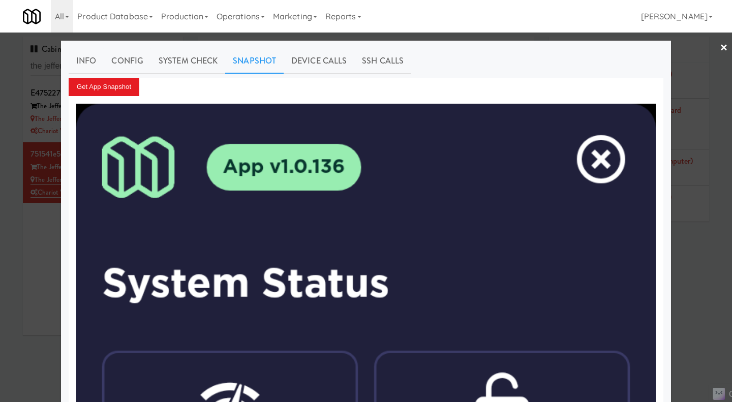
click at [701, 265] on div at bounding box center [366, 201] width 732 height 402
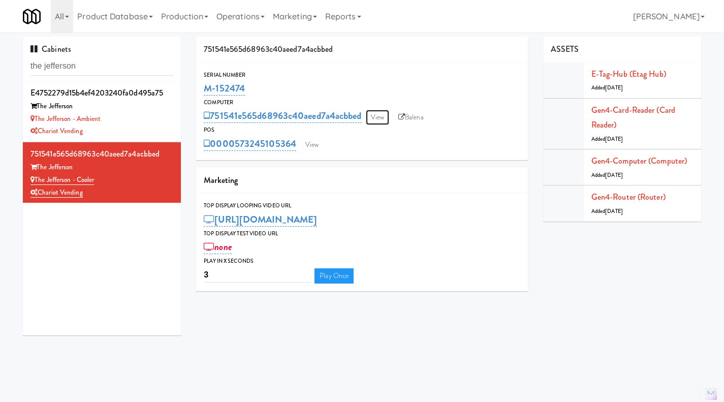
click at [385, 119] on link "View" at bounding box center [377, 117] width 23 height 15
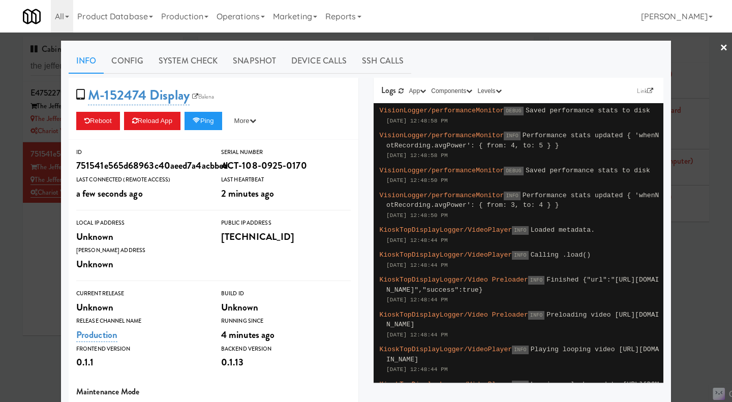
click at [271, 59] on link "Snapshot" at bounding box center [254, 60] width 58 height 25
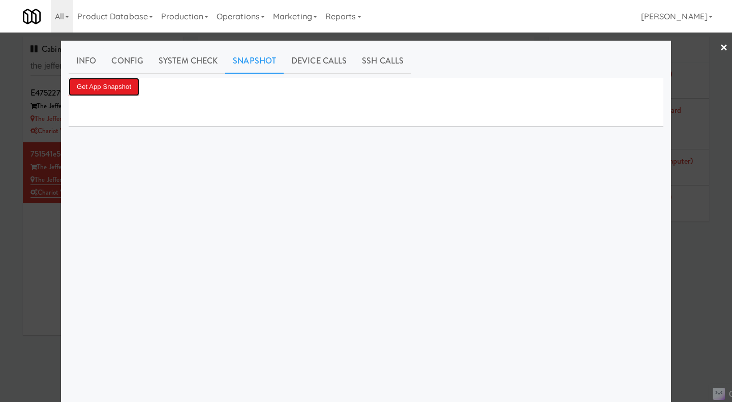
click at [108, 90] on button "Get App Snapshot" at bounding box center [104, 87] width 71 height 18
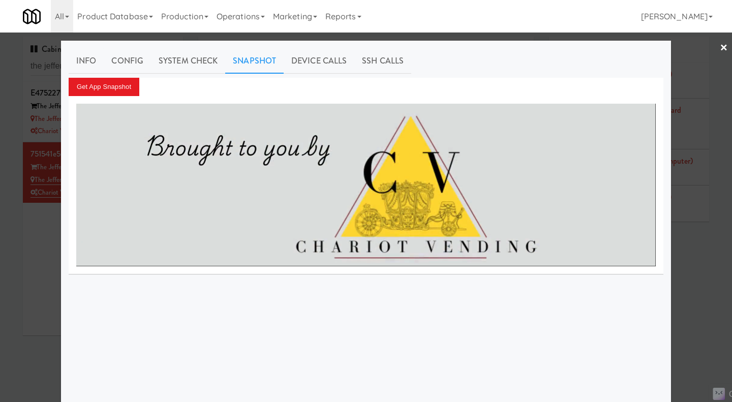
click at [21, 251] on div at bounding box center [366, 201] width 732 height 402
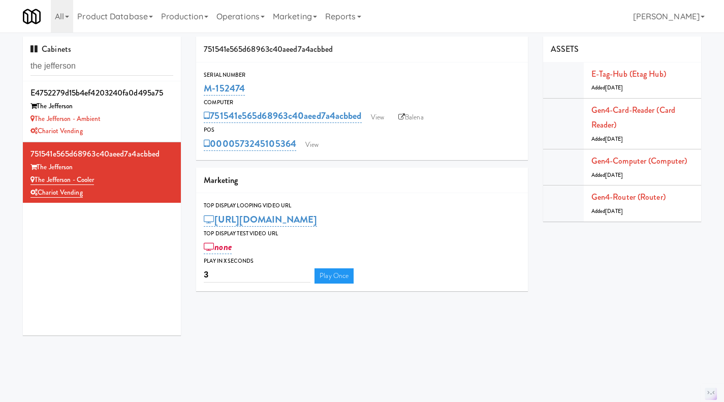
click at [129, 118] on div "The Jefferson - Ambient" at bounding box center [101, 119] width 143 height 13
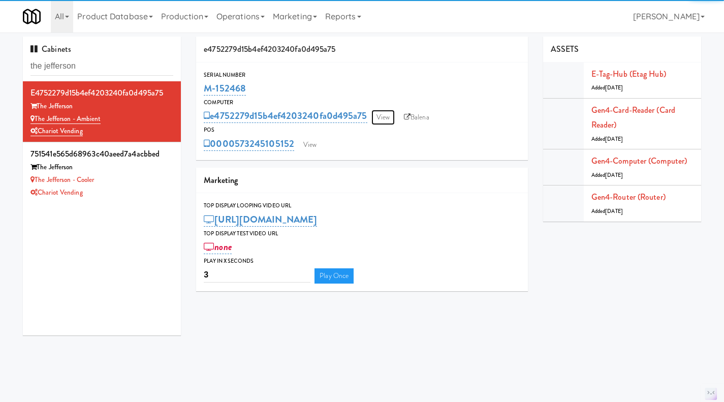
click at [379, 119] on link "View" at bounding box center [382, 117] width 23 height 15
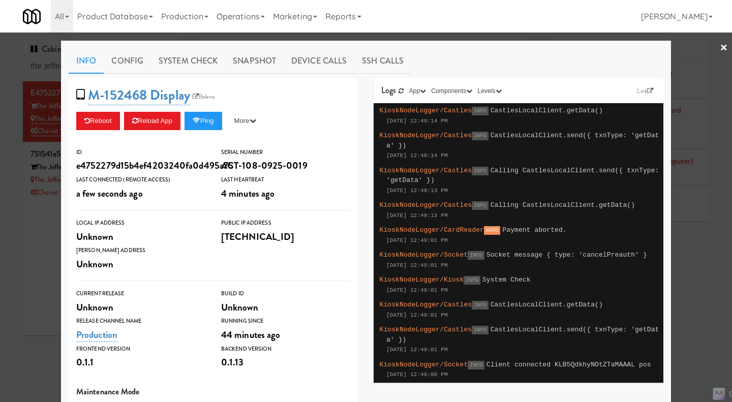
click at [261, 53] on link "Snapshot" at bounding box center [254, 60] width 58 height 25
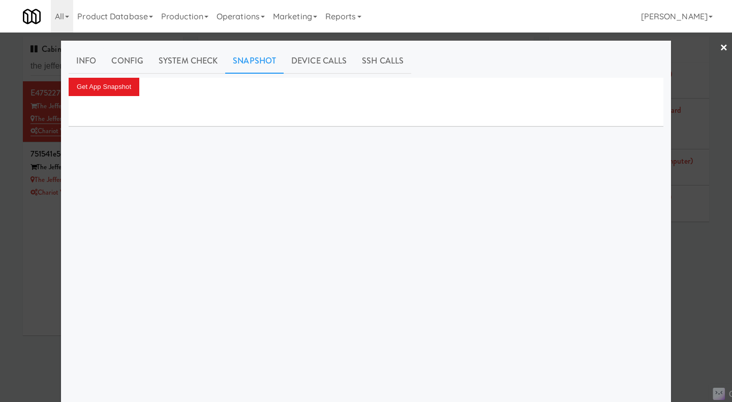
click at [106, 96] on div at bounding box center [366, 111] width 595 height 30
click at [111, 86] on button "Get App Snapshot" at bounding box center [104, 87] width 71 height 18
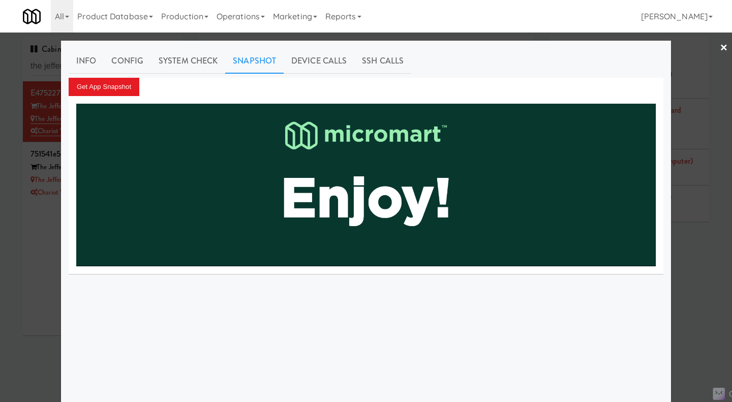
click at [695, 278] on div at bounding box center [366, 201] width 732 height 402
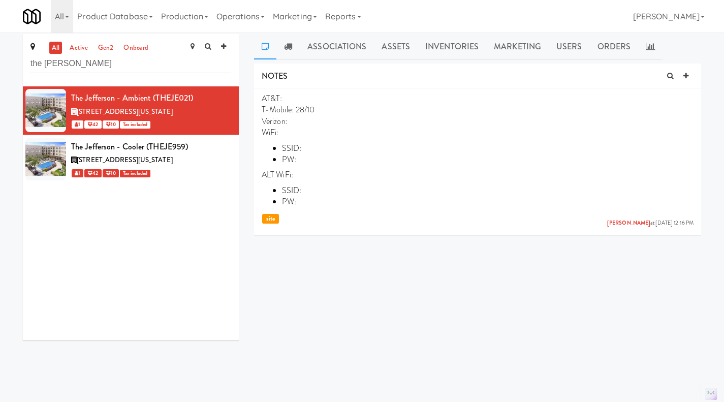
scroll to position [3, 0]
click at [229, 93] on icon at bounding box center [232, 91] width 6 height 7
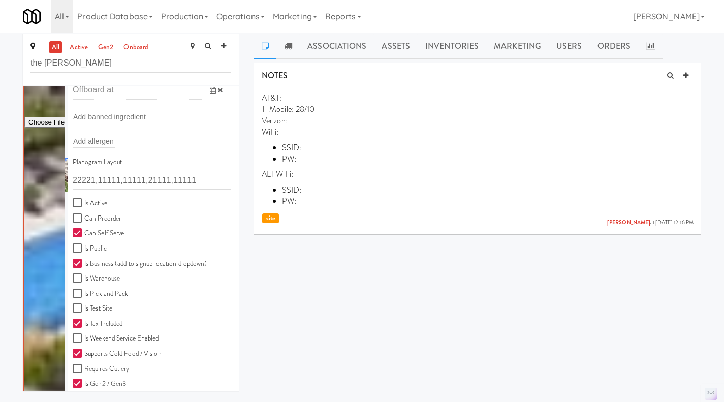
click at [88, 202] on label "Is Active" at bounding box center [90, 203] width 35 height 13
click at [84, 202] on input "Is Active" at bounding box center [79, 203] width 12 height 8
checkbox input "true"
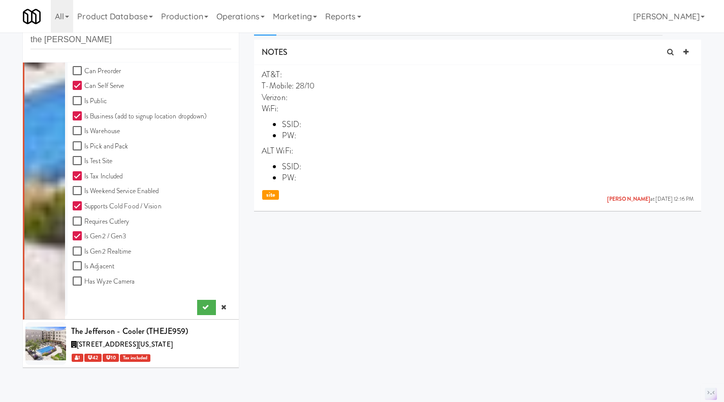
scroll to position [29, 0]
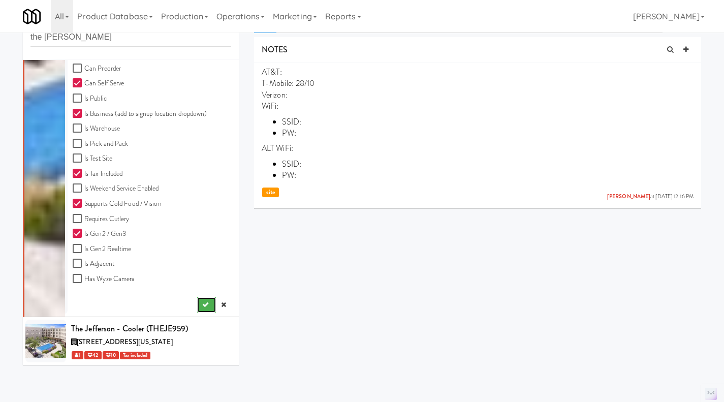
click at [202, 304] on icon "submit" at bounding box center [205, 304] width 7 height 7
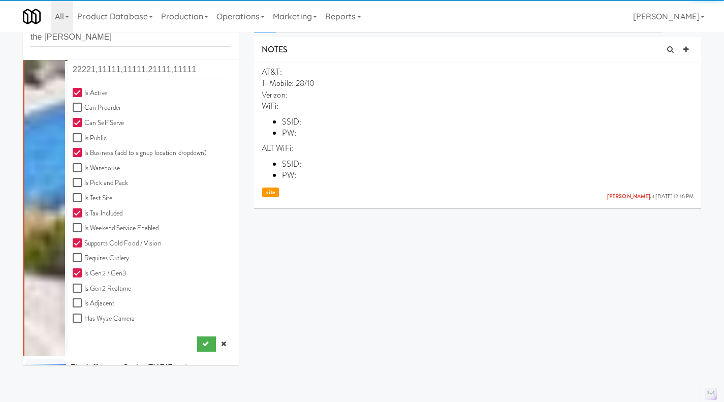
scroll to position [0, 0]
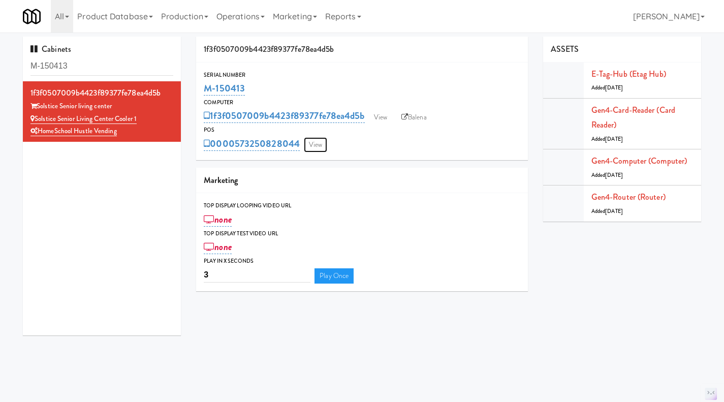
click at [319, 142] on link "View" at bounding box center [315, 144] width 23 height 15
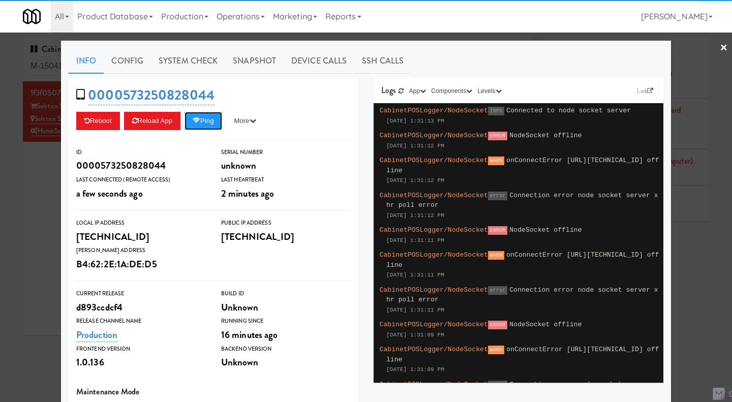
click at [201, 124] on button "Ping" at bounding box center [203, 121] width 38 height 18
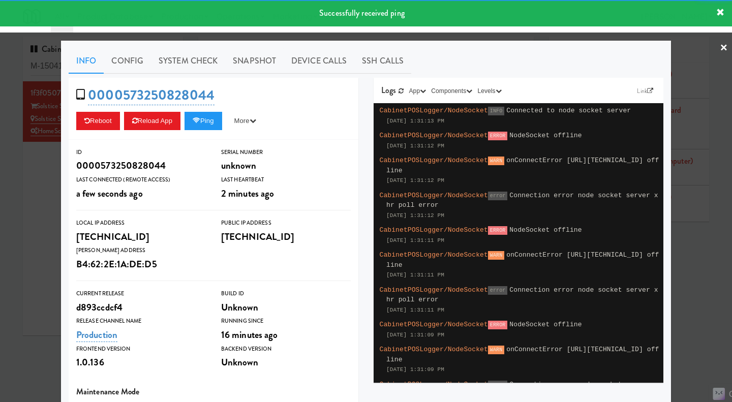
click at [187, 69] on link "System Check" at bounding box center [188, 60] width 74 height 25
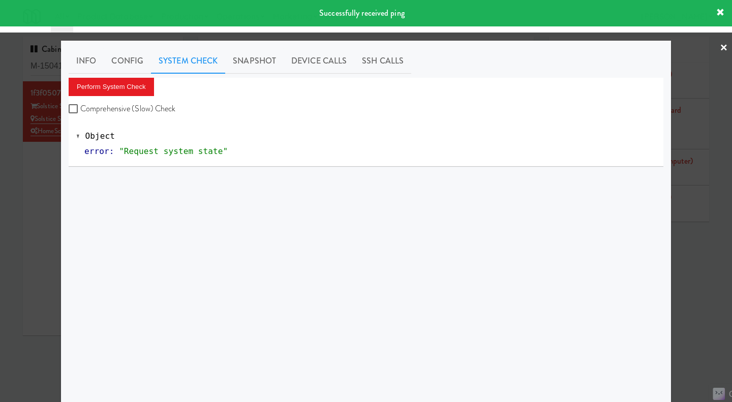
click at [127, 110] on label "Comprehensive (Slow) Check" at bounding box center [122, 108] width 107 height 15
click at [80, 110] on input "Comprehensive (Slow) Check" at bounding box center [75, 109] width 12 height 8
checkbox input "true"
click at [107, 84] on button "Perform System Check" at bounding box center [111, 87] width 85 height 18
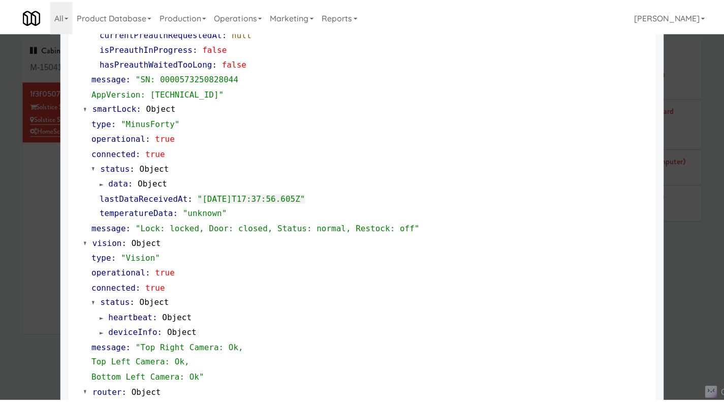
scroll to position [207, 0]
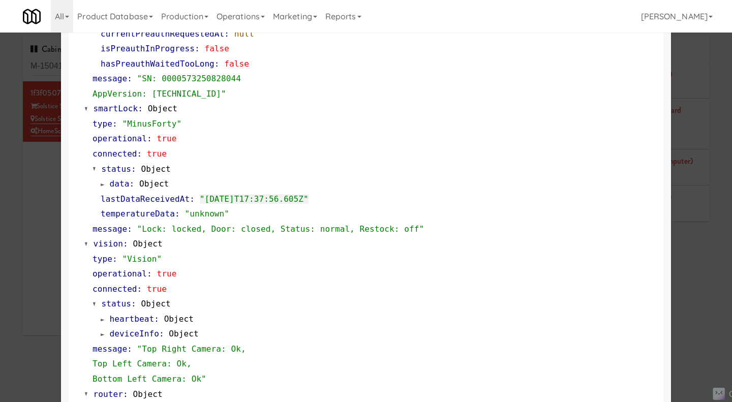
click at [34, 191] on div at bounding box center [366, 201] width 732 height 402
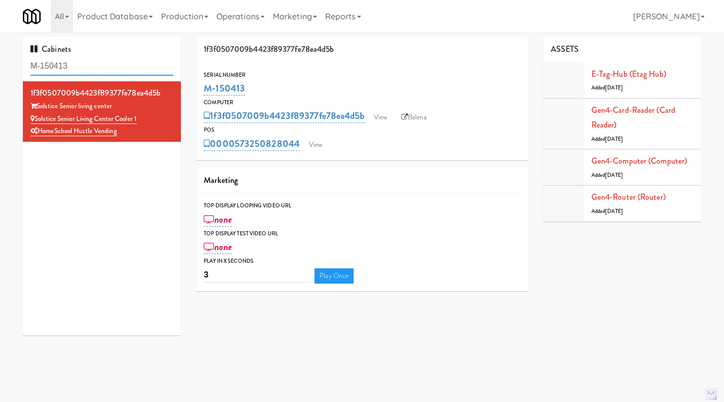
click at [113, 61] on input "M-150413" at bounding box center [101, 66] width 143 height 19
click at [236, 20] on link "Operations" at bounding box center [240, 16] width 56 height 33
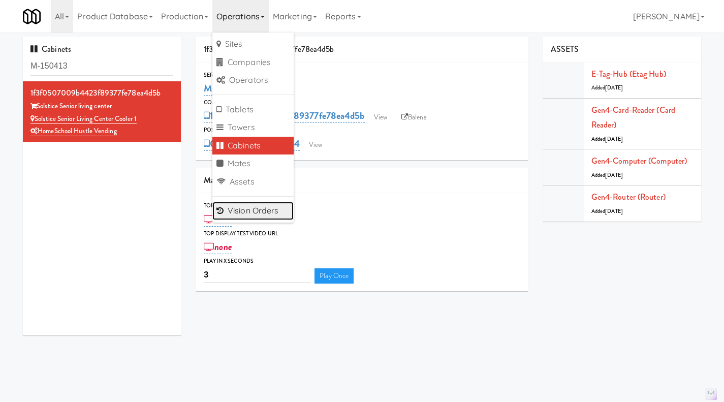
click at [258, 204] on link "Vision Orders" at bounding box center [252, 211] width 81 height 18
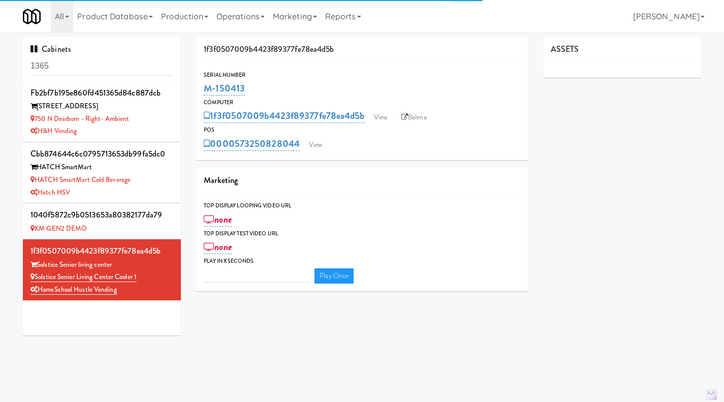
type input "3"
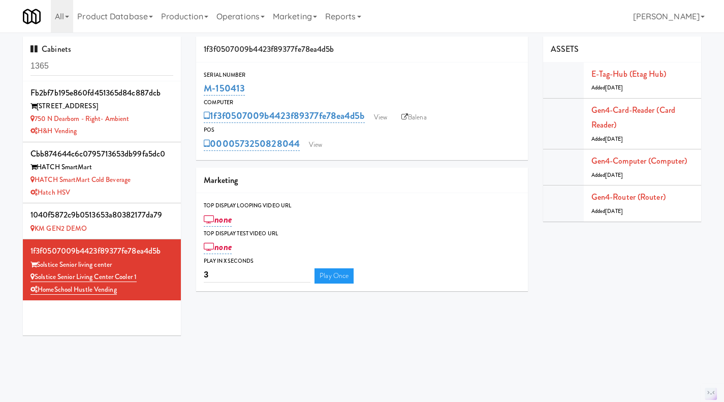
drag, startPoint x: 129, startPoint y: 274, endPoint x: 37, endPoint y: 274, distance: 91.5
click at [37, 274] on div "Solstice Senior living center Cooler 1" at bounding box center [101, 277] width 143 height 13
copy link "Solstice Senior living center Cooler 1"
click at [412, 113] on link "Balena" at bounding box center [414, 117] width 36 height 15
click at [119, 276] on link "Solstice Senior living center Cooler 1" at bounding box center [83, 277] width 106 height 10
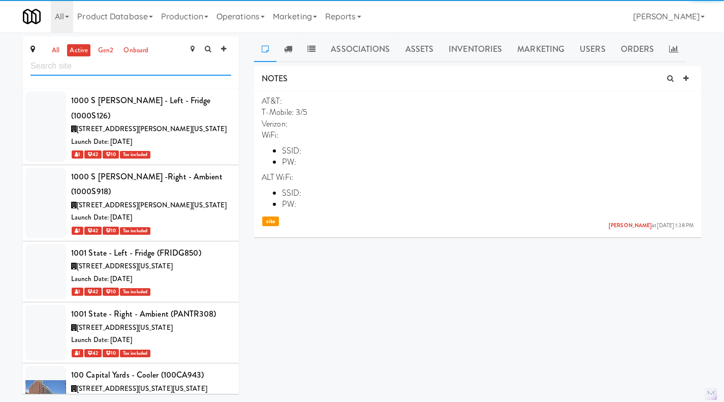
scroll to position [45719, 0]
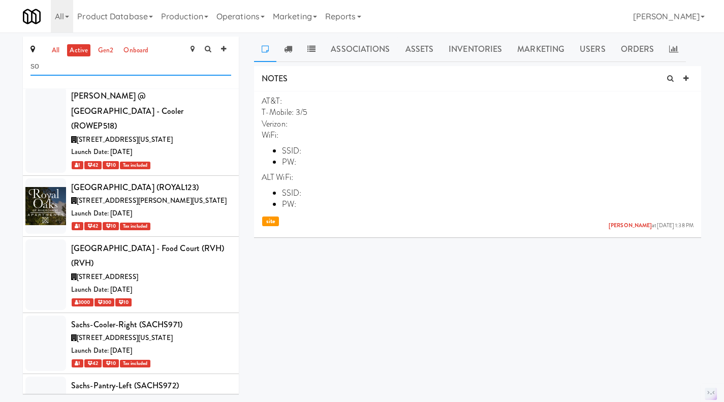
type input "sol"
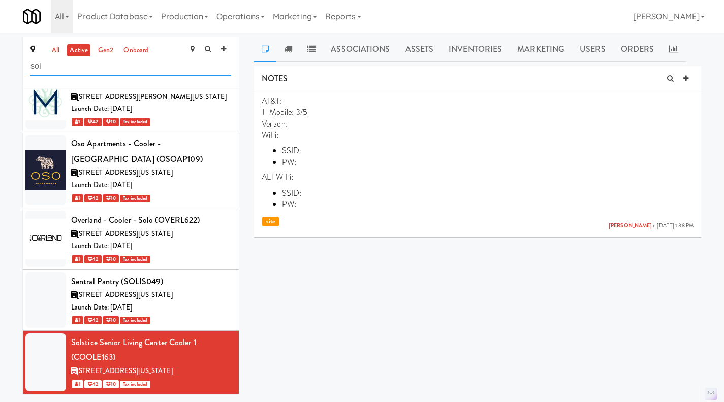
scroll to position [140, 0]
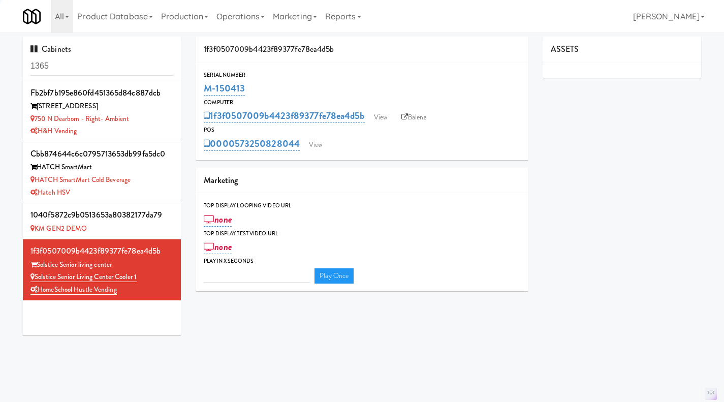
type input "3"
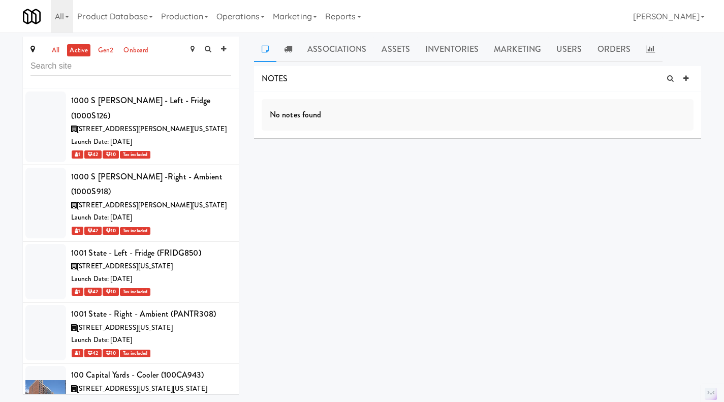
click at [50, 52] on link "all" at bounding box center [55, 50] width 13 height 13
click at [82, 72] on input "text" at bounding box center [130, 66] width 201 height 19
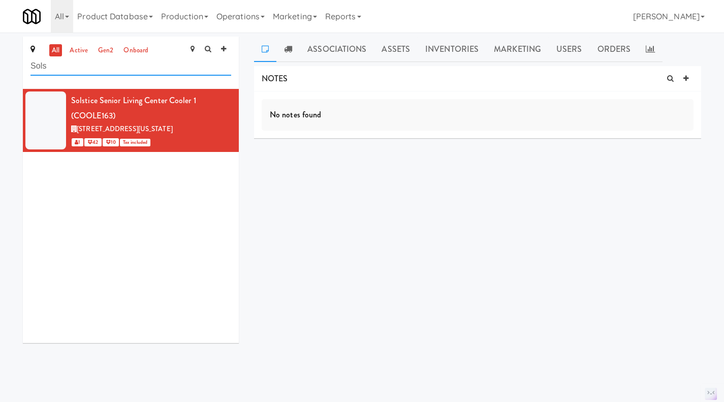
type input "Sols"
click at [689, 81] on link at bounding box center [685, 78] width 15 height 15
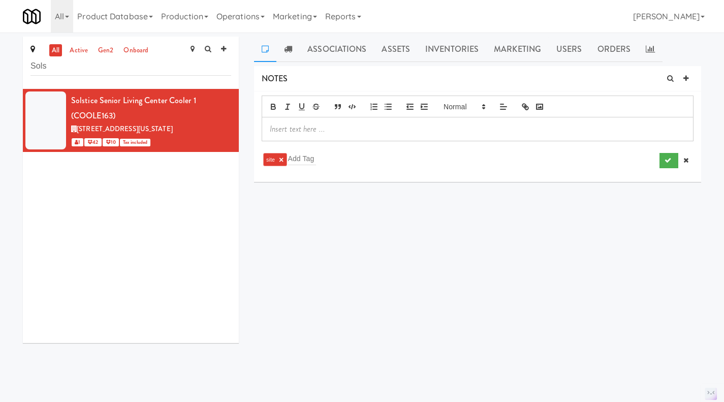
click at [326, 131] on p at bounding box center [478, 128] width 416 height 11
paste div
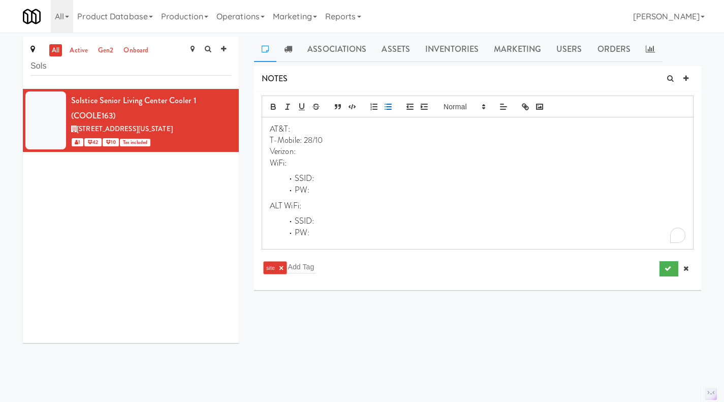
drag, startPoint x: 345, startPoint y: 147, endPoint x: 305, endPoint y: 146, distance: 39.2
click at [305, 146] on div "AT&T: T-Mobile: 28/10 Verizon: WiFi: SSID: PW: ALT WiFi: SSID: PW:" at bounding box center [477, 183] width 431 height 132
click at [320, 140] on p "T-Mobile: 28/10" at bounding box center [478, 140] width 416 height 11
drag, startPoint x: 328, startPoint y: 140, endPoint x: 304, endPoint y: 140, distance: 23.9
click at [304, 140] on p "T-Mobile: 28/10" at bounding box center [478, 140] width 416 height 11
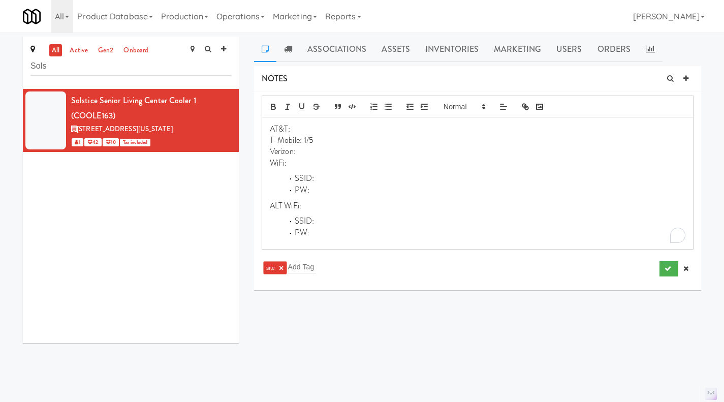
click at [307, 141] on p "T-Mobile: 1/5" at bounding box center [478, 140] width 416 height 11
click at [227, 93] on li "Solstice Senior living center Cooler 1 (COOLE163) [STREET_ADDRESS][US_STATE] 1 …" at bounding box center [131, 120] width 216 height 63
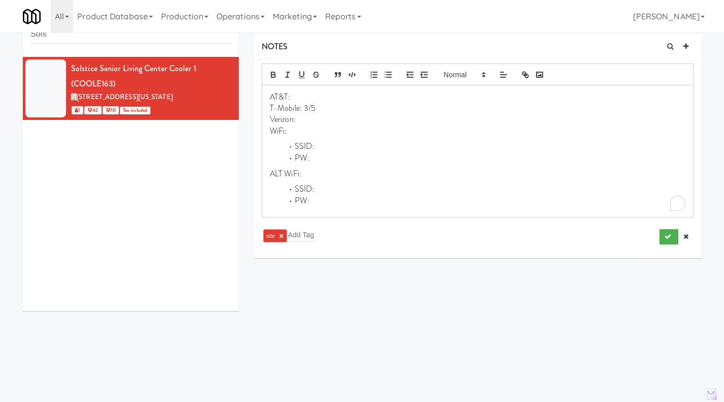
scroll to position [33, 0]
click at [229, 64] on icon at bounding box center [232, 62] width 6 height 7
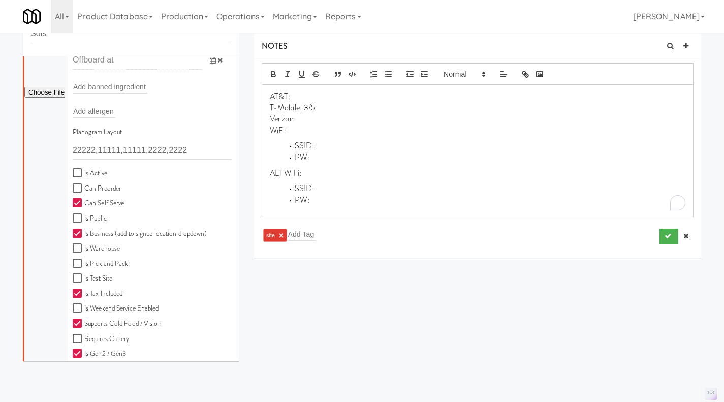
click at [89, 172] on label "Is Active" at bounding box center [90, 173] width 35 height 13
click at [84, 172] on input "Is Active" at bounding box center [79, 173] width 12 height 8
checkbox input "true"
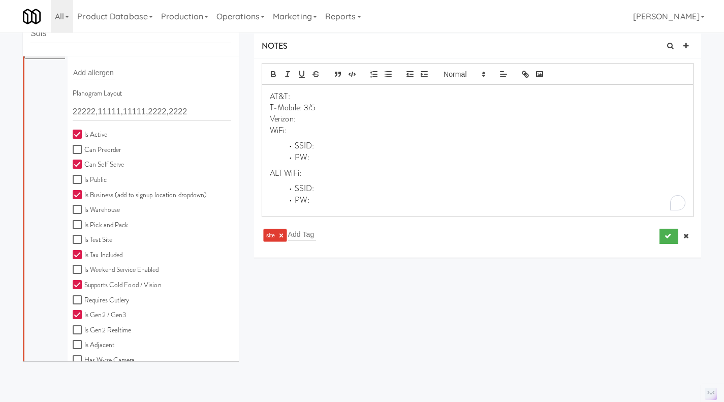
scroll to position [282, 0]
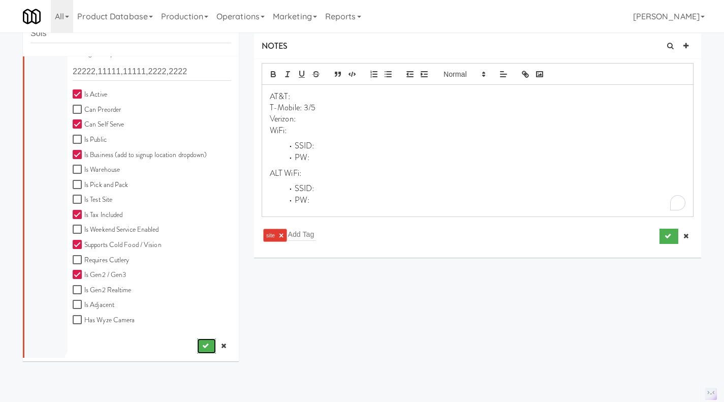
click at [202, 345] on icon "submit" at bounding box center [205, 345] width 7 height 7
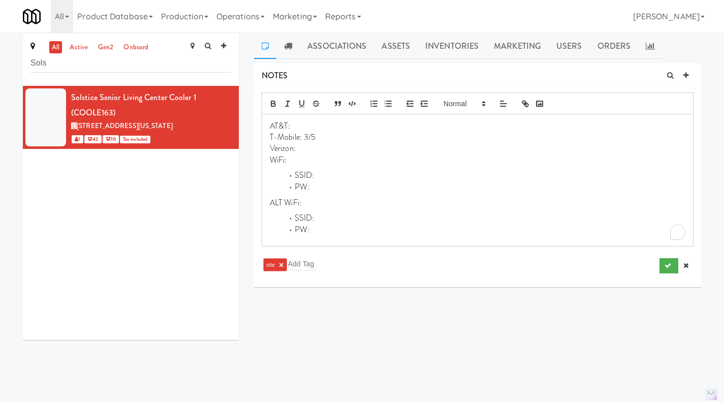
scroll to position [0, 0]
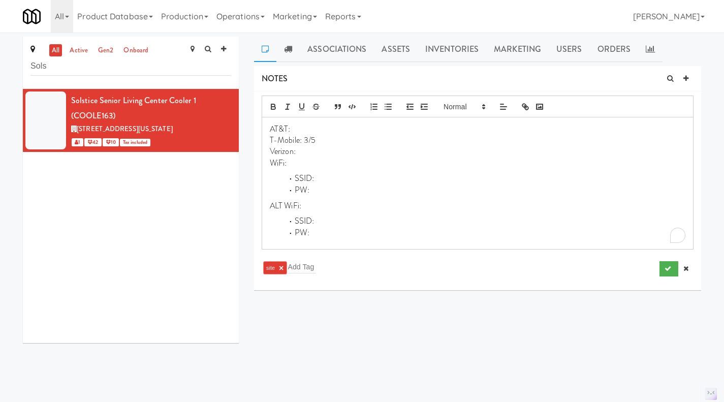
click at [74, 49] on link "active" at bounding box center [78, 50] width 23 height 13
click at [667, 271] on icon "submit" at bounding box center [668, 268] width 7 height 7
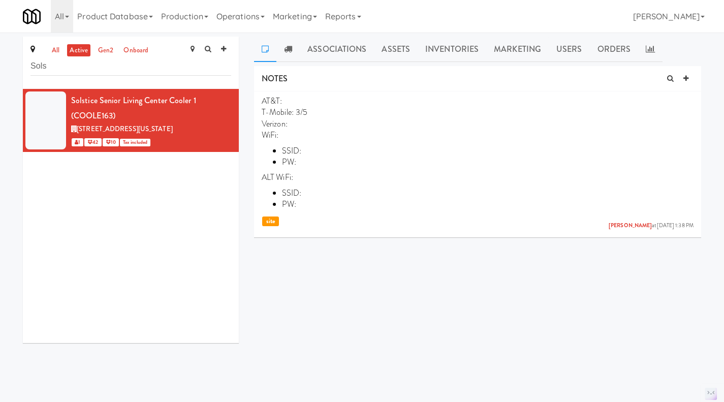
click at [229, 97] on icon at bounding box center [232, 94] width 6 height 7
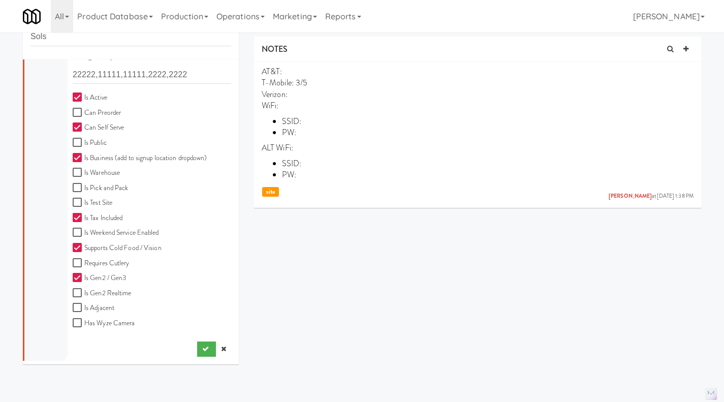
scroll to position [33, 0]
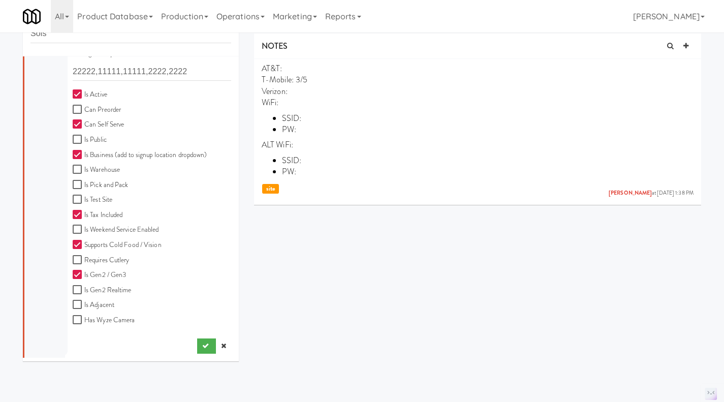
click at [218, 350] on link at bounding box center [223, 345] width 15 height 15
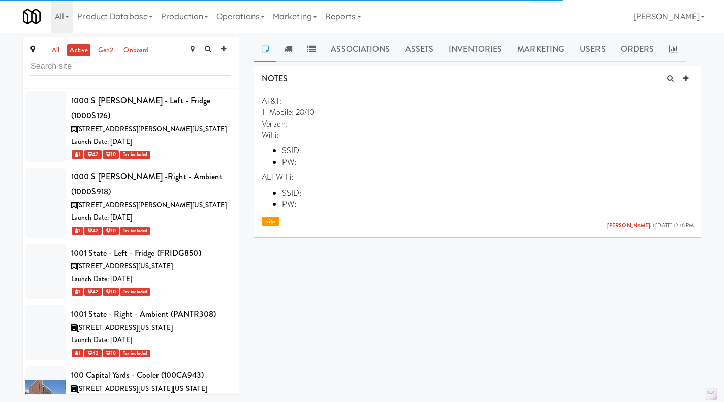
scroll to position [49769, 0]
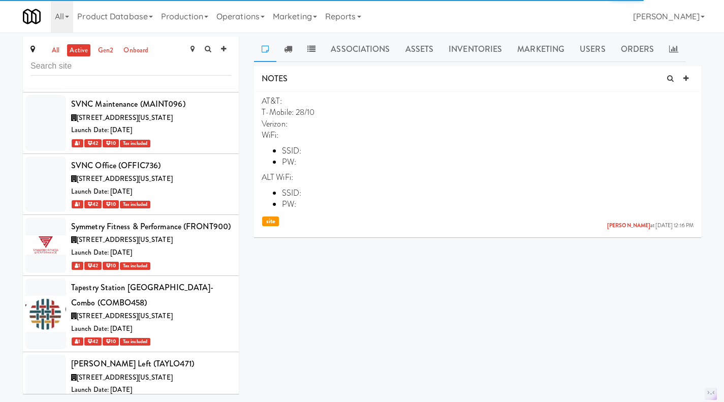
click at [259, 99] on li "AT&T: T-Mobile: 28/10 Verizon: WiFi: SSID: PW: ALT WiFi: SSID: PW: [PERSON_NAME…" at bounding box center [477, 162] width 447 height 142
copy p "AT&T: T-Mobile: 28/10 Verizon: WiFi: SSID: PW: ALT WiFi: SSID: PW:"
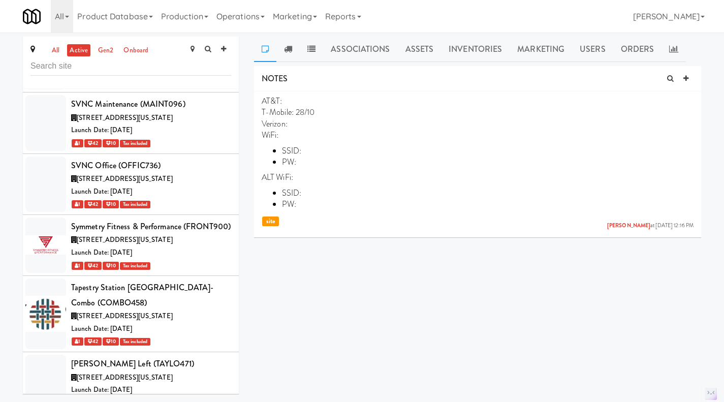
click at [60, 55] on link "all" at bounding box center [55, 50] width 13 height 13
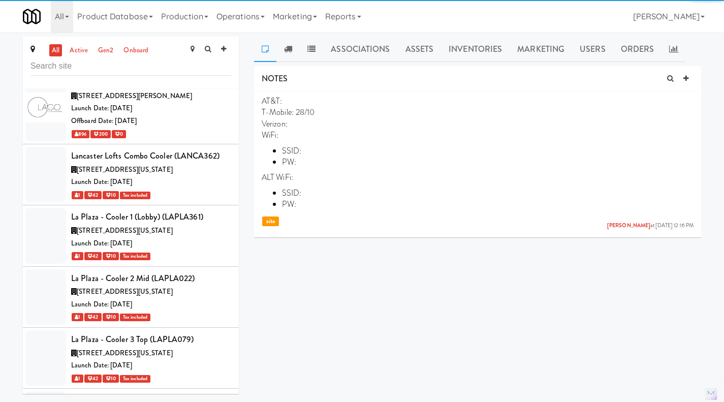
click at [81, 50] on link "active" at bounding box center [78, 50] width 23 height 13
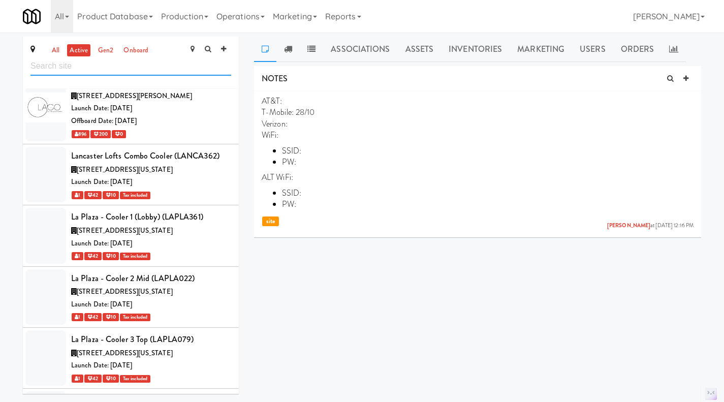
click at [87, 65] on input "text" at bounding box center [130, 66] width 201 height 19
type input "the [PERSON_NAME]"
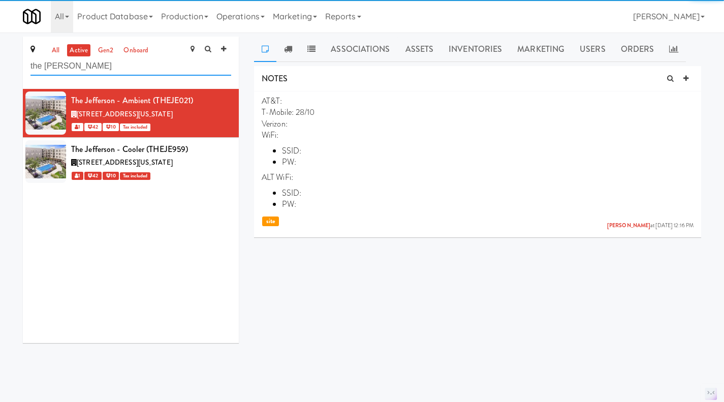
scroll to position [0, 0]
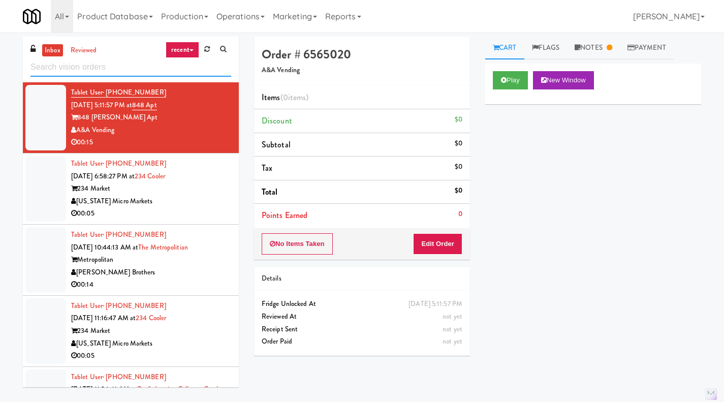
click at [125, 67] on input "text" at bounding box center [130, 67] width 201 height 19
paste input "Solstice Senior living center Cooler 1"
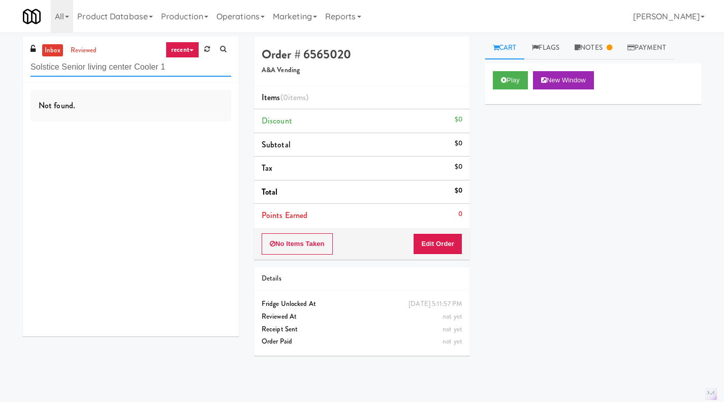
type input "Solstice Senior living center Cooler 1"
click at [86, 49] on link "reviewed" at bounding box center [84, 50] width 32 height 13
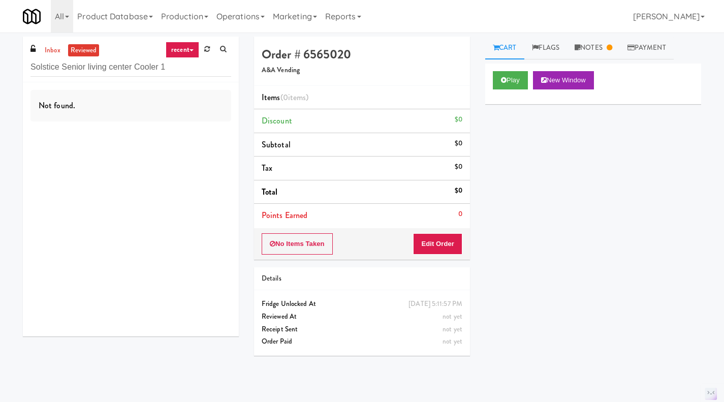
click at [55, 45] on link "inbox" at bounding box center [52, 50] width 21 height 13
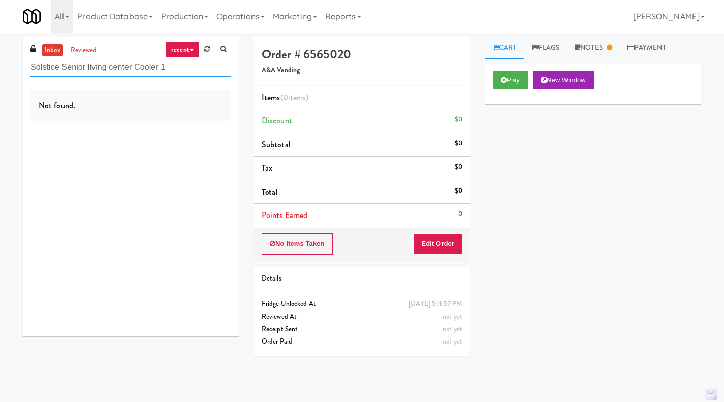
drag, startPoint x: 176, startPoint y: 73, endPoint x: 30, endPoint y: 70, distance: 146.4
click at [30, 70] on div "inbox reviewed recent all unclear take inventory issue suspicious failed recent…" at bounding box center [131, 60] width 216 height 46
paste input "Solstice Senior living center Cooler 1"
type input "Solstice Senior living center Cooler 1"
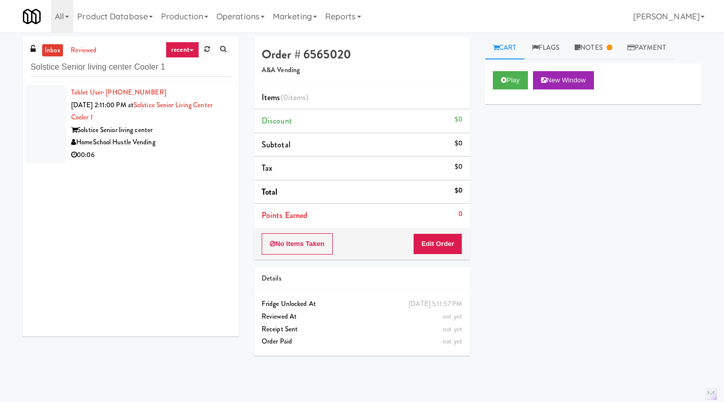
click at [189, 148] on div "HomeSchool Hustle Vending" at bounding box center [151, 142] width 160 height 13
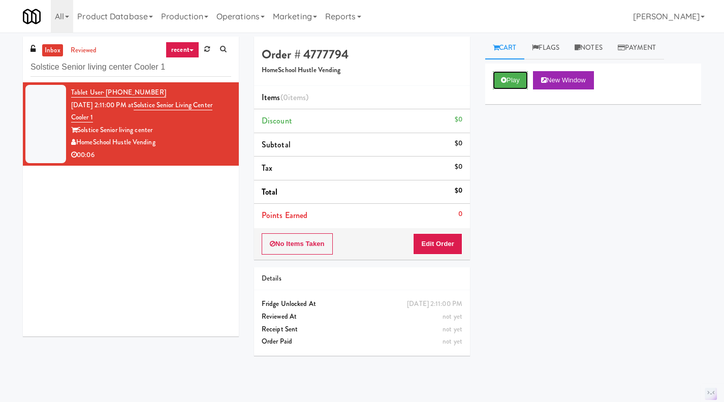
click at [502, 82] on icon at bounding box center [504, 80] width 6 height 7
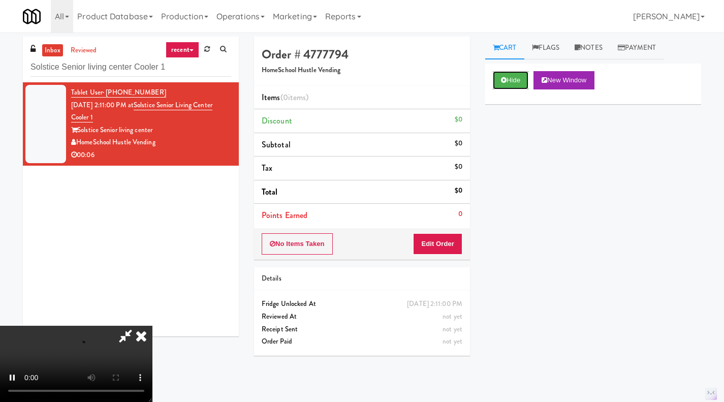
scroll to position [81, 0]
drag, startPoint x: 538, startPoint y: 183, endPoint x: 476, endPoint y: 186, distance: 62.1
click at [538, 183] on div "Hide New Window Primary Flag Clear Flag if unable to determine what was taken o…" at bounding box center [593, 254] width 216 height 381
click at [152, 326] on icon at bounding box center [141, 336] width 22 height 20
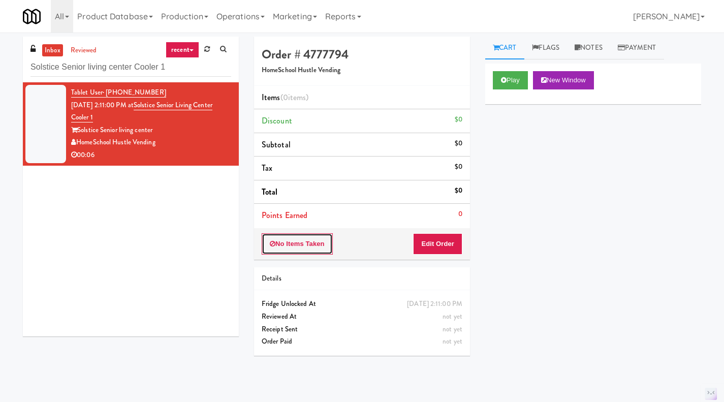
click at [292, 246] on button "No Items Taken" at bounding box center [297, 243] width 71 height 21
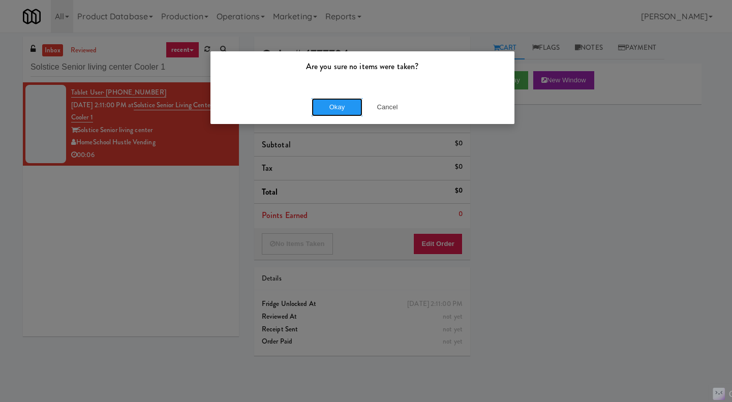
click at [332, 106] on button "Okay" at bounding box center [336, 107] width 51 height 18
